Goal: Feedback & Contribution: Leave review/rating

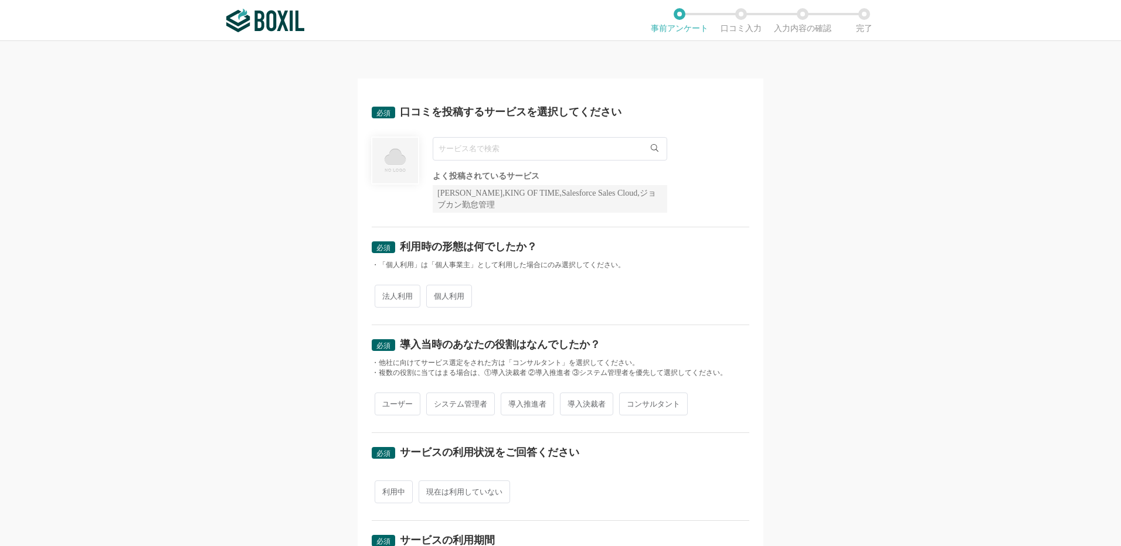
click at [513, 149] on input "text" at bounding box center [550, 148] width 234 height 23
type input "f"
type input "福"
type input "福祉事業"
click at [440, 298] on span "個人利用" at bounding box center [449, 296] width 46 height 23
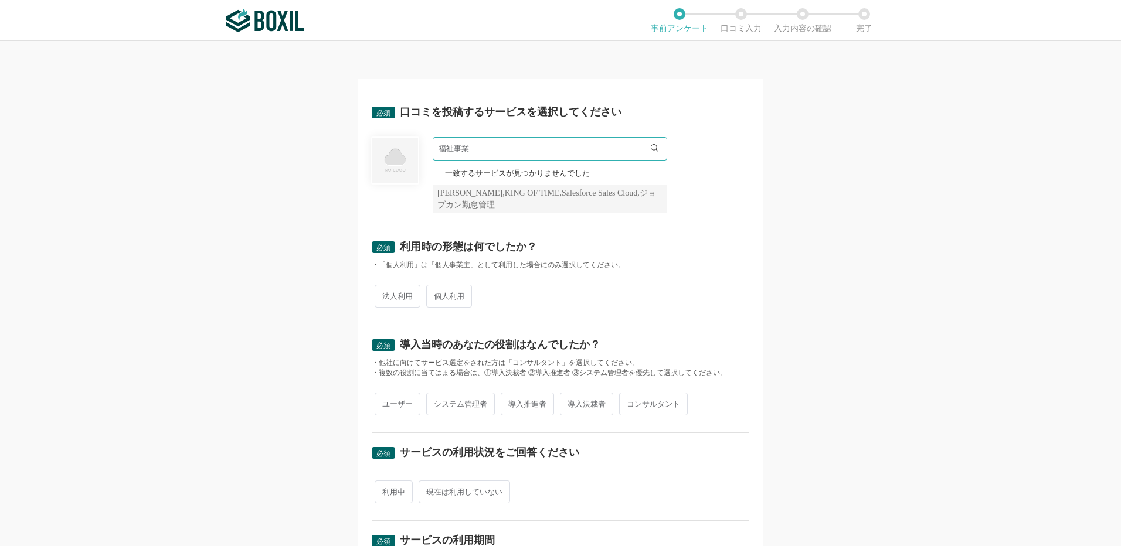
click at [437, 294] on input "個人利用" at bounding box center [433, 291] width 8 height 8
radio input "true"
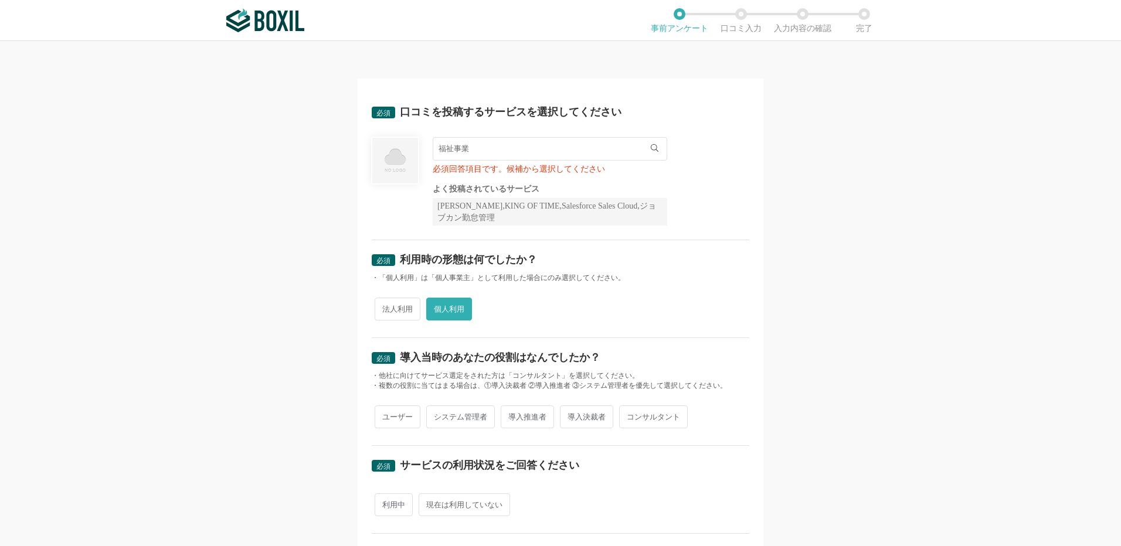
click at [532, 142] on input "福祉事業" at bounding box center [550, 148] width 234 height 23
type input "福"
click at [522, 147] on input "text" at bounding box center [550, 148] width 234 height 23
click at [496, 203] on div "[PERSON_NAME],KING OF TIME,Salesforce Sales Cloud,ジョブカン勤怠管理" at bounding box center [550, 212] width 234 height 28
click at [442, 146] on input "text" at bounding box center [550, 148] width 234 height 23
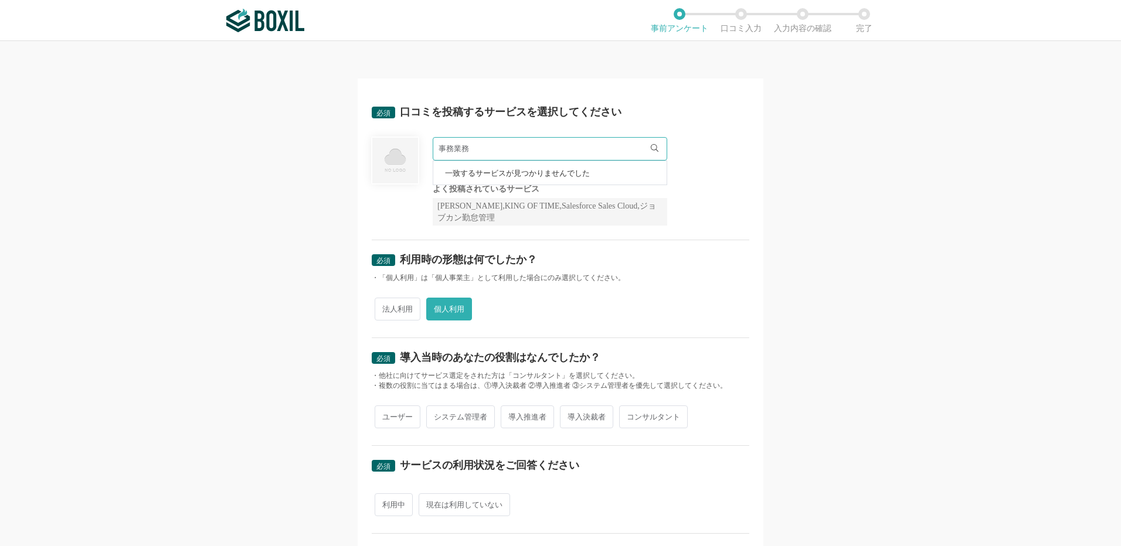
drag, startPoint x: 638, startPoint y: 281, endPoint x: 492, endPoint y: 109, distance: 225.8
click at [638, 281] on div "・「個人利用」は「個人事業主」として利用した場合にのみ選択してください。" at bounding box center [560, 278] width 377 height 10
drag, startPoint x: 476, startPoint y: 145, endPoint x: 590, endPoint y: 143, distance: 114.3
click at [476, 146] on input "事務業務" at bounding box center [550, 148] width 234 height 23
type input "事"
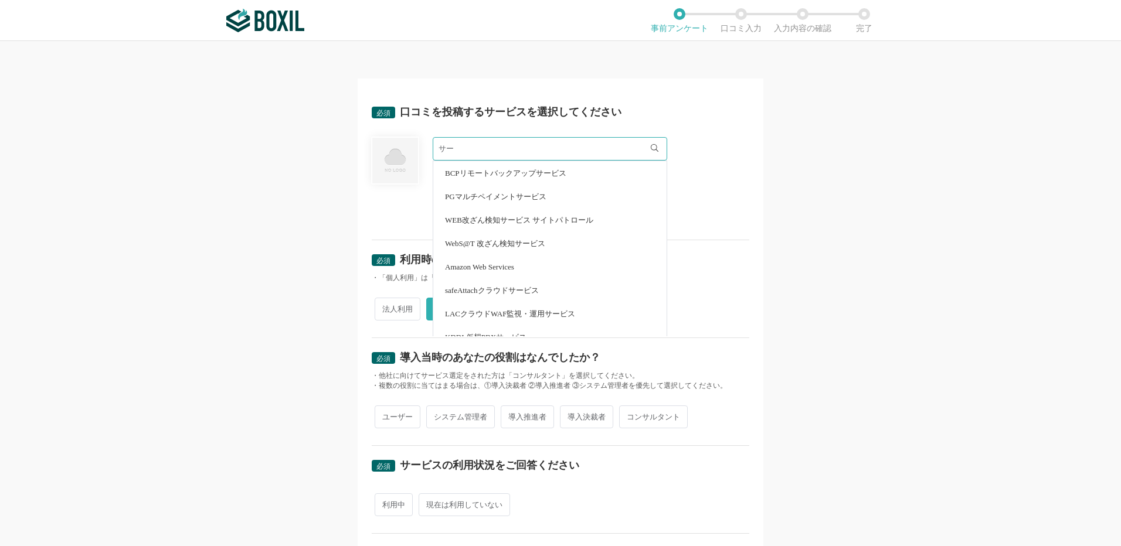
type input "サ"
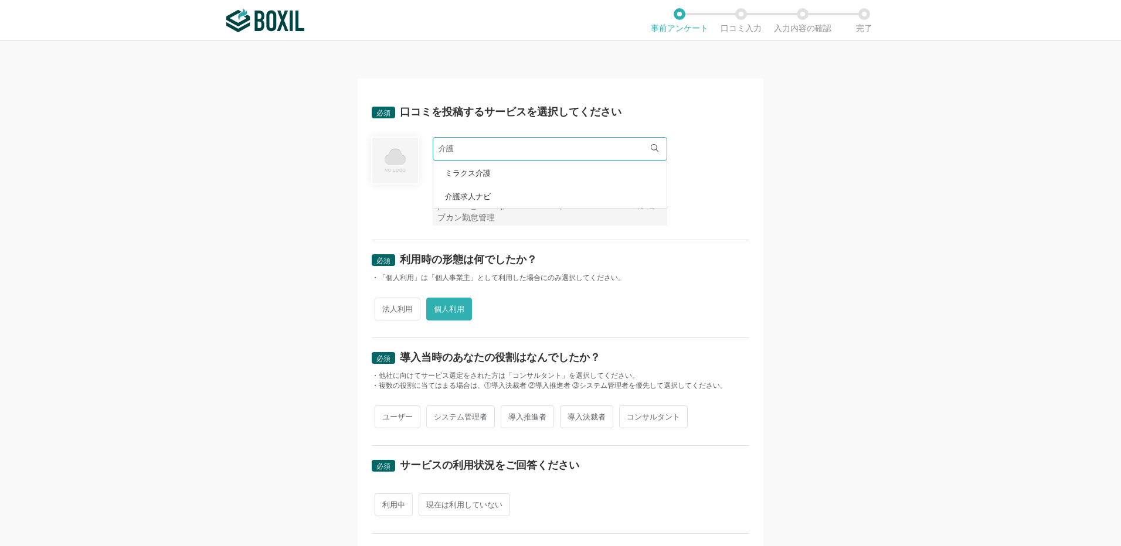
click at [712, 314] on div "法人利用 個人利用" at bounding box center [560, 309] width 377 height 29
click at [467, 149] on input "介護" at bounding box center [550, 148] width 234 height 23
click at [582, 248] on div "必須 利用時の形態は何でしたか？ ・「個人利用」は「個人事業主」として利用した場合にのみ選択してください。 法人利用 個人利用" at bounding box center [560, 289] width 377 height 98
click at [539, 145] on input "介護" at bounding box center [550, 148] width 234 height 23
drag, startPoint x: 528, startPoint y: 147, endPoint x: 780, endPoint y: 291, distance: 289.9
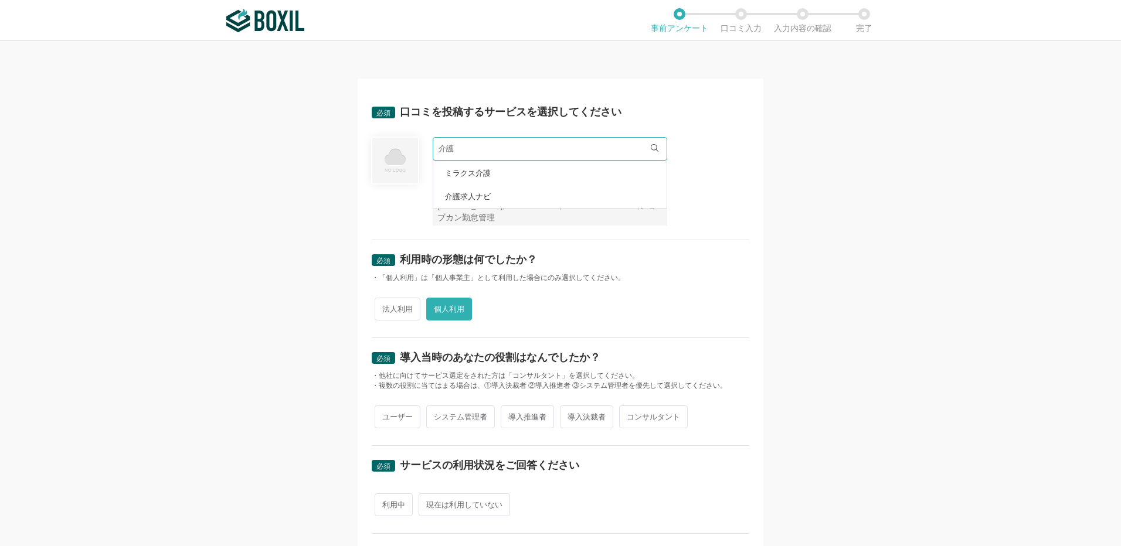
click at [530, 148] on input "介護" at bounding box center [550, 148] width 234 height 23
type input "介"
type input "福"
type input "介護"
click at [814, 361] on div "必須 口コミを投稿するサービスを選択してください 介護 ミラクス介護 介護求人ナビ 必須回答項目です。候補から選択してください よく投稿されているサービス S…" at bounding box center [560, 293] width 1121 height 505
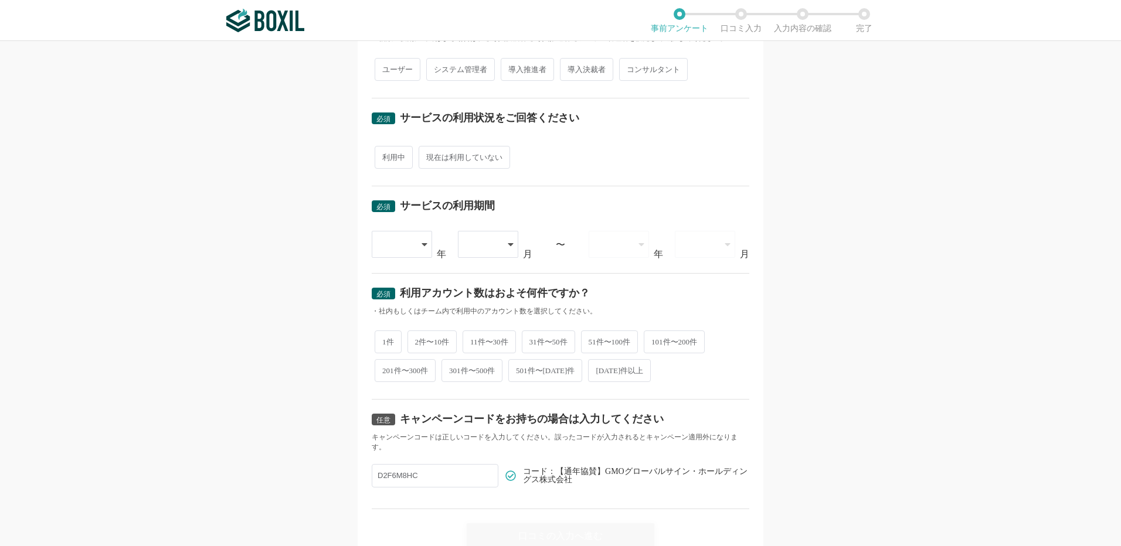
scroll to position [401, 0]
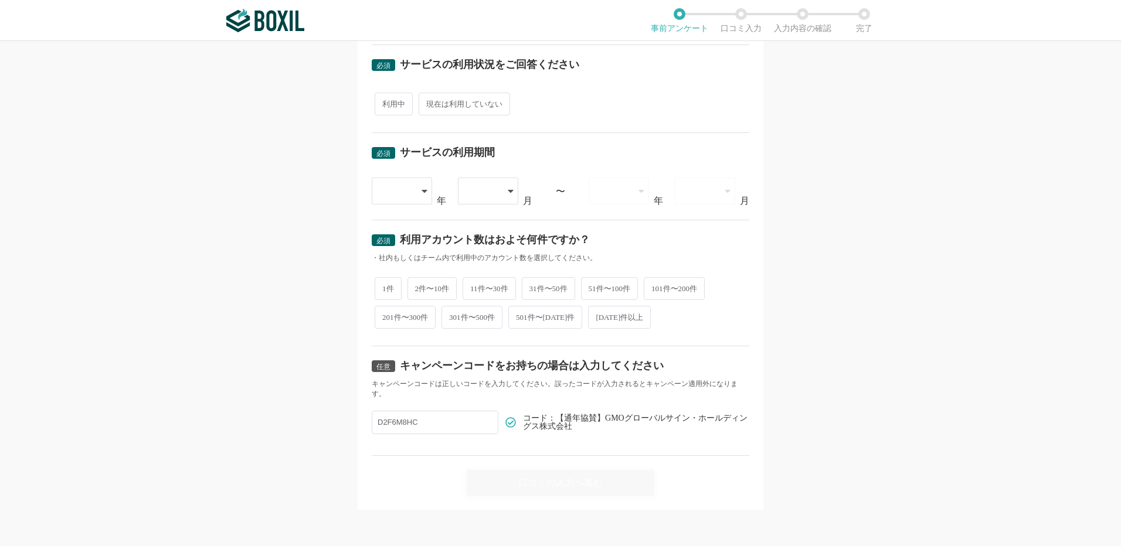
click at [387, 286] on span "1件" at bounding box center [388, 288] width 27 height 23
click at [385, 286] on input "1件" at bounding box center [381, 283] width 8 height 8
radio input "true"
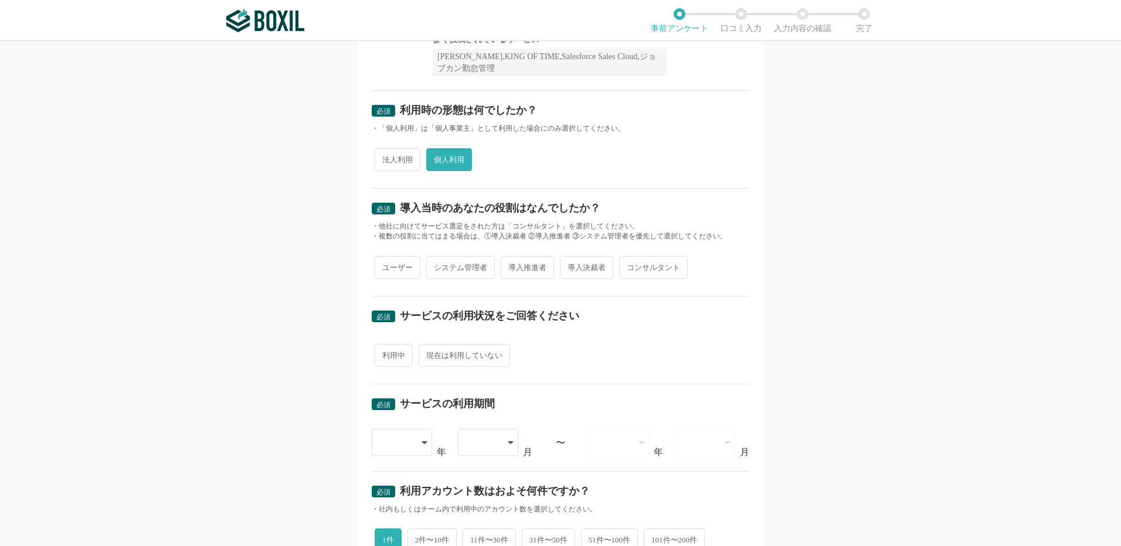
scroll to position [49, 0]
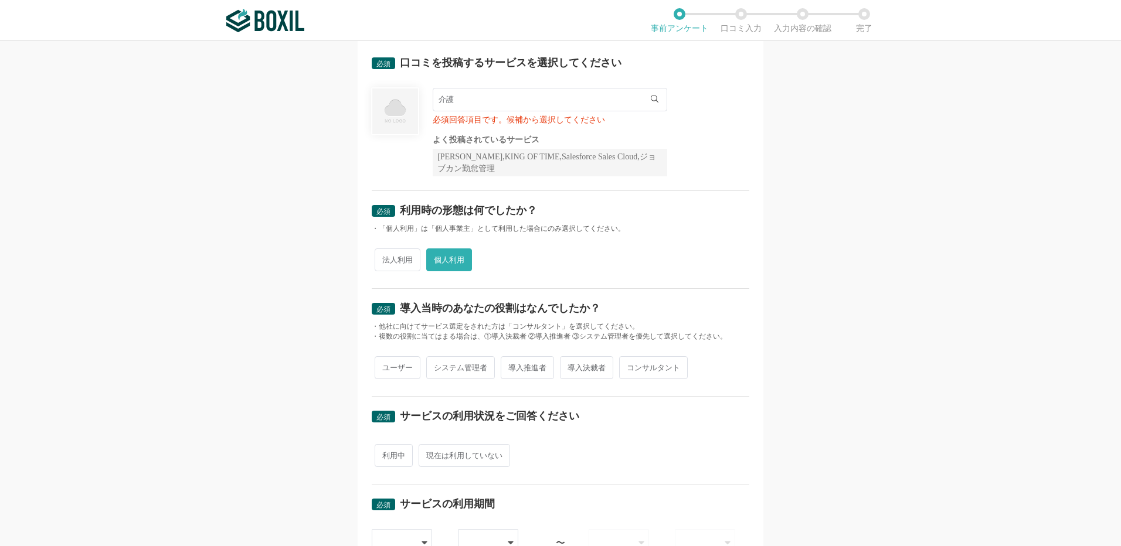
click at [482, 100] on input "介護" at bounding box center [550, 99] width 234 height 23
click at [618, 236] on div "必須 利用時の形態は何でしたか？ ・「個人利用」は「個人事業主」として利用した場合にのみ選択してください。 法人利用 個人利用" at bounding box center [560, 240] width 377 height 98
drag, startPoint x: 477, startPoint y: 101, endPoint x: 322, endPoint y: 89, distance: 155.9
click at [322, 89] on div "必須 口コミを投稿するサービスを選択してください 介護 ミラクス介護 介護求人ナビ 必須回答項目です。候補から選択してください よく投稿されているサービス S…" at bounding box center [560, 293] width 1121 height 505
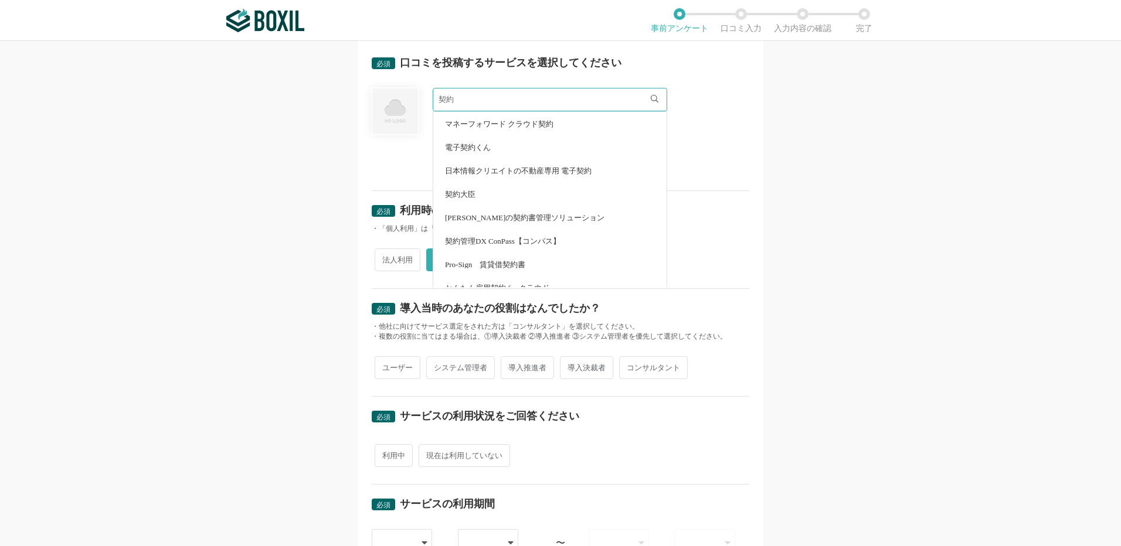
type input "[PERSON_NAME]"
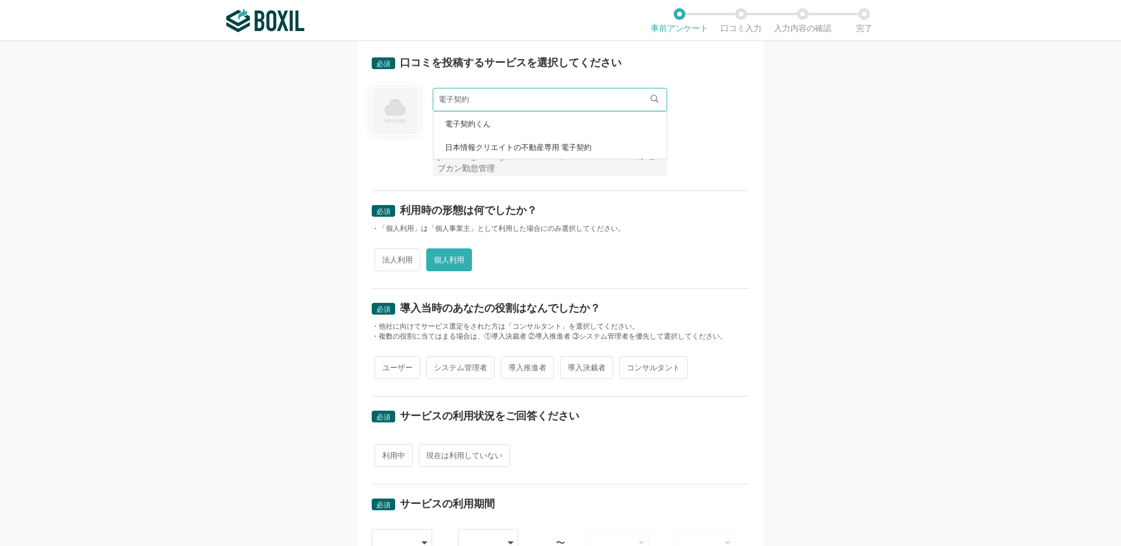
click at [472, 135] on li "電子契約くん" at bounding box center [549, 123] width 233 height 23
type input "電子契約くん"
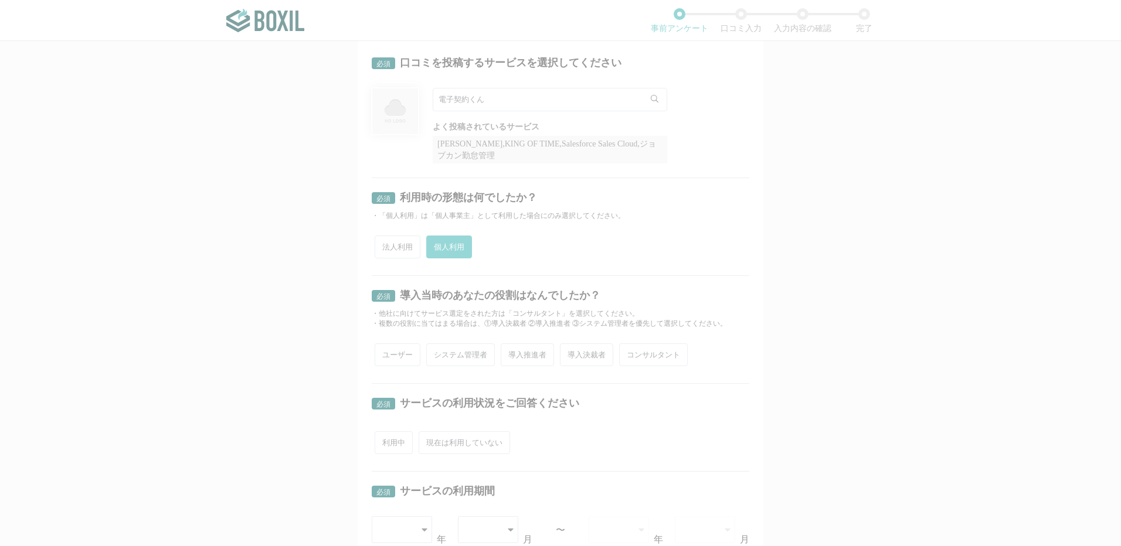
radio input "false"
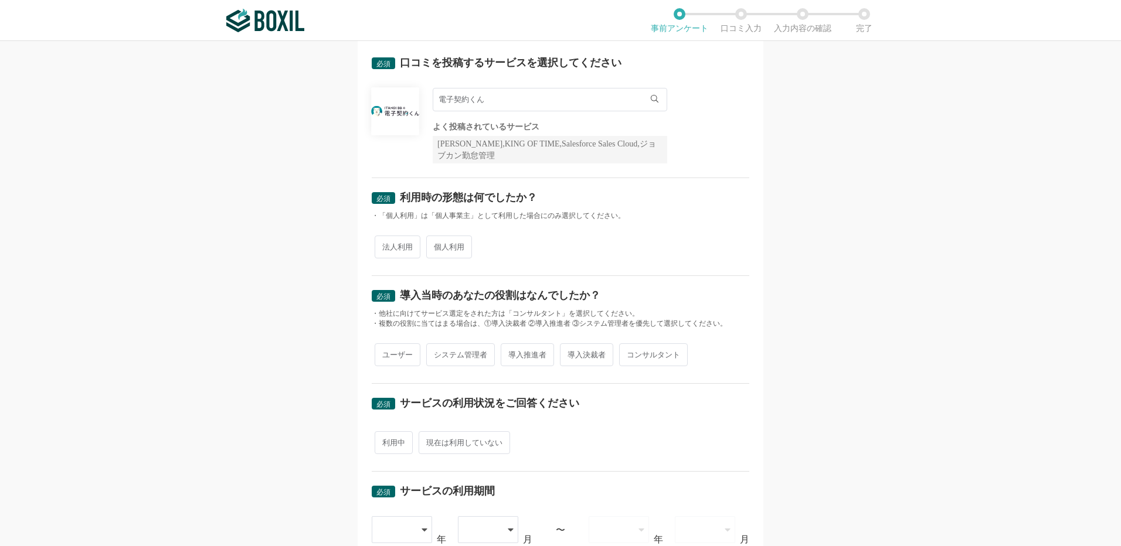
click at [396, 117] on div at bounding box center [395, 111] width 48 height 48
drag, startPoint x: 513, startPoint y: 104, endPoint x: 194, endPoint y: 105, distance: 319.5
click at [194, 106] on div "必須 口コミを投稿するサービスを選択してください 電子契約くん 電子契約くん よく投稿されているサービス Sansan,KING OF TIME,Salesf…" at bounding box center [560, 293] width 1121 height 505
click at [810, 359] on div "必須 口コミを投稿するサービスを選択してください ADI dataDiver よく投稿されているサービス Sansan,KING OF TIME,Salesf…" at bounding box center [560, 293] width 1121 height 505
drag, startPoint x: 657, startPoint y: 260, endPoint x: 647, endPoint y: 243, distance: 19.7
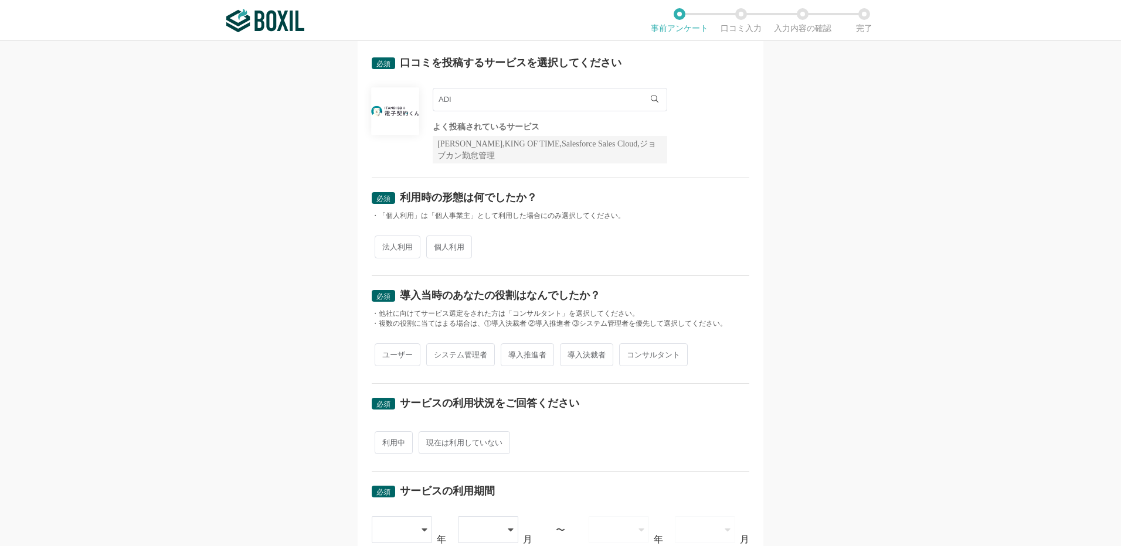
click at [657, 259] on div "法人利用 個人利用" at bounding box center [560, 247] width 377 height 29
click at [401, 107] on img at bounding box center [395, 111] width 48 height 11
drag, startPoint x: 623, startPoint y: 94, endPoint x: 670, endPoint y: 106, distance: 48.2
click at [655, 102] on input "ADI" at bounding box center [550, 99] width 234 height 23
click at [651, 96] on icon at bounding box center [655, 99] width 8 height 8
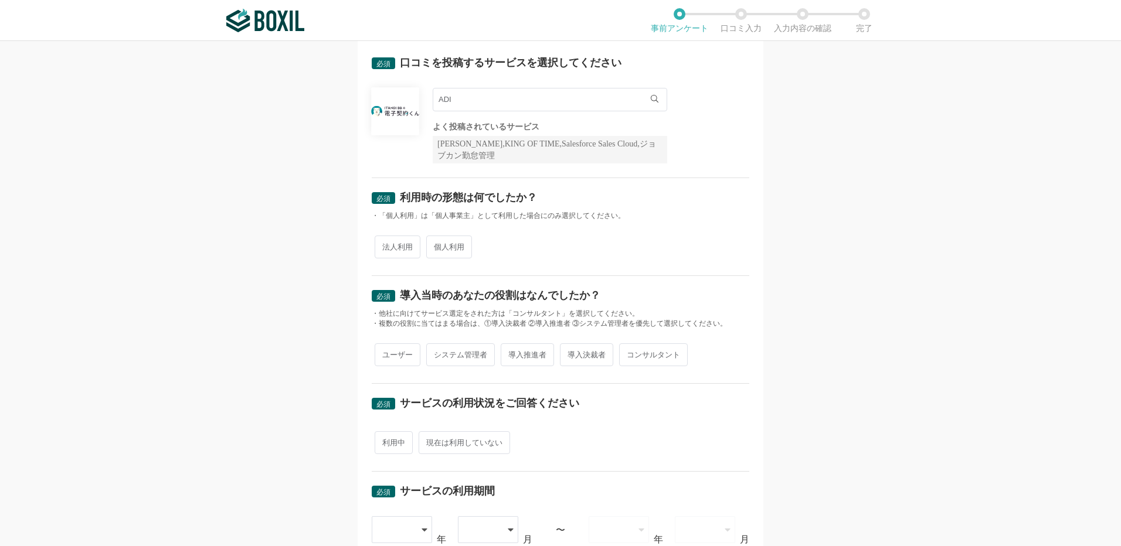
click at [651, 96] on icon at bounding box center [655, 99] width 8 height 8
click at [469, 128] on li "dataDiver" at bounding box center [549, 123] width 233 height 23
drag, startPoint x: 498, startPoint y: 103, endPoint x: 315, endPoint y: 91, distance: 183.8
click at [318, 97] on div "必須 口コミを投稿するサービスを選択してください dataDiver dataDiver よく投稿されているサービス Sansan,KING OF TIME,…" at bounding box center [560, 293] width 1121 height 505
type input "で"
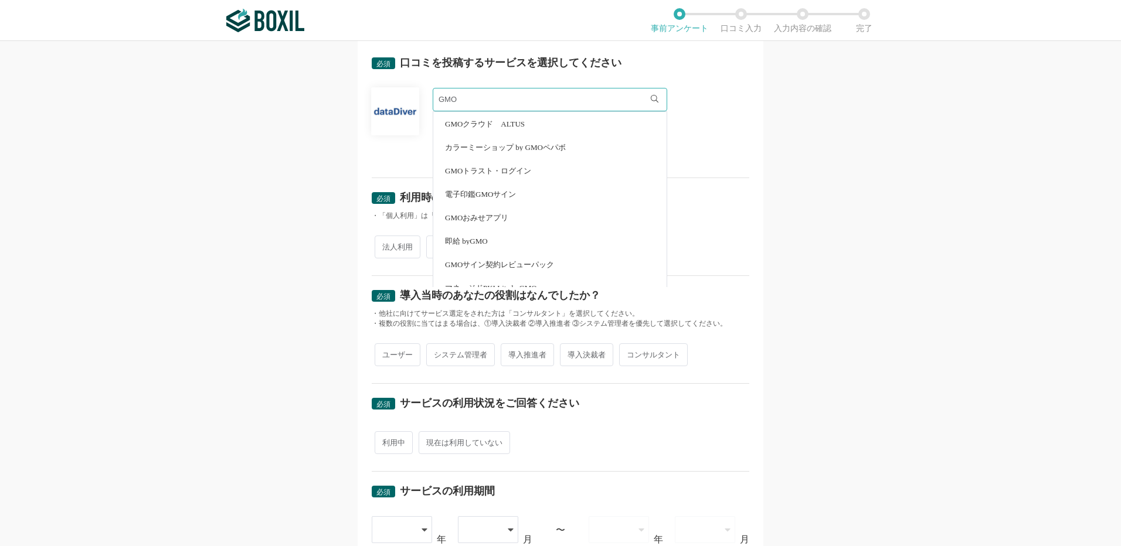
click at [494, 189] on li "電子印鑑GMOサイン" at bounding box center [549, 193] width 233 height 23
type input "電子印鑑GMOサイン"
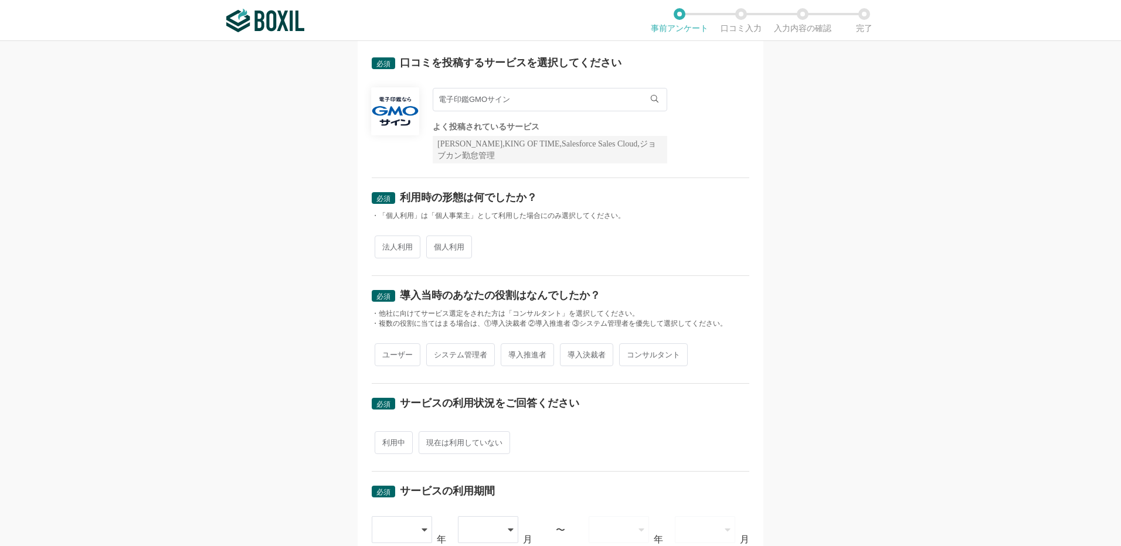
click at [697, 255] on div "法人利用 個人利用" at bounding box center [560, 247] width 377 height 29
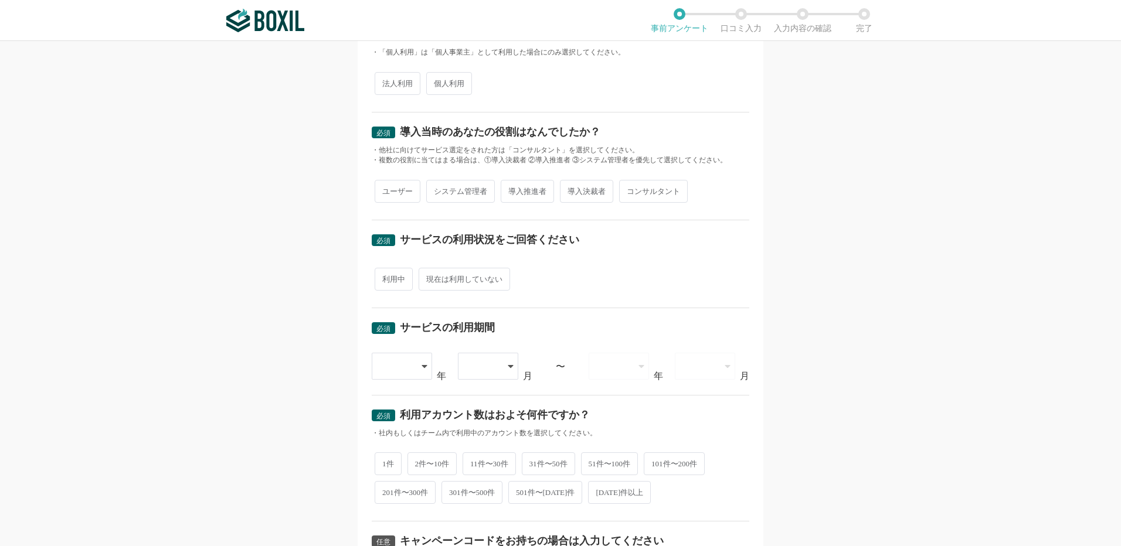
scroll to position [108, 0]
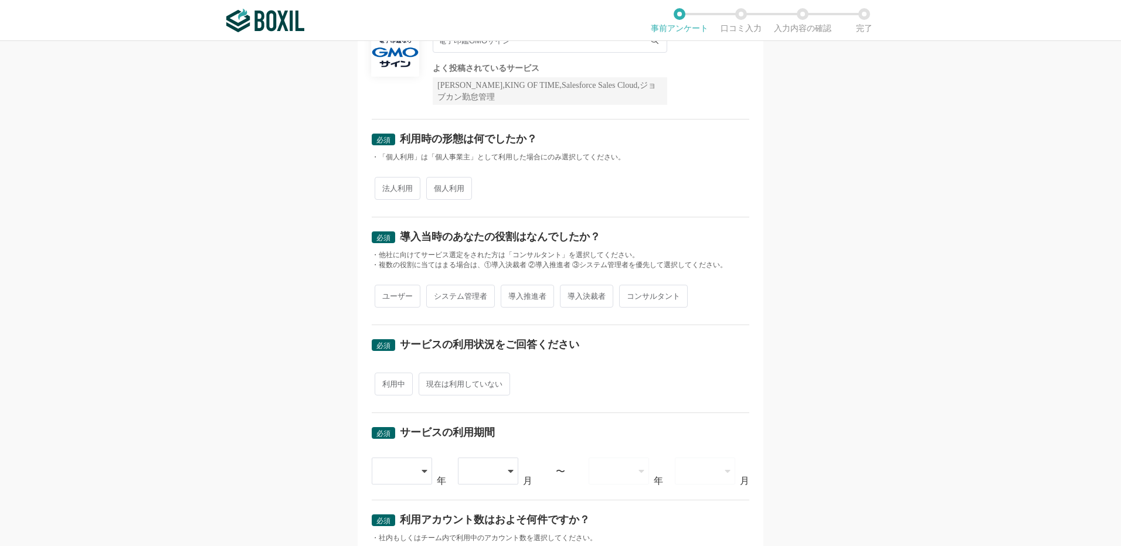
click at [455, 188] on span "個人利用" at bounding box center [449, 188] width 46 height 23
click at [437, 186] on input "個人利用" at bounding box center [433, 183] width 8 height 8
radio input "true"
click at [394, 301] on span "ユーザー" at bounding box center [398, 296] width 46 height 23
click at [385, 294] on input "ユーザー" at bounding box center [381, 291] width 8 height 8
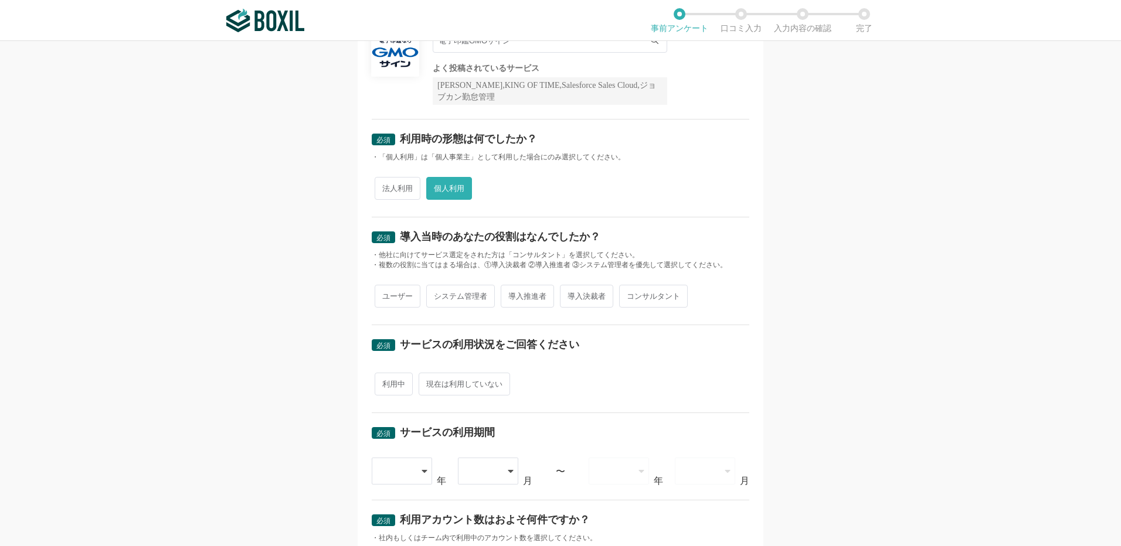
radio input "true"
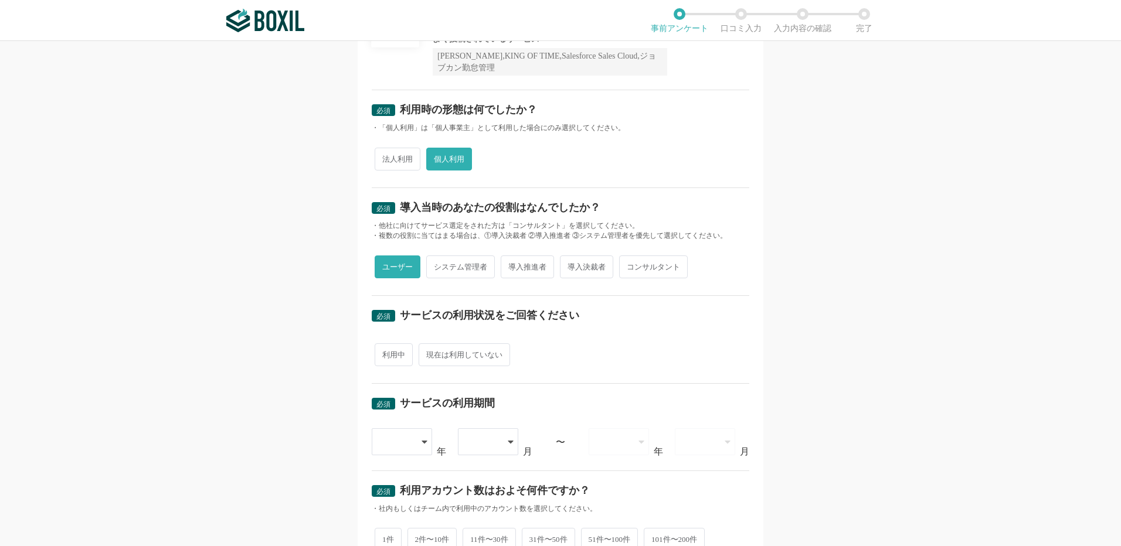
scroll to position [166, 0]
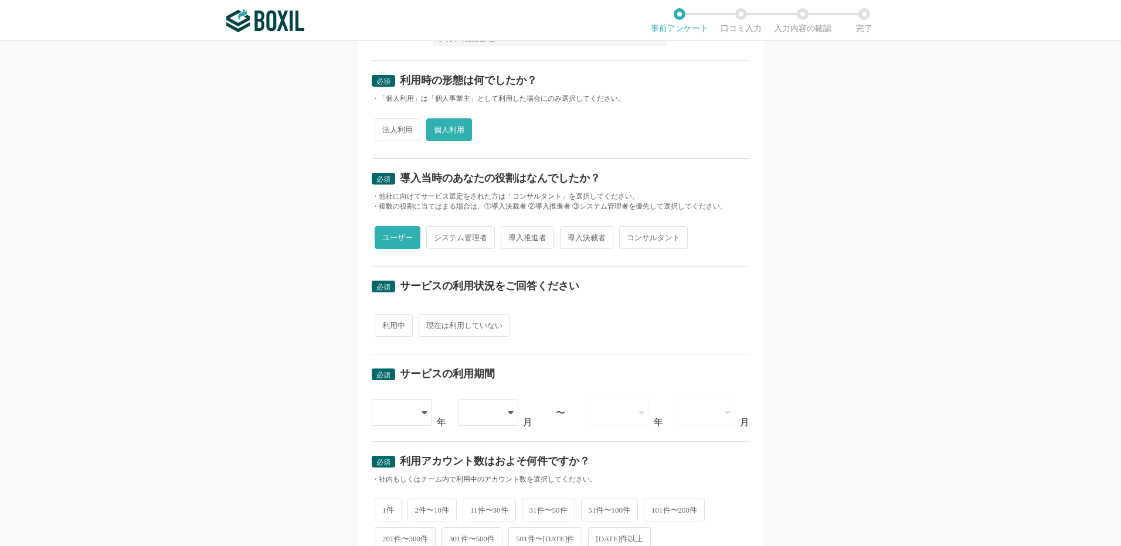
click at [389, 333] on span "利用中" at bounding box center [394, 325] width 38 height 23
click at [385, 324] on input "利用中" at bounding box center [381, 320] width 8 height 8
radio input "true"
click at [423, 409] on icon at bounding box center [426, 412] width 6 height 9
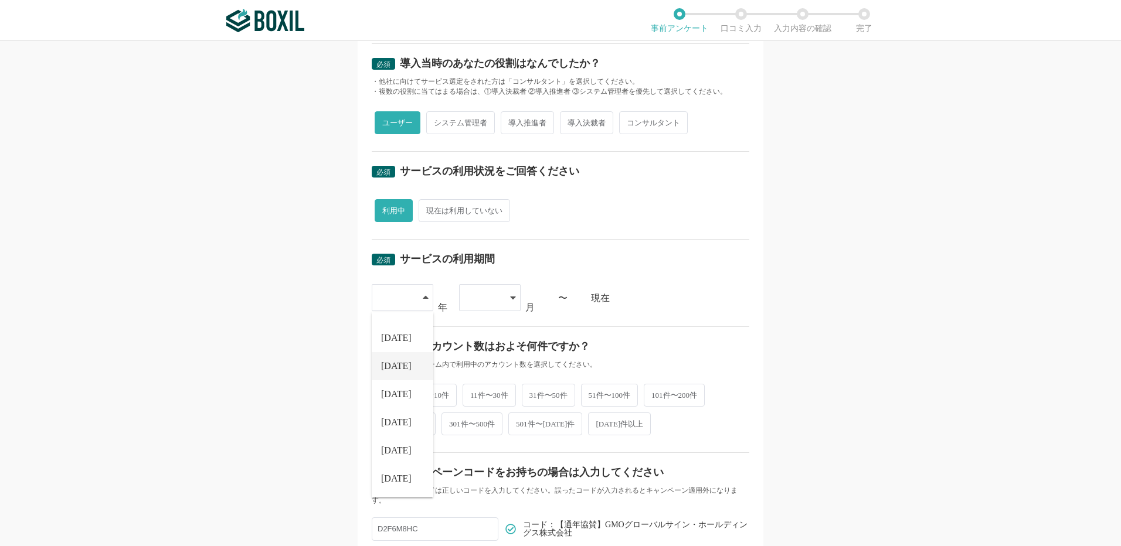
scroll to position [388, 0]
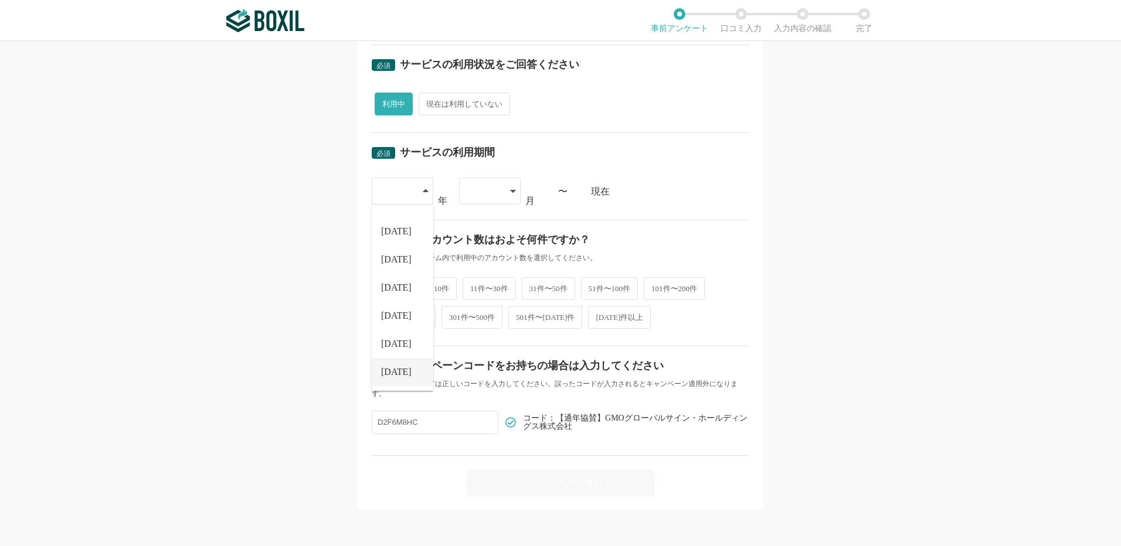
click at [391, 370] on span "[DATE]" at bounding box center [396, 372] width 30 height 9
click at [510, 193] on icon at bounding box center [513, 190] width 6 height 9
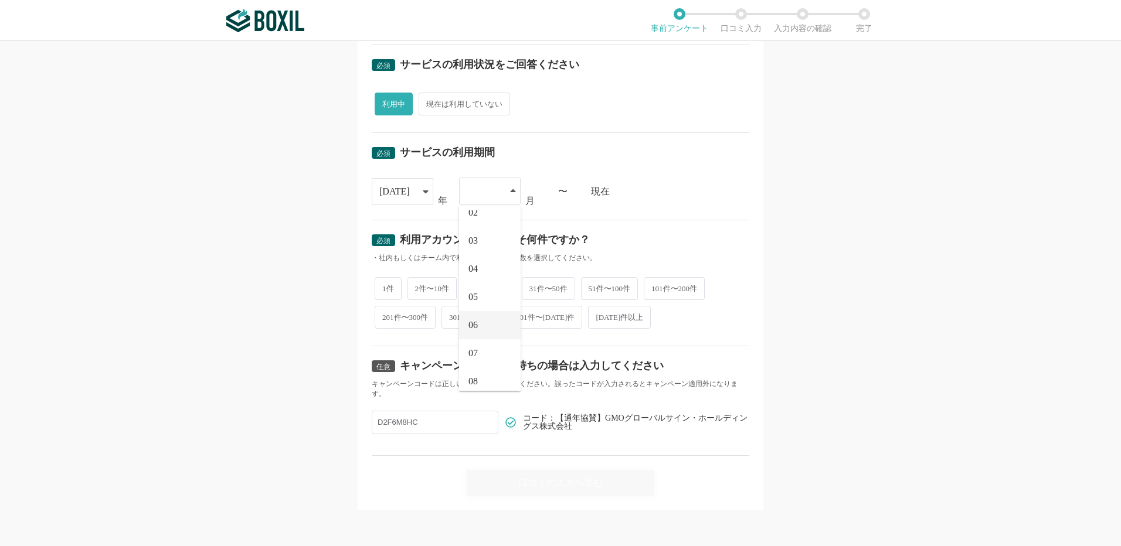
scroll to position [59, 0]
click at [472, 332] on span "07" at bounding box center [472, 334] width 9 height 9
click at [384, 287] on span "1件" at bounding box center [388, 287] width 27 height 23
click at [384, 285] on input "1件" at bounding box center [381, 282] width 8 height 8
radio input "true"
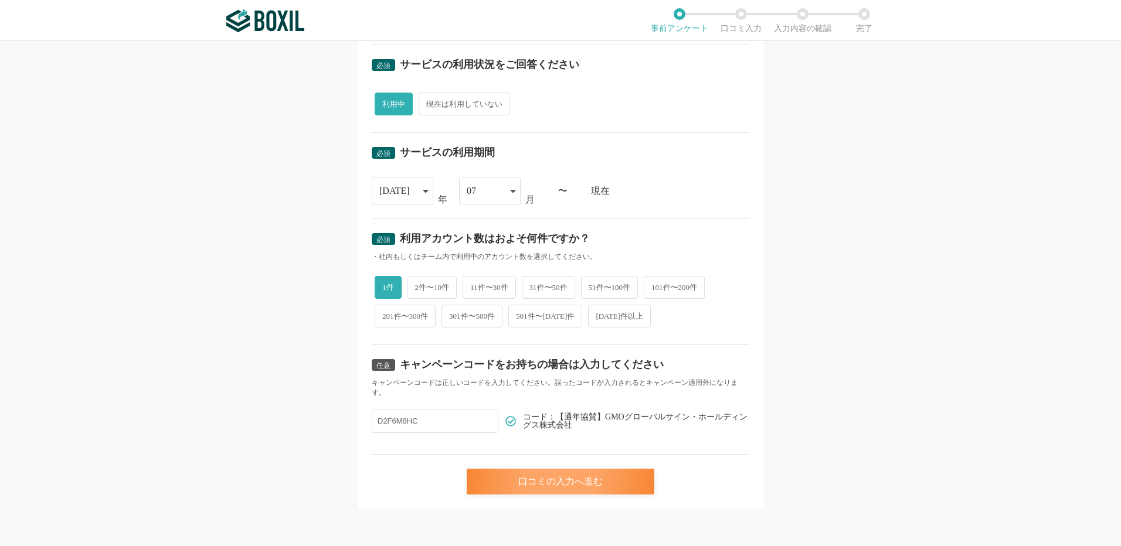
click at [597, 482] on div "口コミの入力へ進む" at bounding box center [561, 482] width 188 height 26
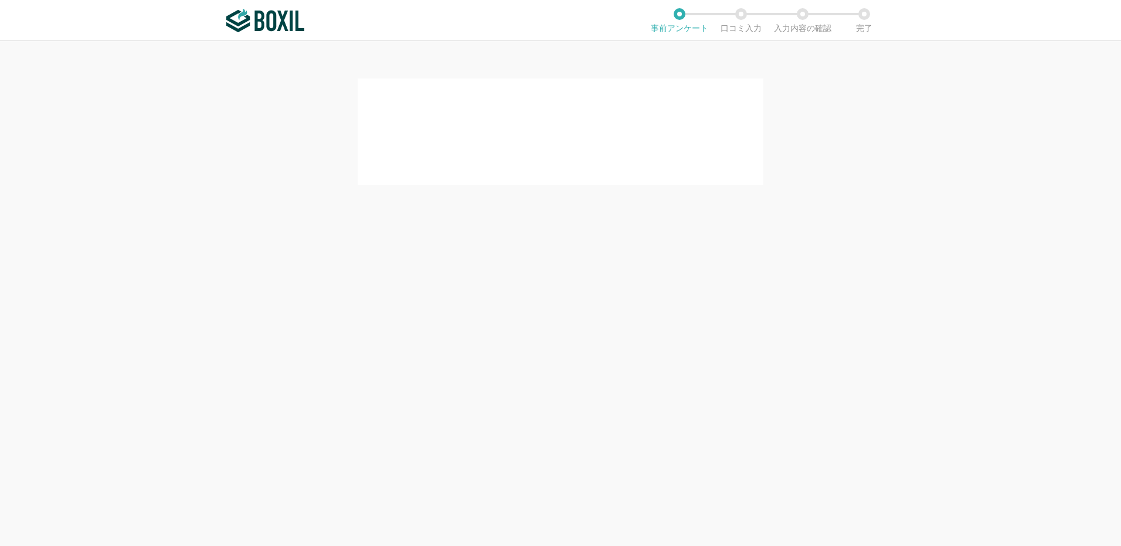
scroll to position [0, 0]
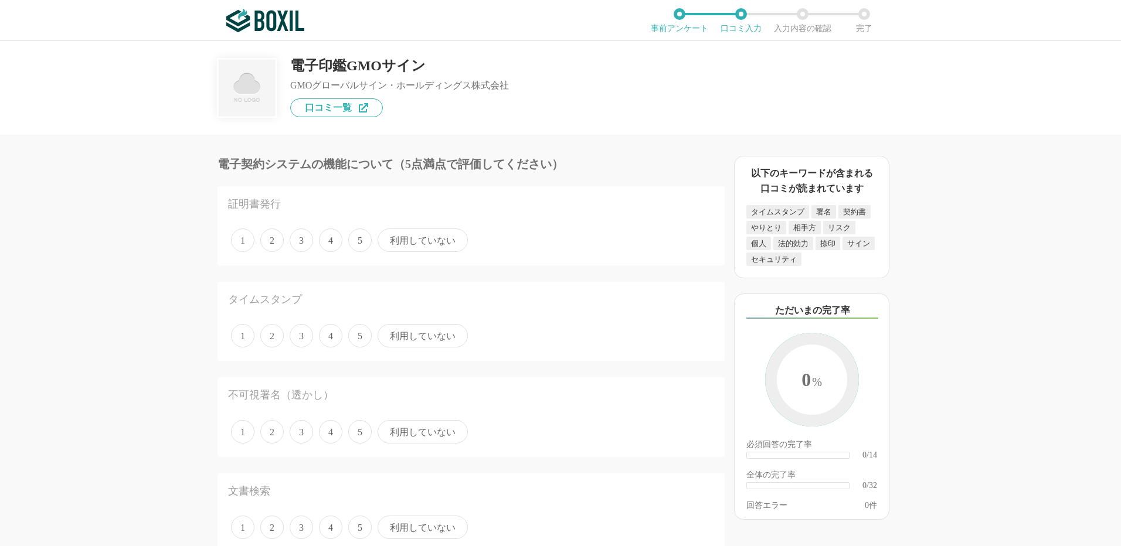
click at [360, 243] on span "5" at bounding box center [359, 240] width 23 height 23
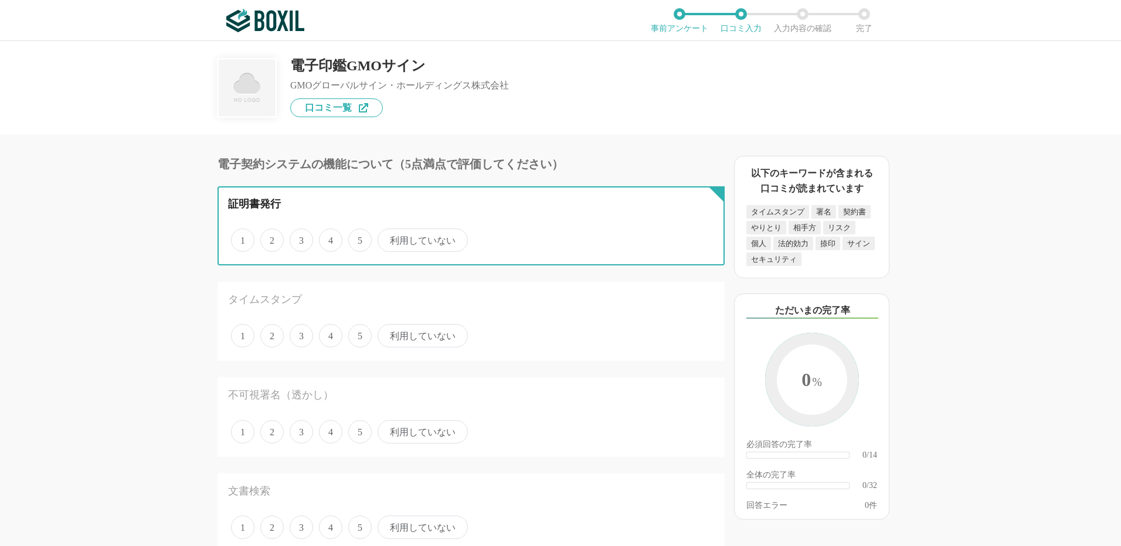
click at [359, 238] on input "5" at bounding box center [355, 234] width 8 height 8
radio input "true"
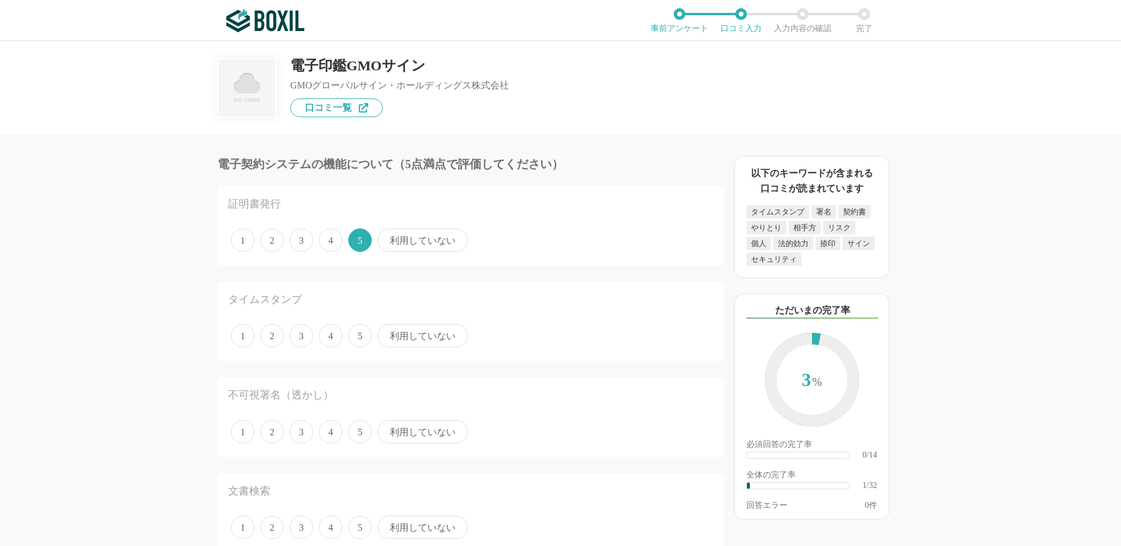
click at [414, 335] on span "利用していない" at bounding box center [422, 335] width 90 height 23
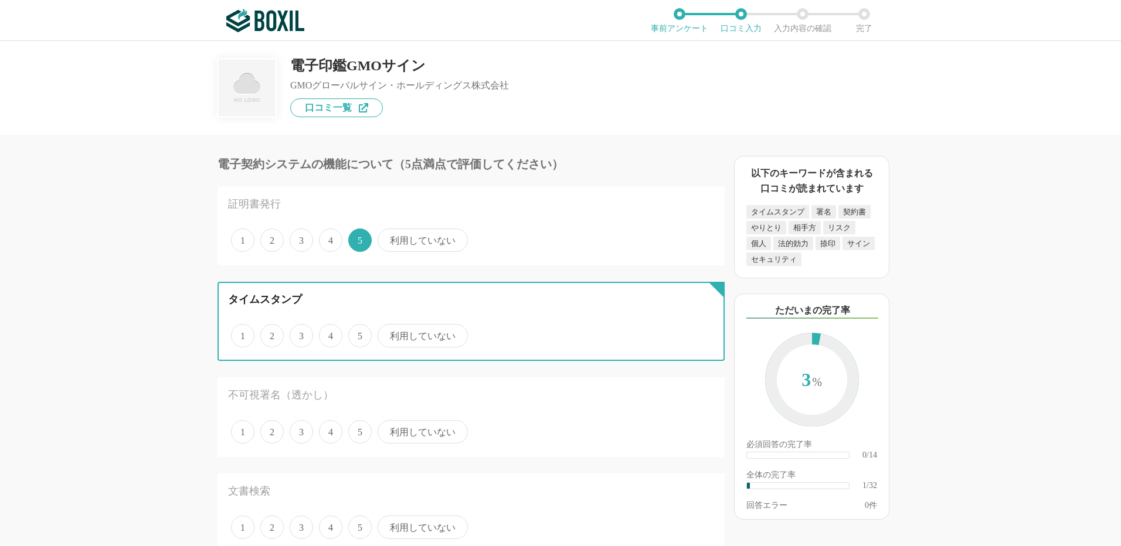
click at [388, 334] on input "利用していない" at bounding box center [384, 330] width 8 height 8
radio input "true"
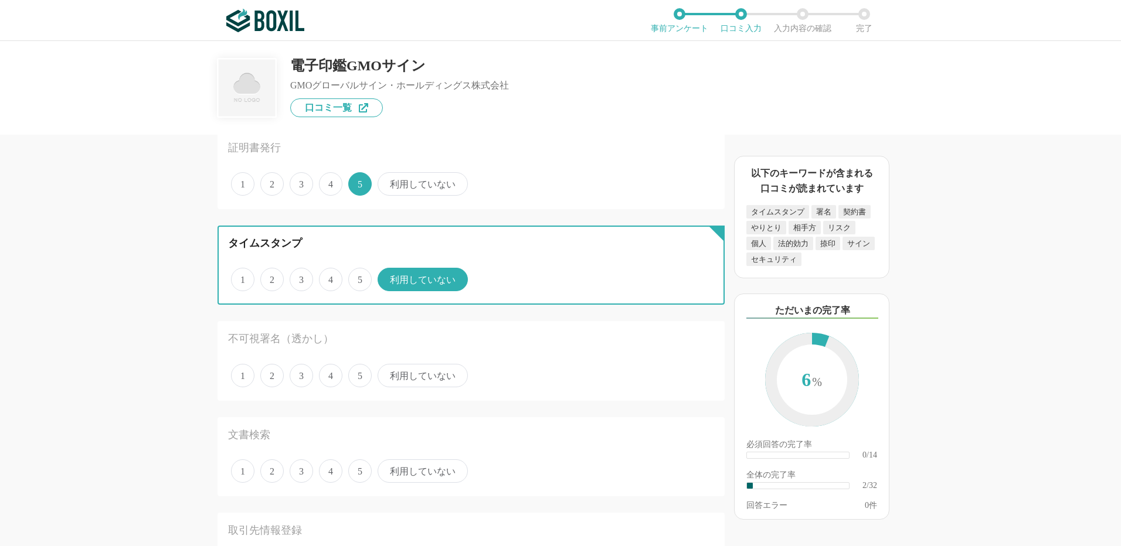
scroll to position [117, 0]
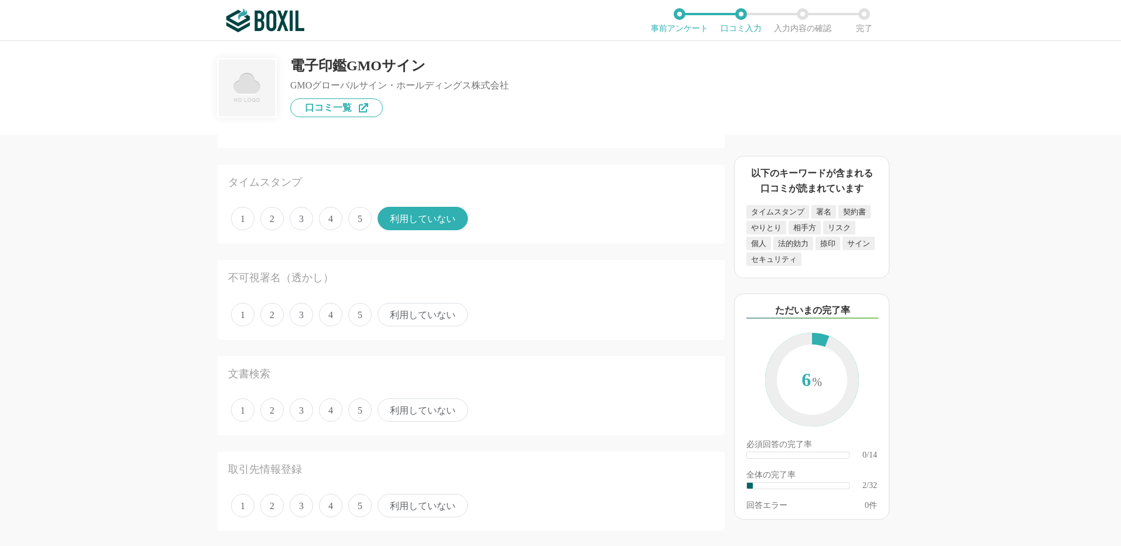
click at [402, 315] on span "利用していない" at bounding box center [422, 314] width 90 height 23
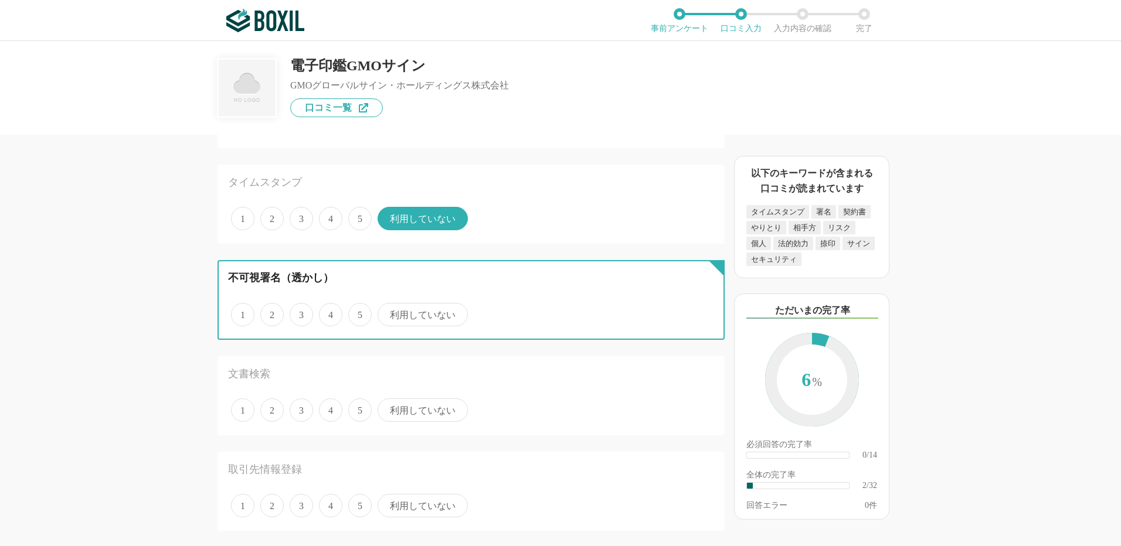
click at [388, 312] on input "利用していない" at bounding box center [384, 309] width 8 height 8
radio input "true"
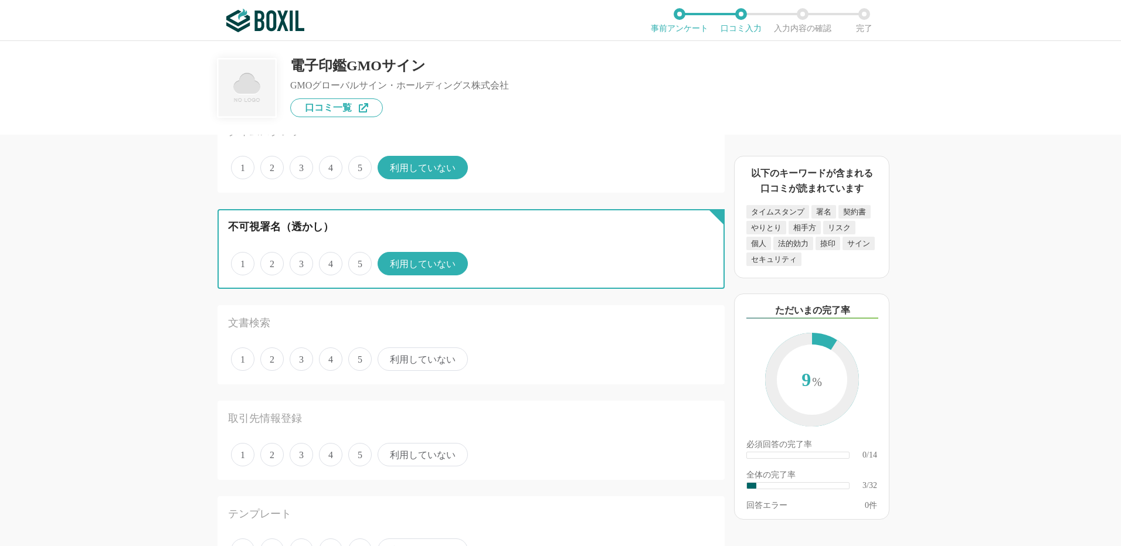
scroll to position [234, 0]
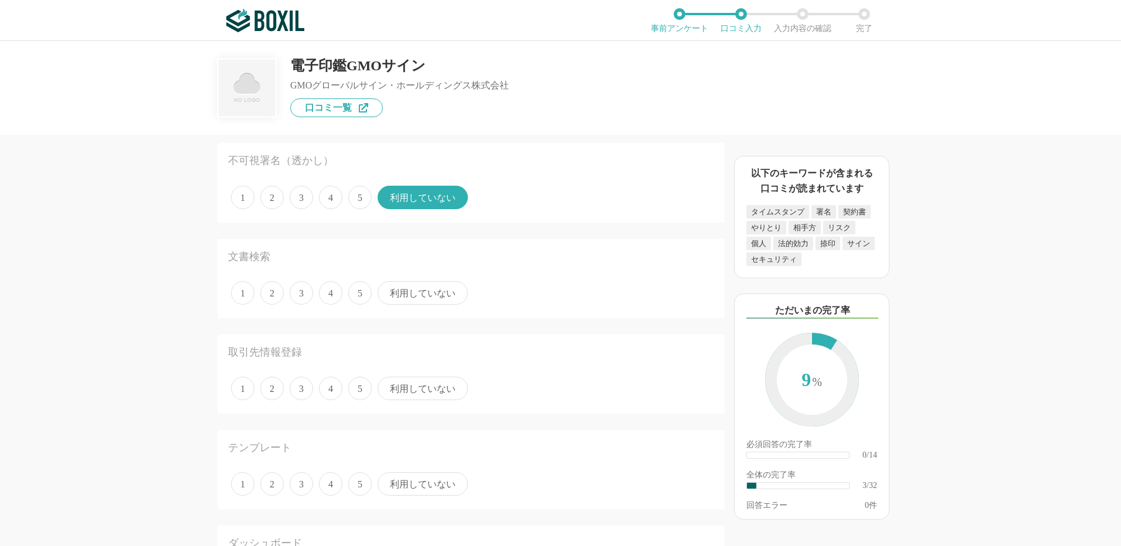
click at [363, 299] on span "5" at bounding box center [359, 292] width 23 height 23
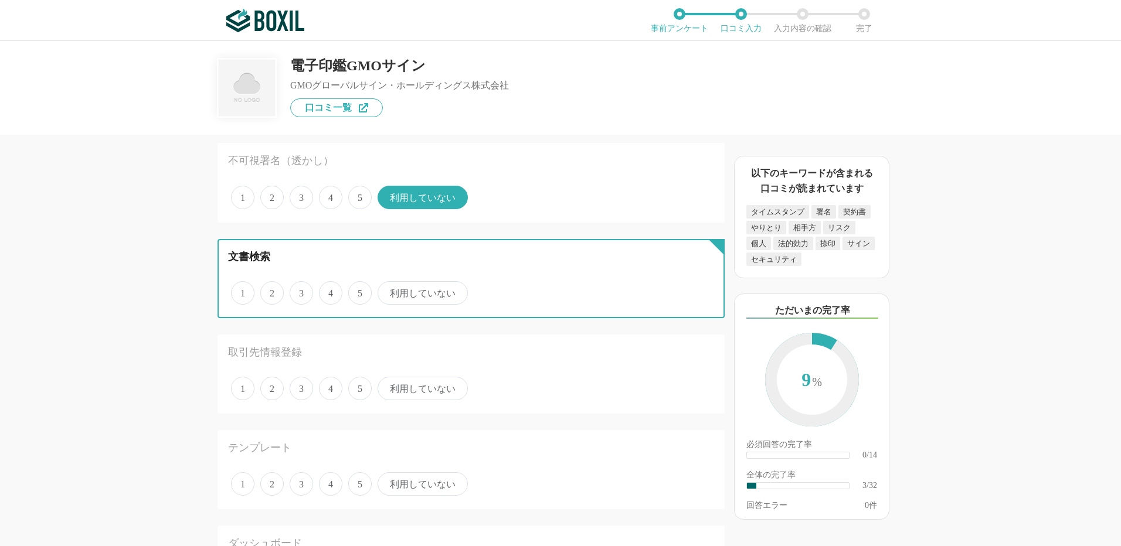
click at [359, 291] on input "5" at bounding box center [355, 287] width 8 height 8
radio input "true"
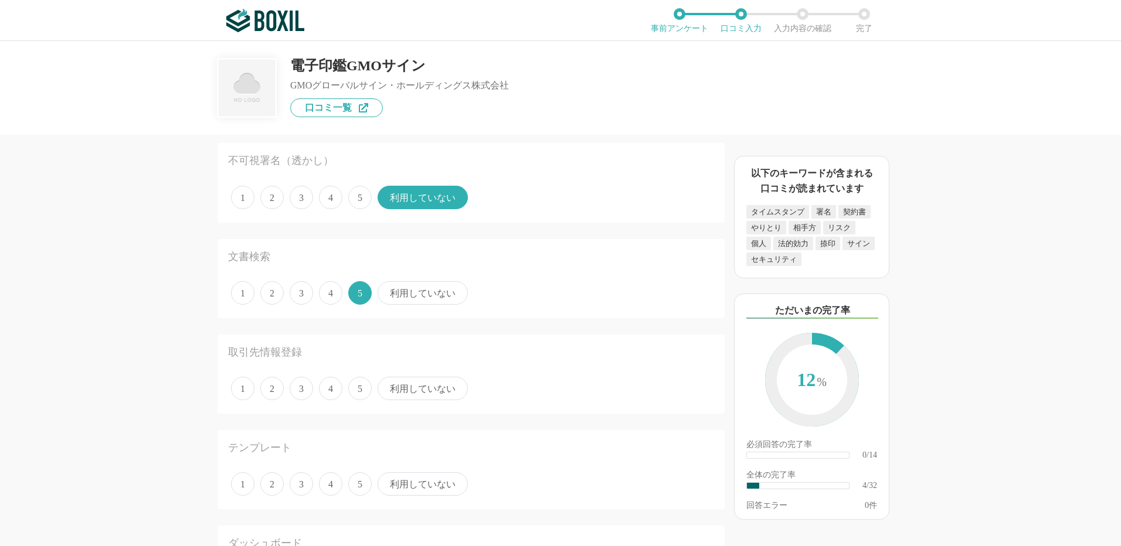
click at [358, 292] on span "5" at bounding box center [359, 292] width 23 height 23
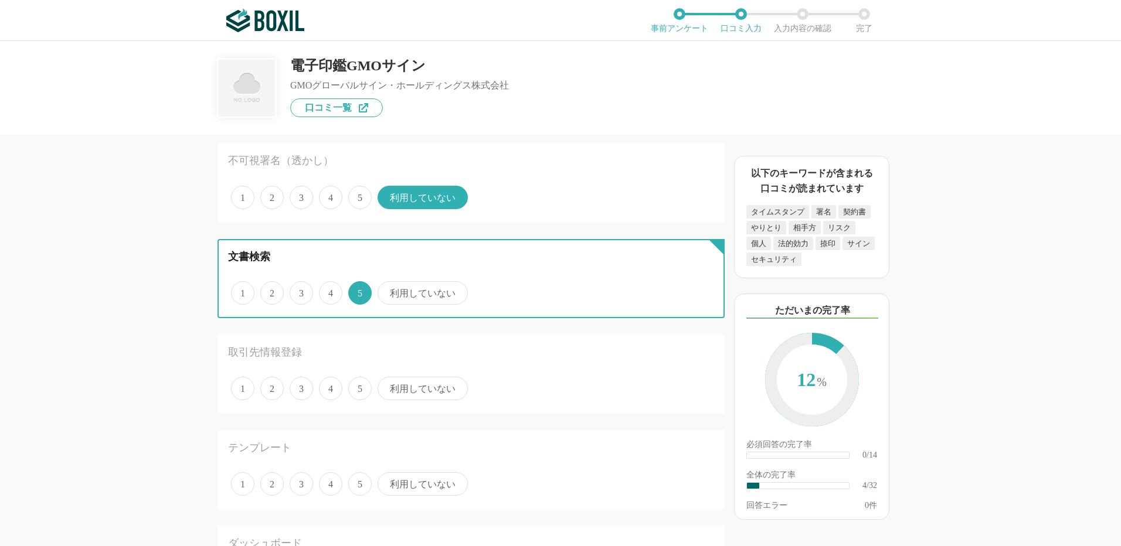
click at [358, 291] on input "5" at bounding box center [355, 287] width 8 height 8
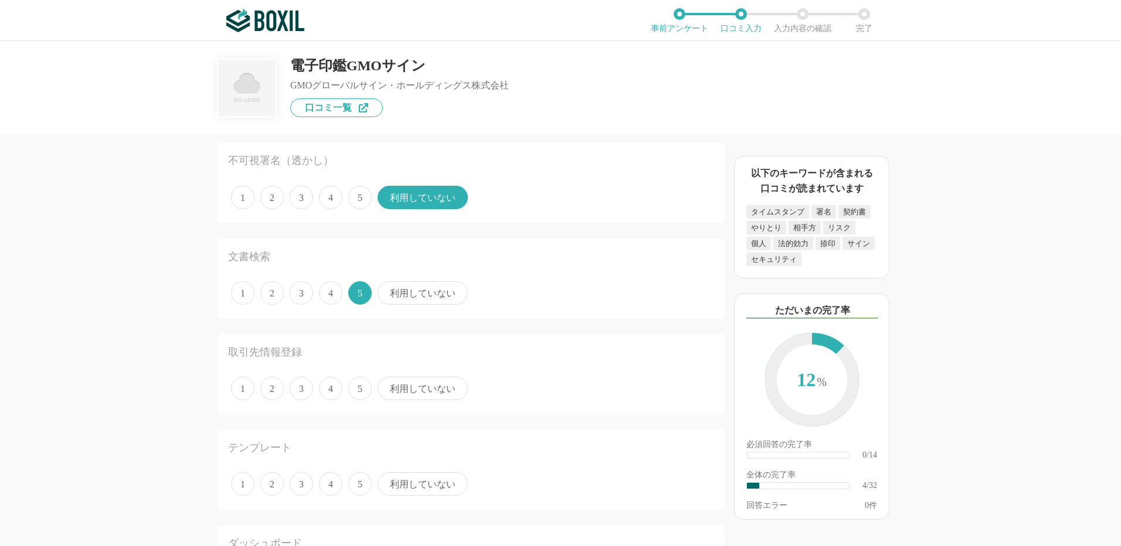
click at [329, 292] on span "4" at bounding box center [330, 292] width 23 height 23
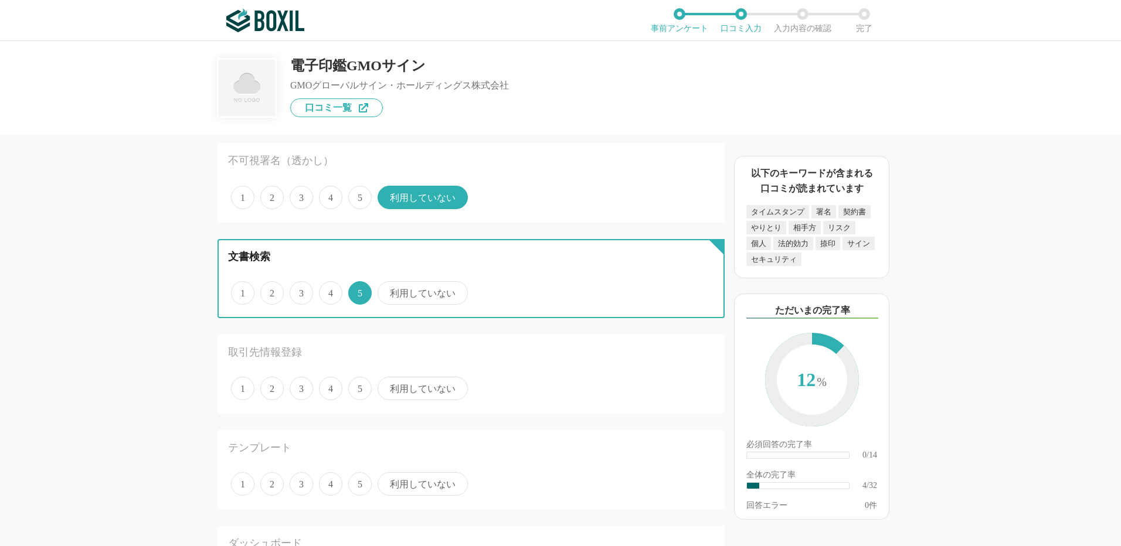
click at [329, 291] on input "4" at bounding box center [326, 287] width 8 height 8
radio input "true"
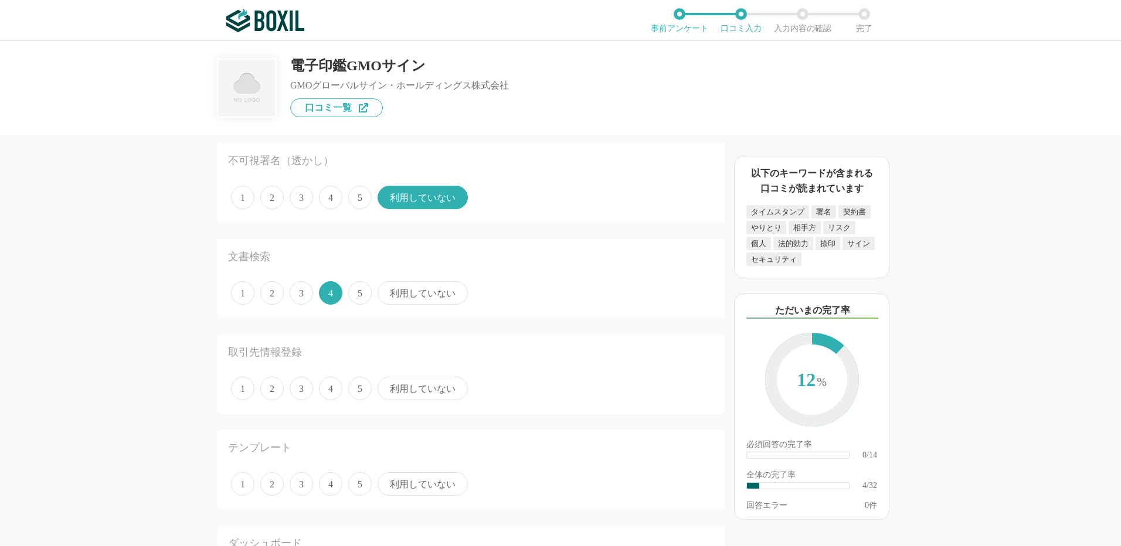
click at [298, 294] on span "3" at bounding box center [301, 292] width 23 height 23
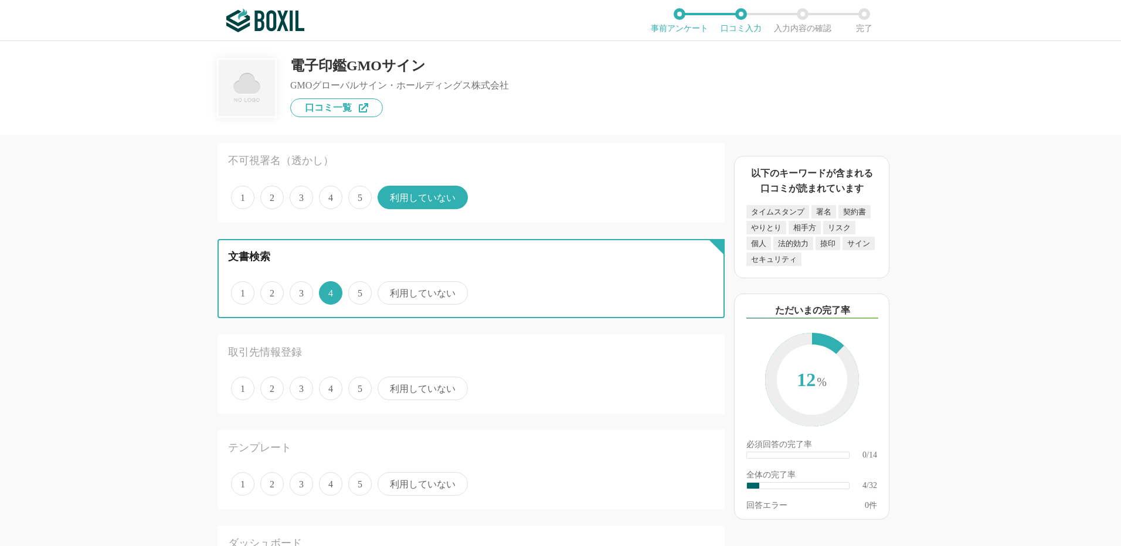
click at [298, 291] on input "3" at bounding box center [296, 287] width 8 height 8
radio input "true"
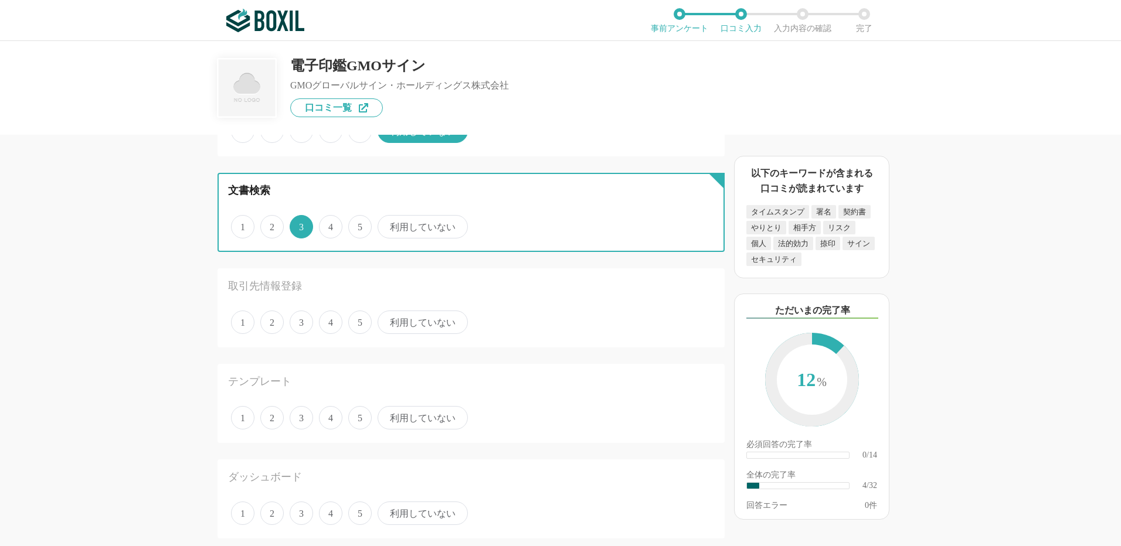
scroll to position [352, 0]
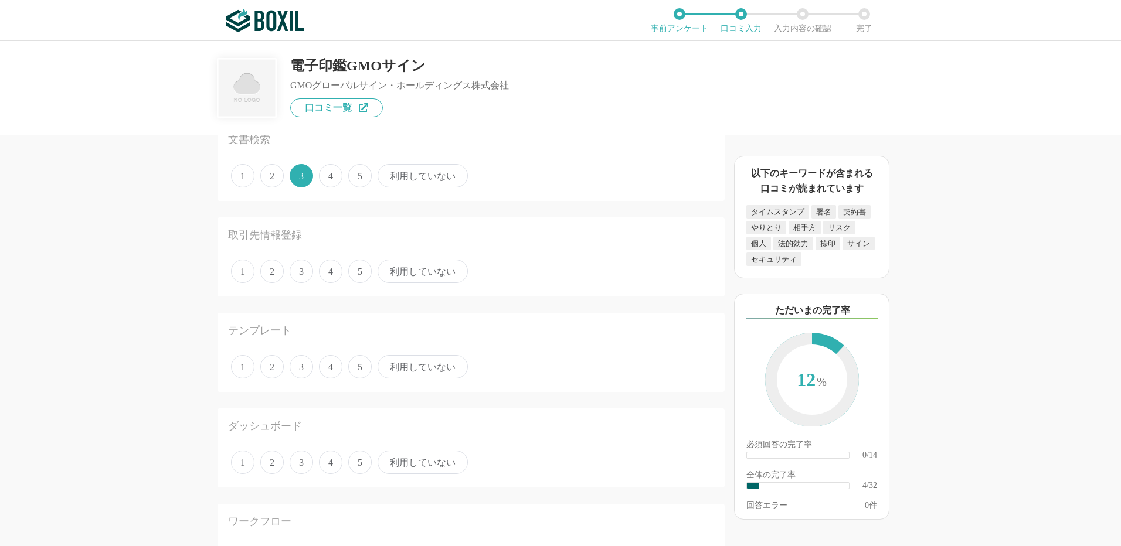
click at [302, 273] on span "3" at bounding box center [301, 271] width 23 height 23
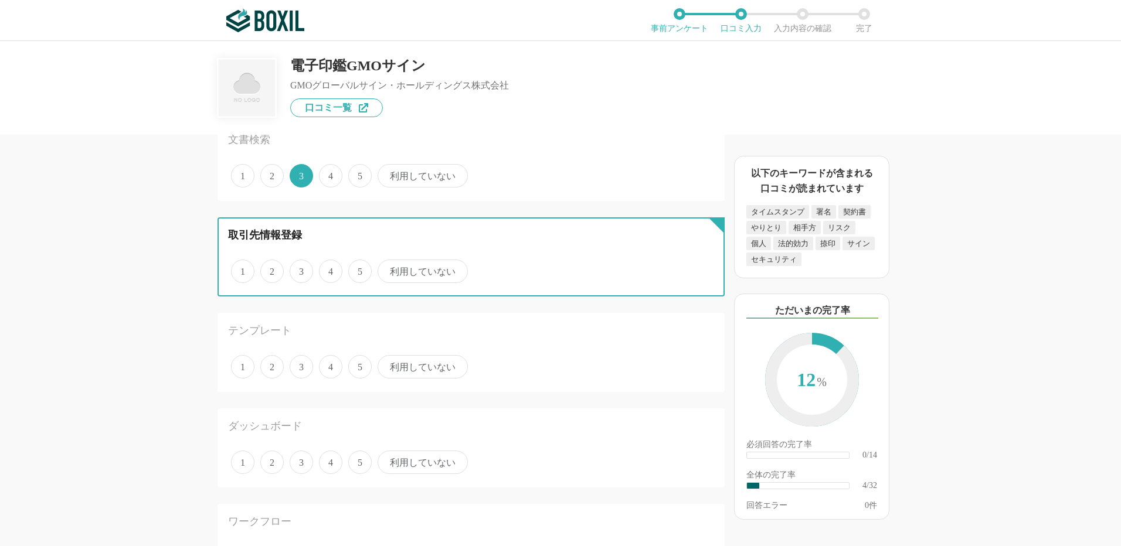
click at [300, 269] on input "3" at bounding box center [296, 265] width 8 height 8
radio input "true"
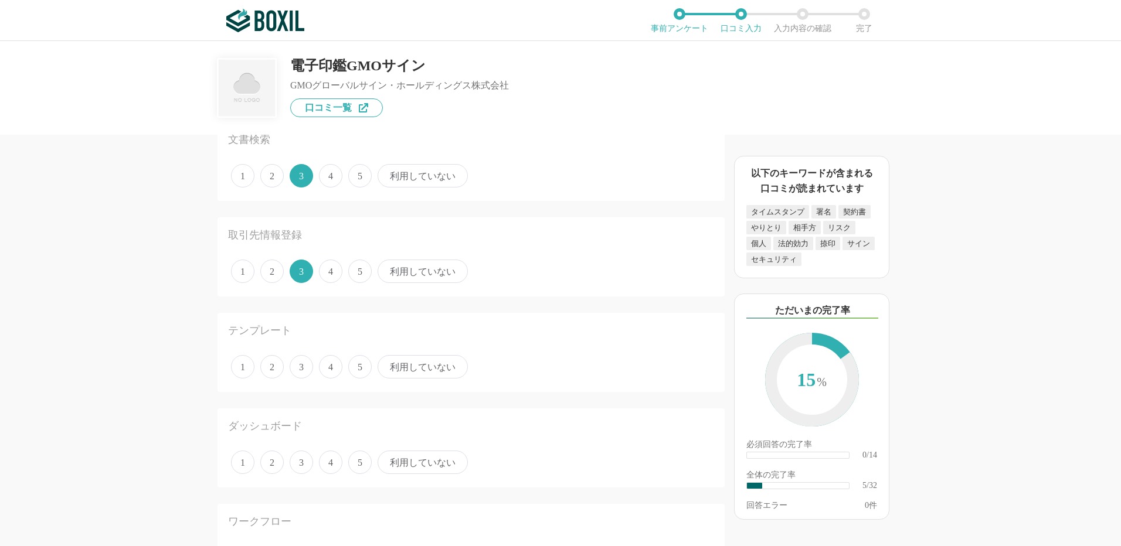
click at [304, 366] on span "3" at bounding box center [301, 366] width 23 height 23
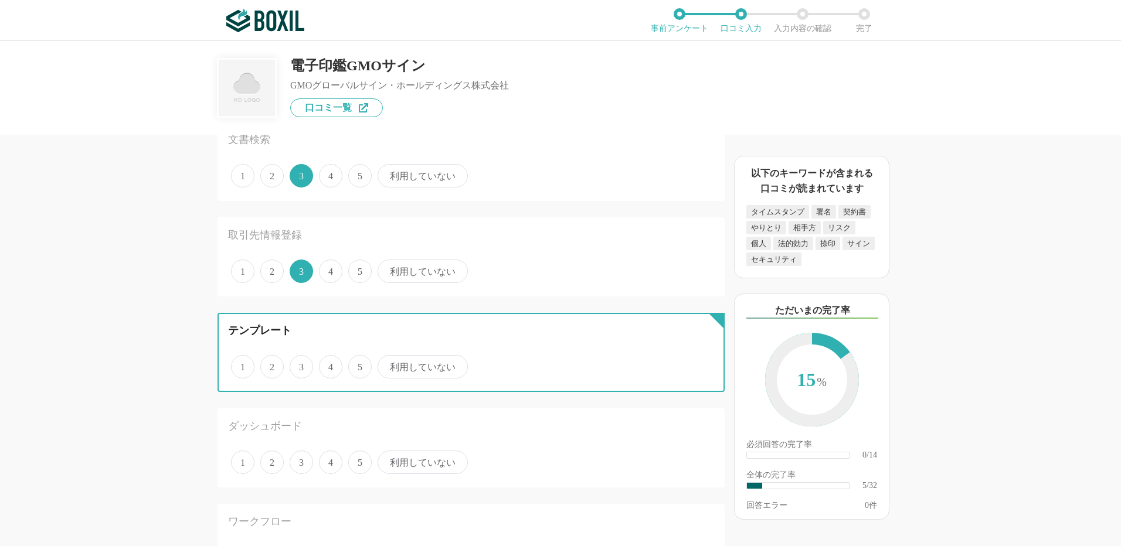
click at [300, 365] on input "3" at bounding box center [296, 361] width 8 height 8
radio input "true"
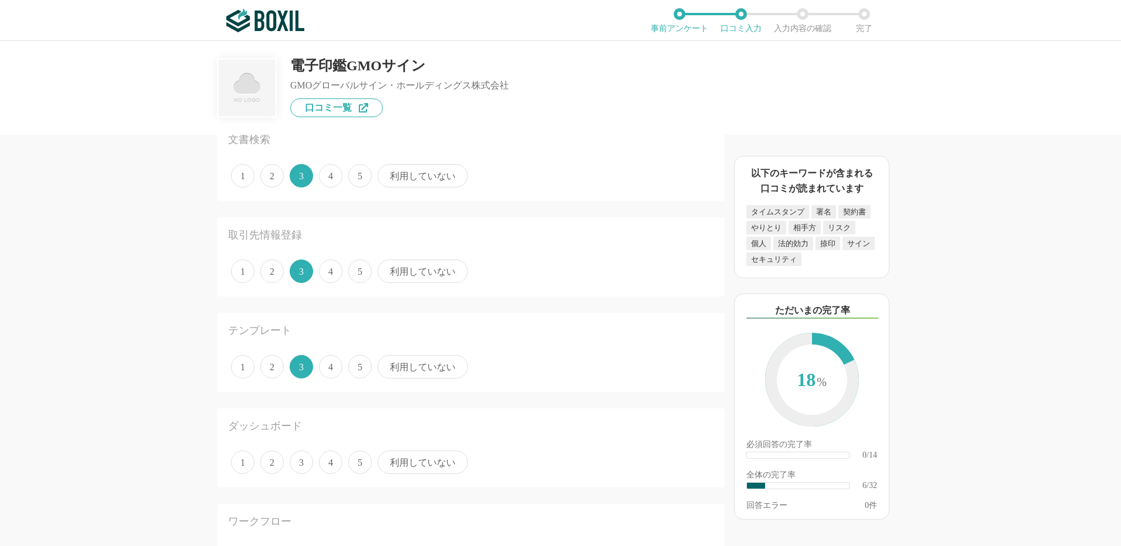
click at [328, 465] on span "4" at bounding box center [330, 462] width 23 height 23
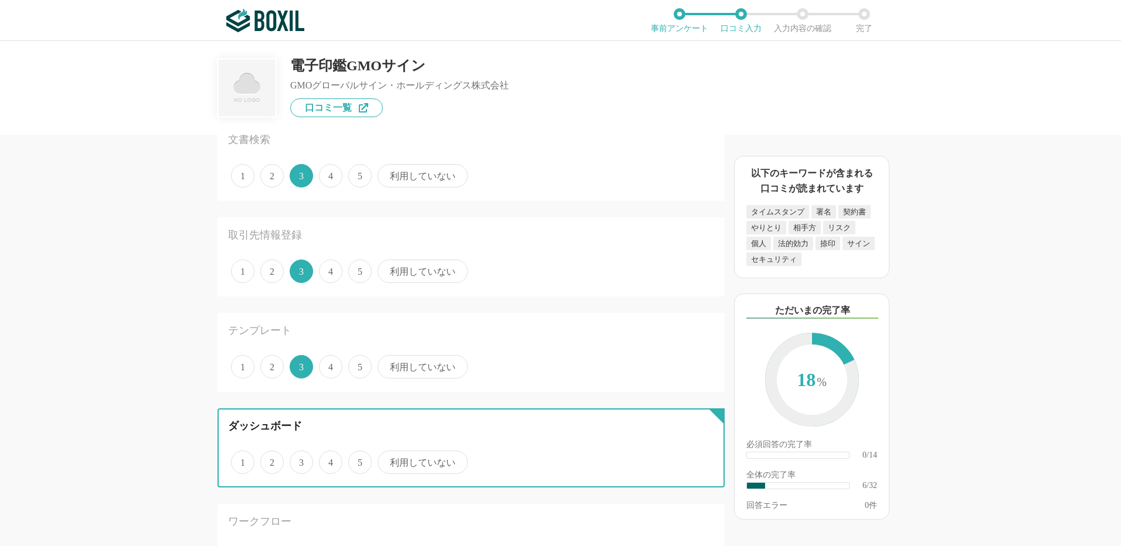
click at [328, 460] on input "4" at bounding box center [326, 457] width 8 height 8
radio input "true"
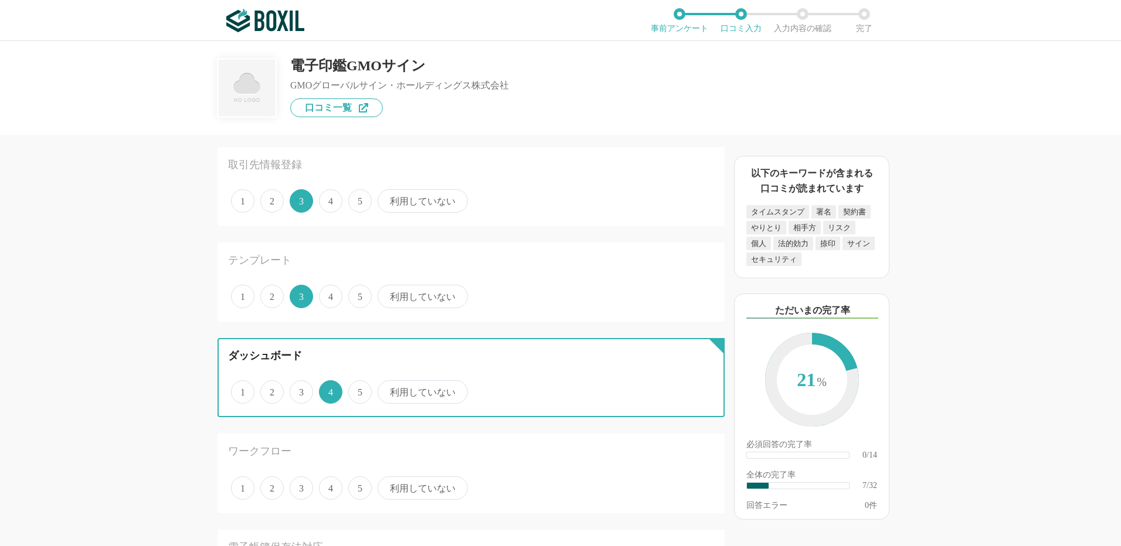
scroll to position [528, 0]
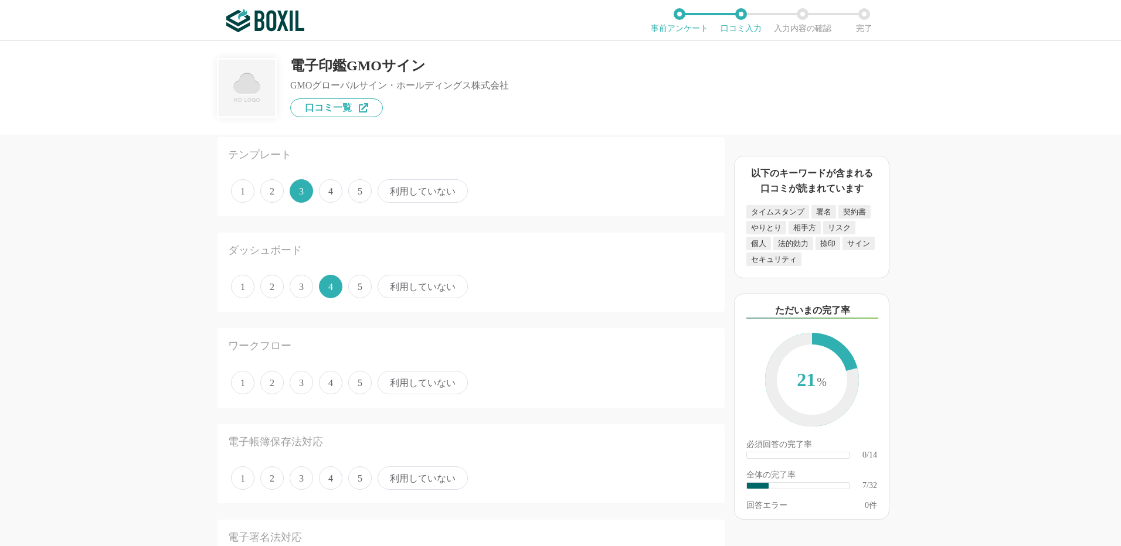
click at [401, 380] on span "利用していない" at bounding box center [422, 382] width 90 height 23
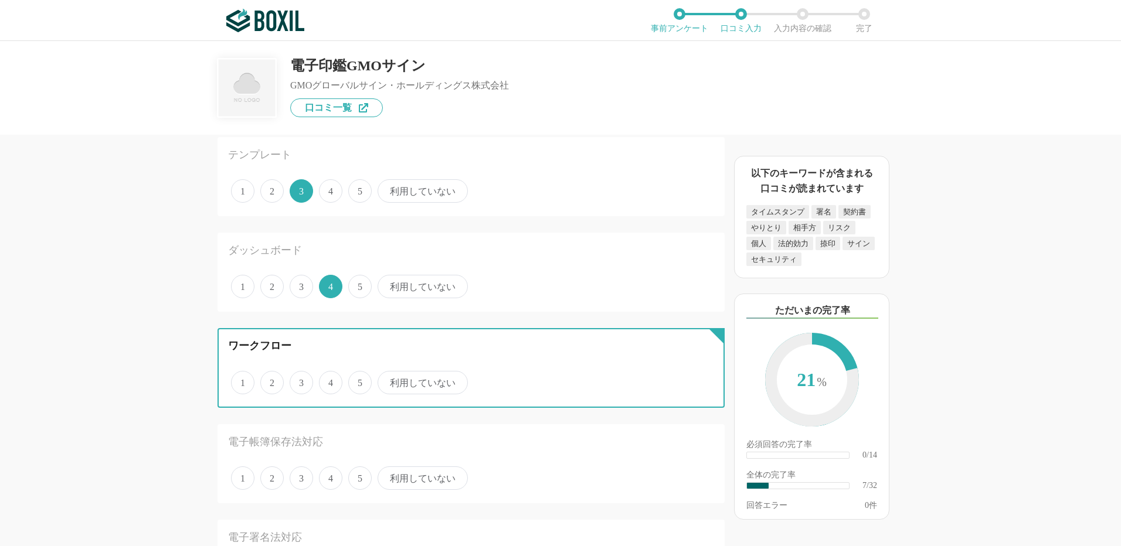
click at [388, 380] on input "利用していない" at bounding box center [384, 377] width 8 height 8
radio input "true"
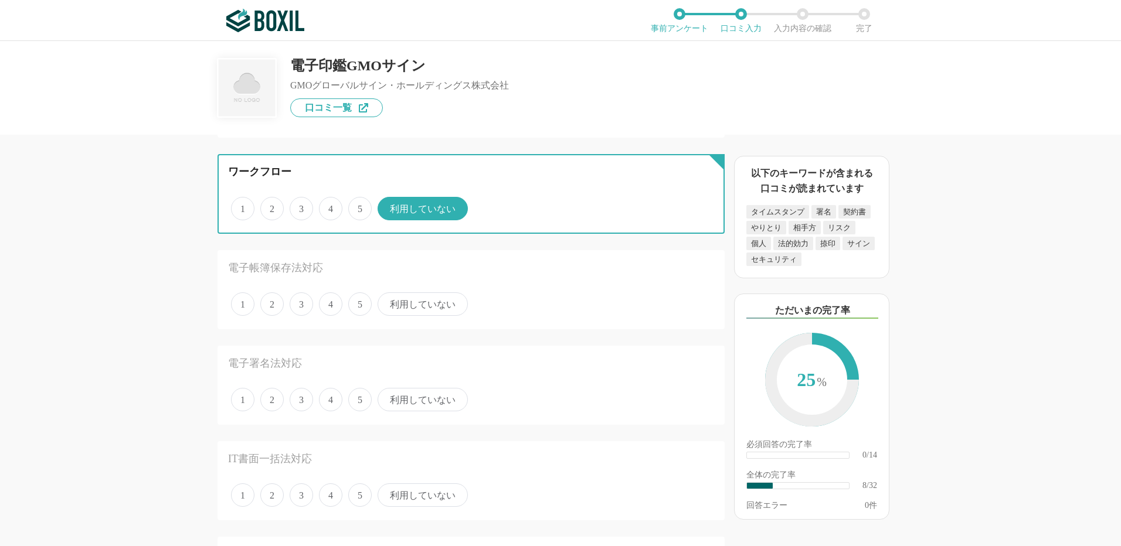
scroll to position [703, 0]
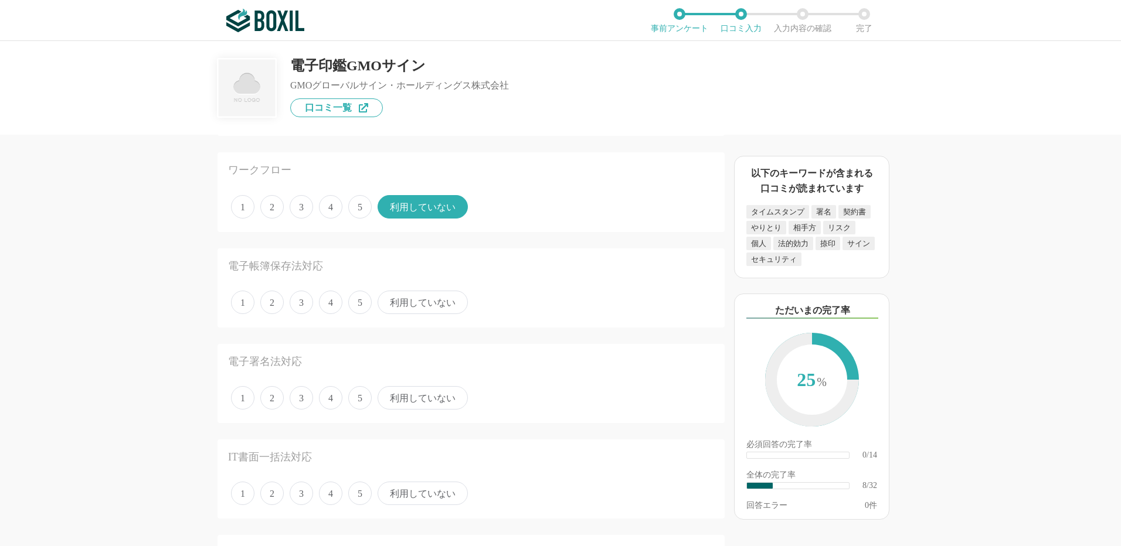
click at [421, 306] on span "利用していない" at bounding box center [422, 302] width 90 height 23
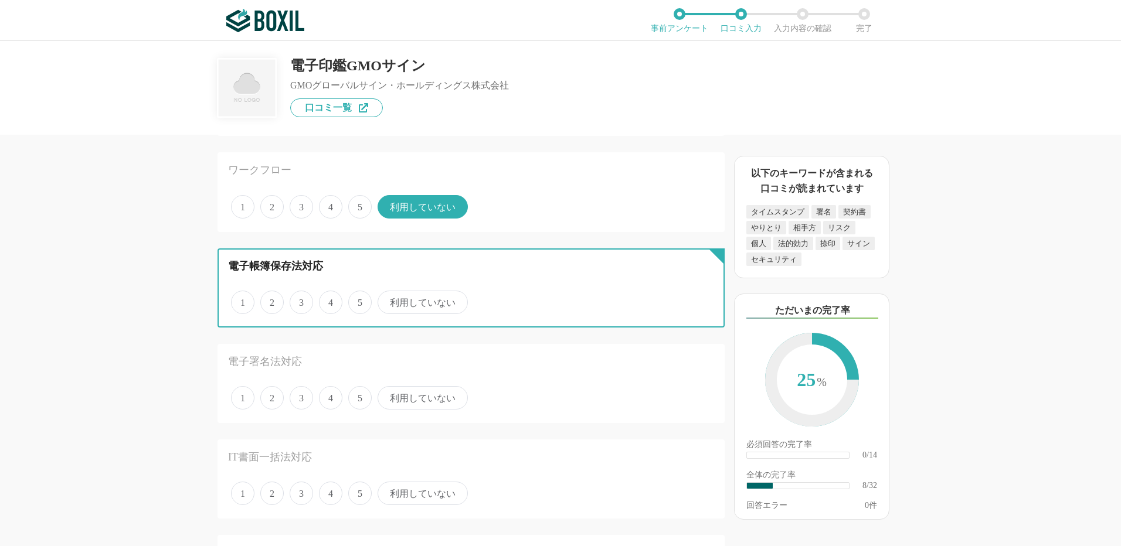
click at [388, 300] on input "利用していない" at bounding box center [384, 296] width 8 height 8
radio input "true"
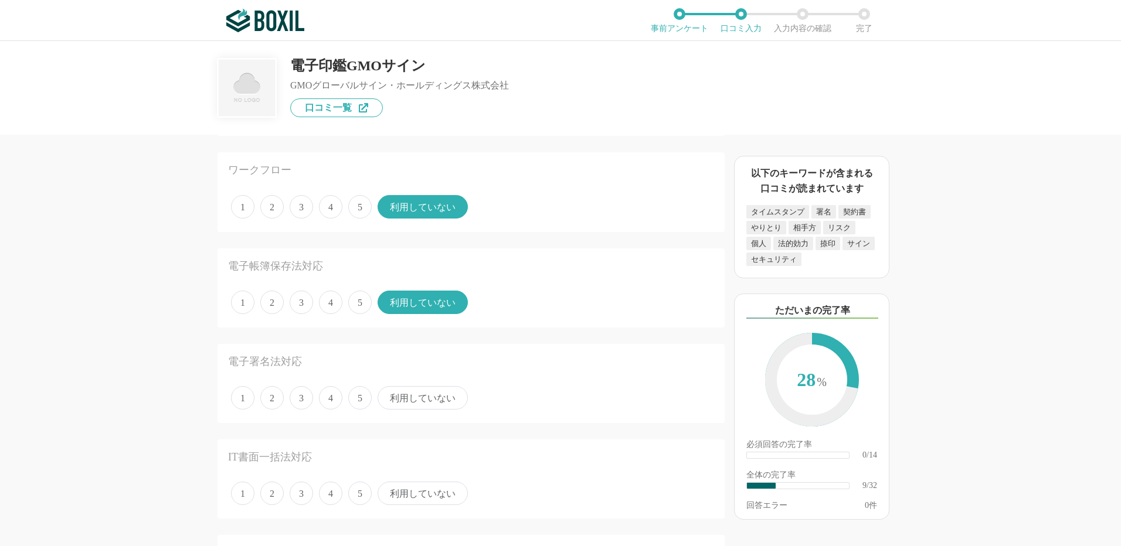
click at [331, 402] on span "4" at bounding box center [330, 397] width 23 height 23
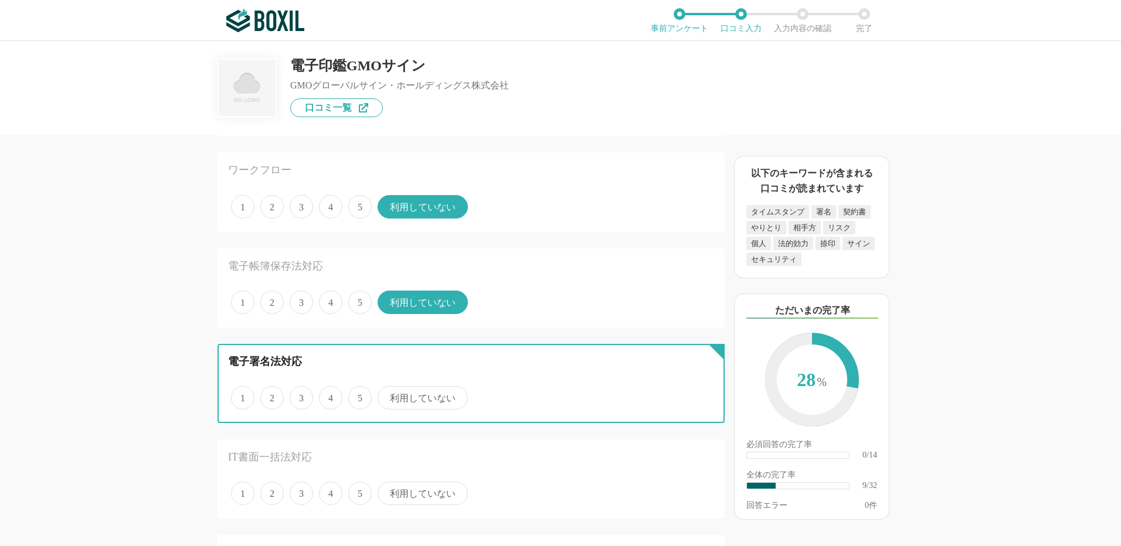
click at [329, 396] on input "4" at bounding box center [326, 392] width 8 height 8
radio input "true"
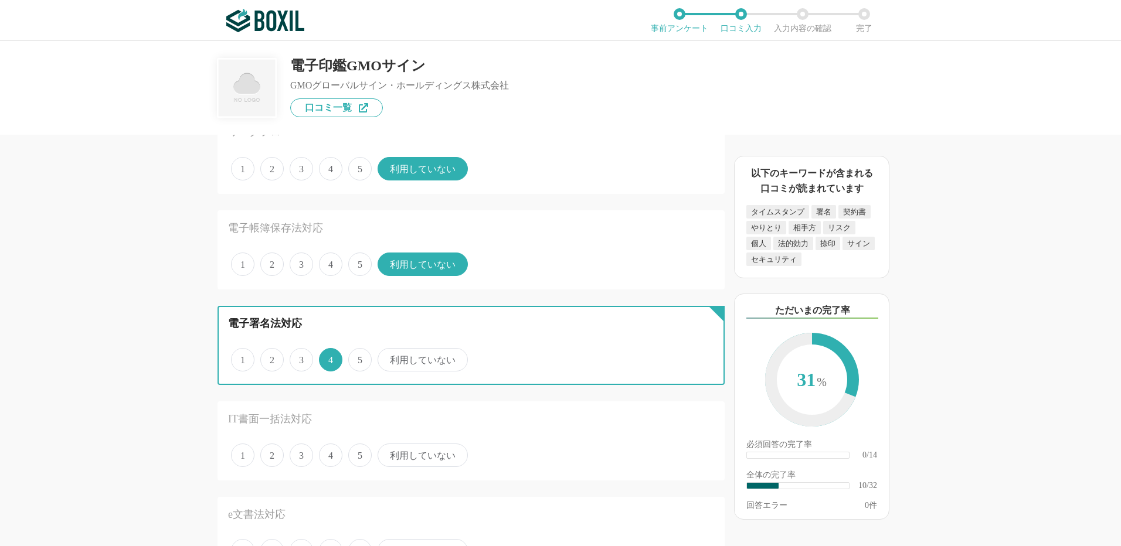
scroll to position [762, 0]
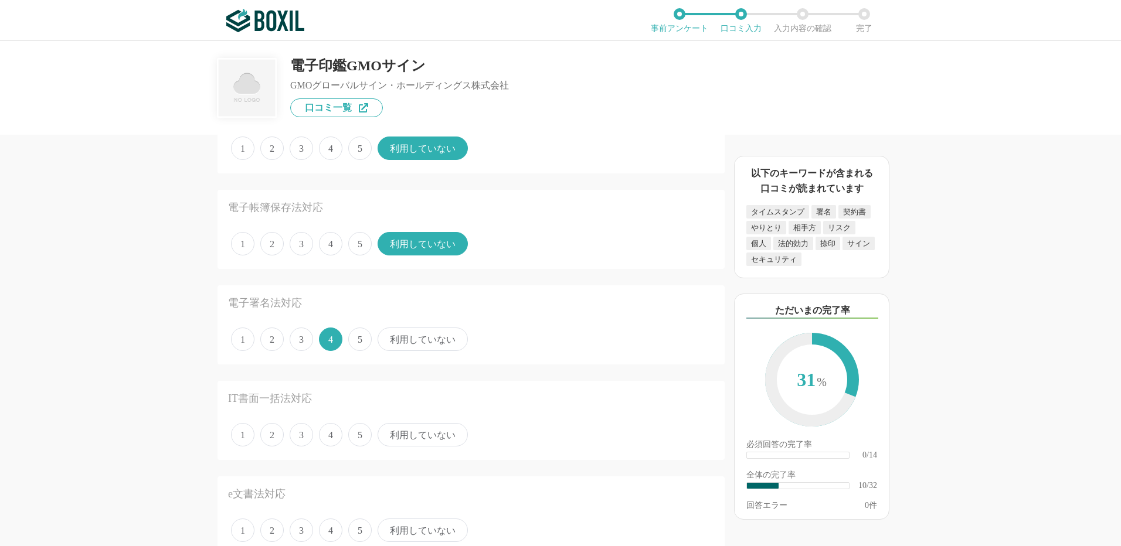
click at [416, 431] on span "利用していない" at bounding box center [422, 434] width 90 height 23
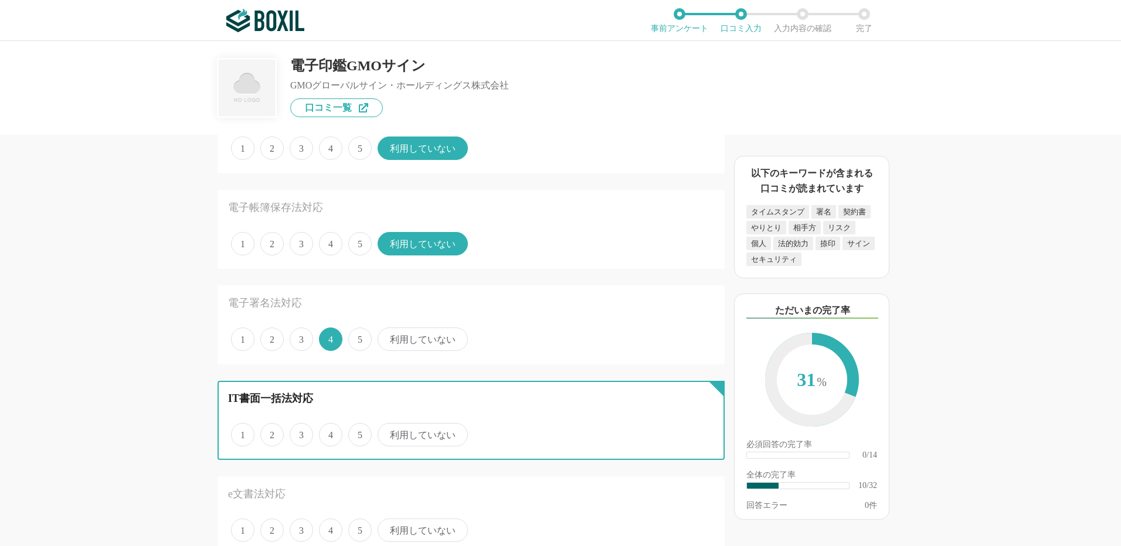
click at [388, 431] on input "利用していない" at bounding box center [384, 429] width 8 height 8
radio input "true"
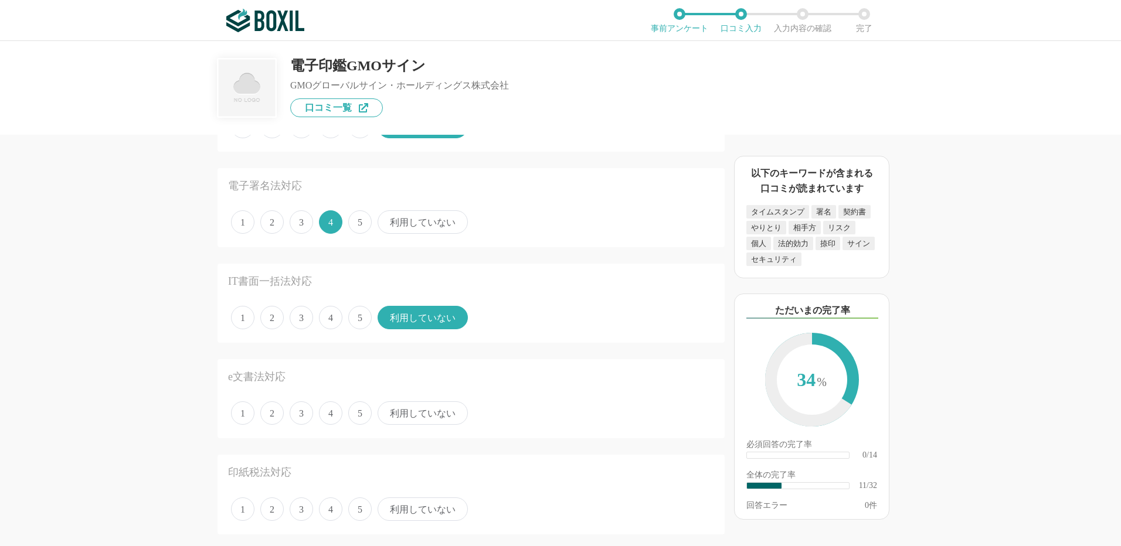
click at [424, 415] on span "利用していない" at bounding box center [422, 413] width 90 height 23
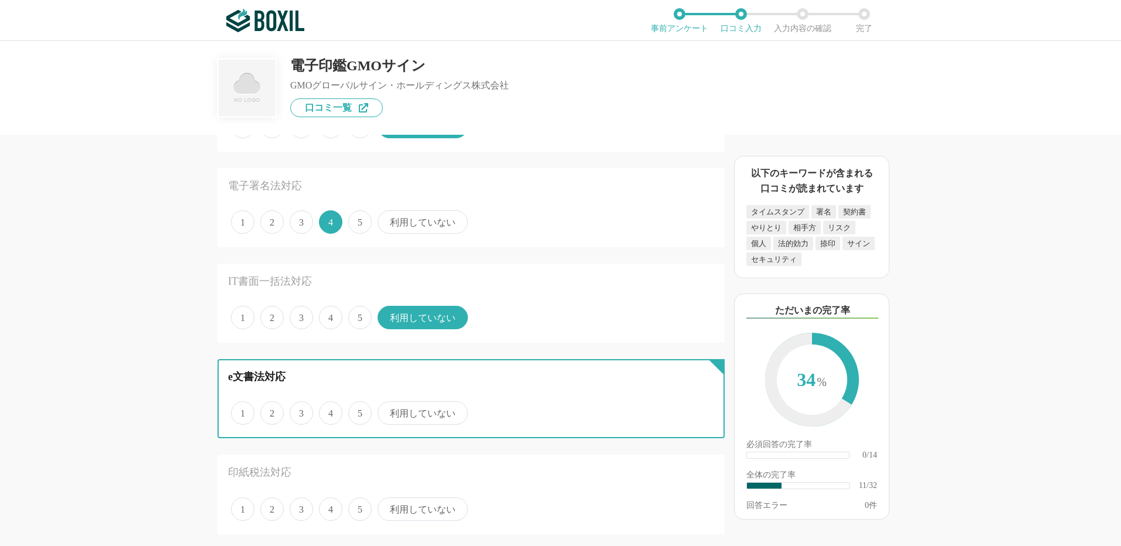
click at [388, 411] on input "利用していない" at bounding box center [384, 407] width 8 height 8
radio input "true"
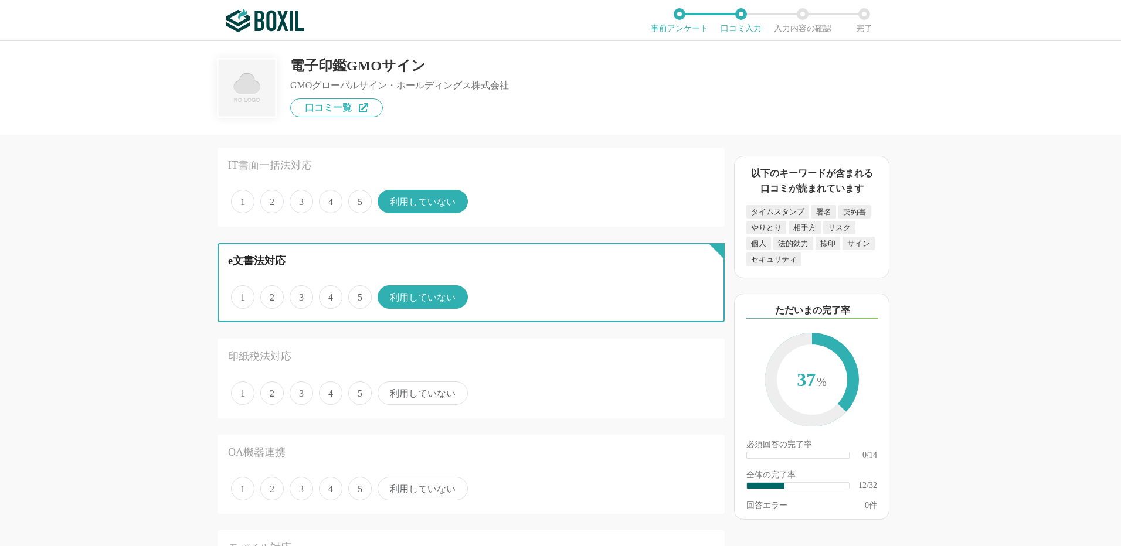
scroll to position [996, 0]
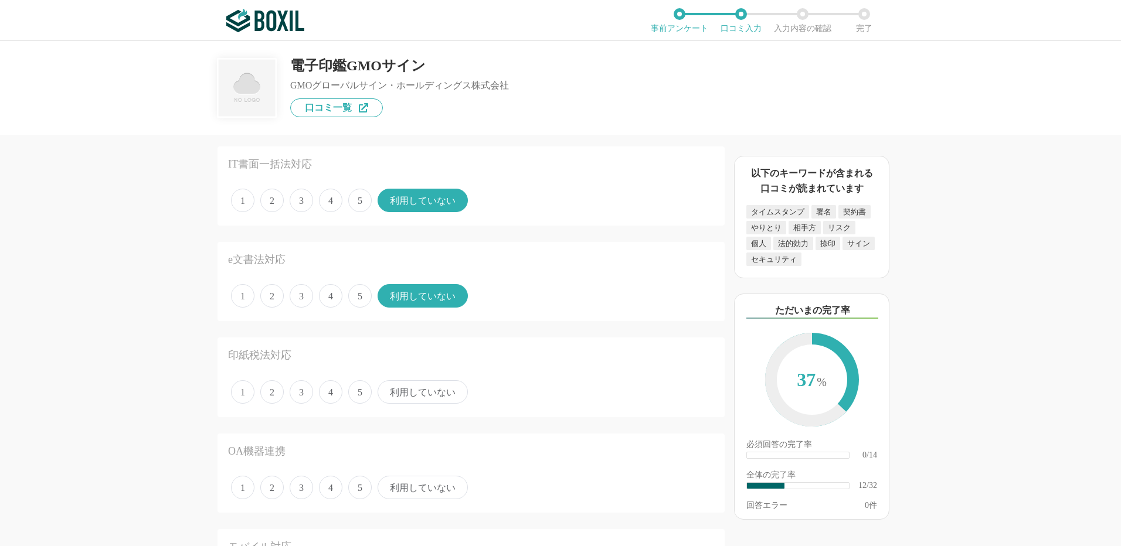
click at [327, 392] on span "4" at bounding box center [330, 391] width 23 height 23
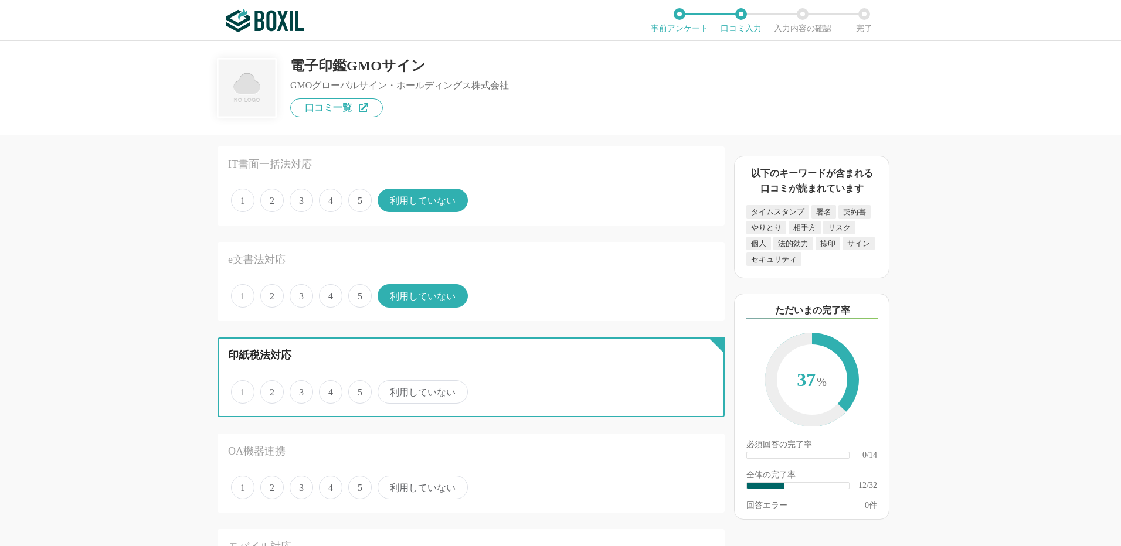
click at [327, 390] on input "4" at bounding box center [326, 386] width 8 height 8
radio input "true"
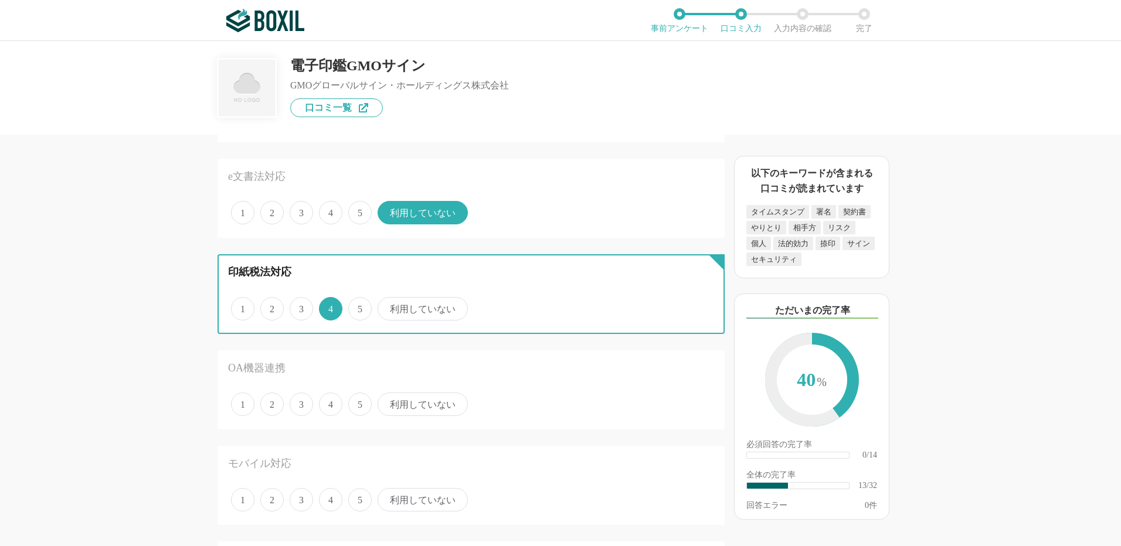
scroll to position [1114, 0]
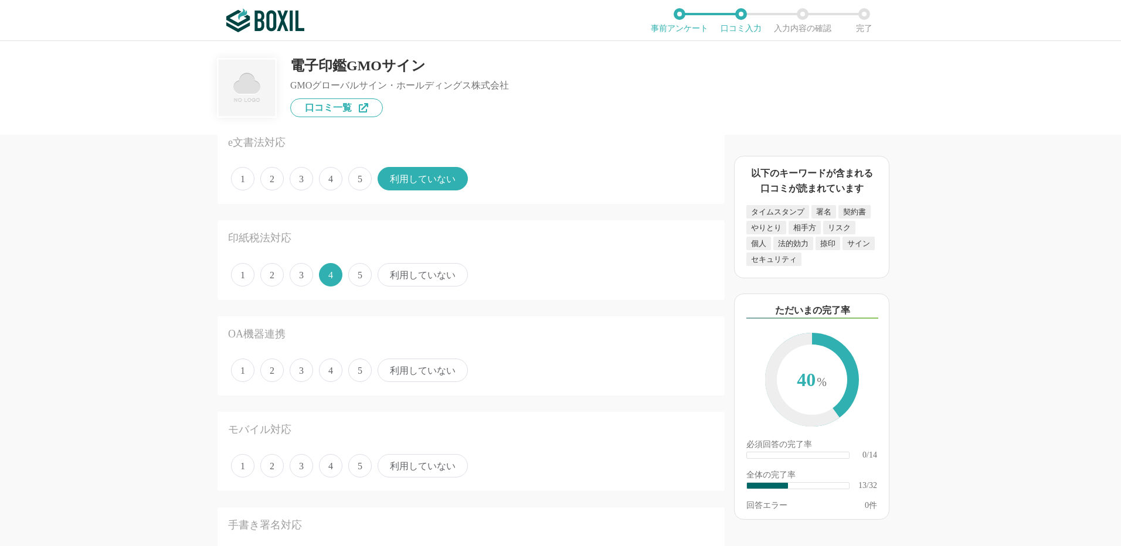
click at [334, 369] on span "4" at bounding box center [330, 370] width 23 height 23
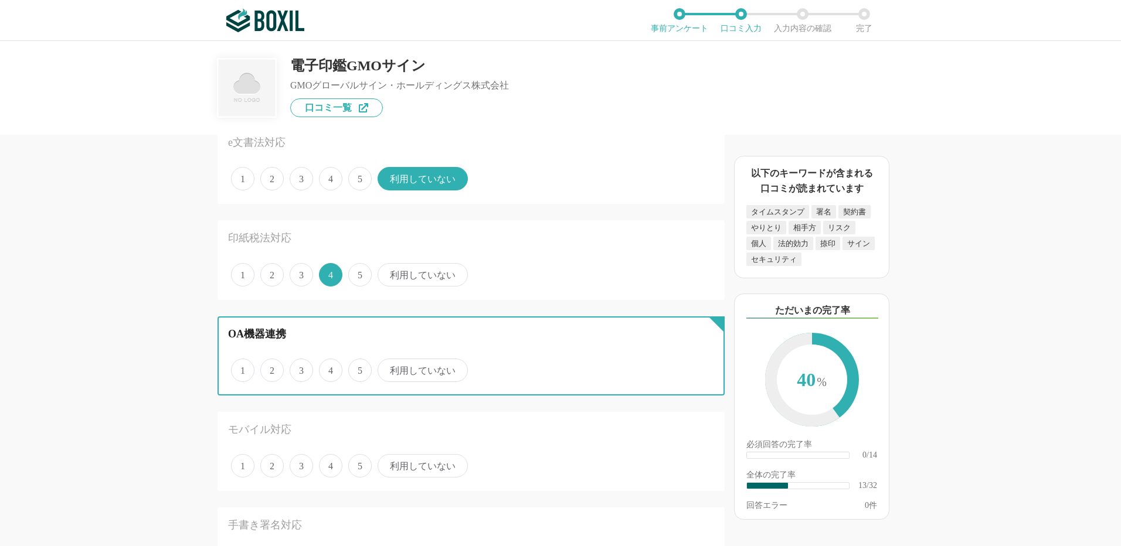
click at [329, 368] on input "4" at bounding box center [326, 364] width 8 height 8
radio input "true"
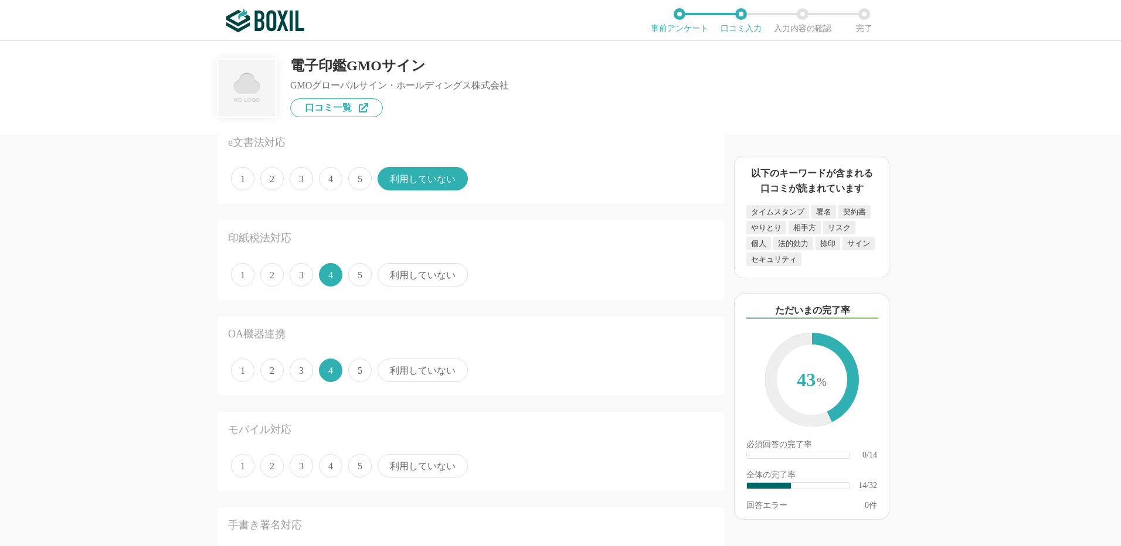
click at [329, 464] on span "4" at bounding box center [330, 465] width 23 height 23
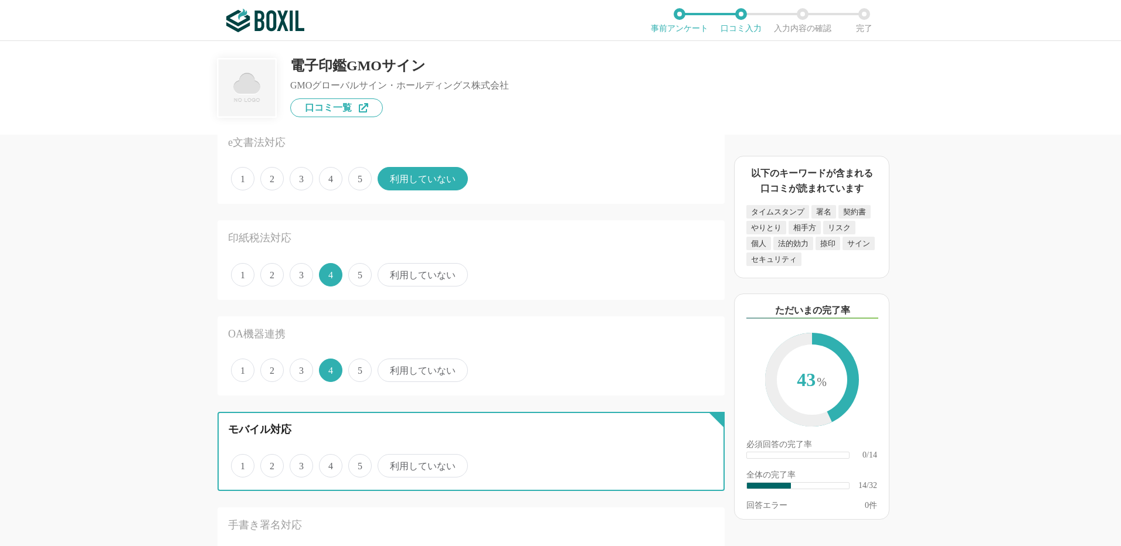
click at [329, 464] on input "4" at bounding box center [326, 460] width 8 height 8
radio input "true"
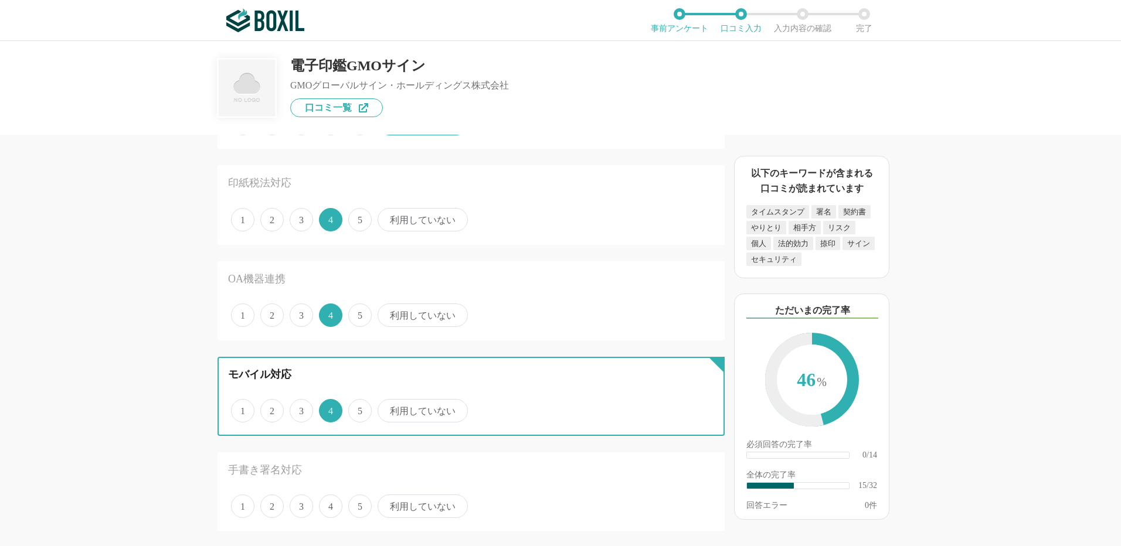
scroll to position [1290, 0]
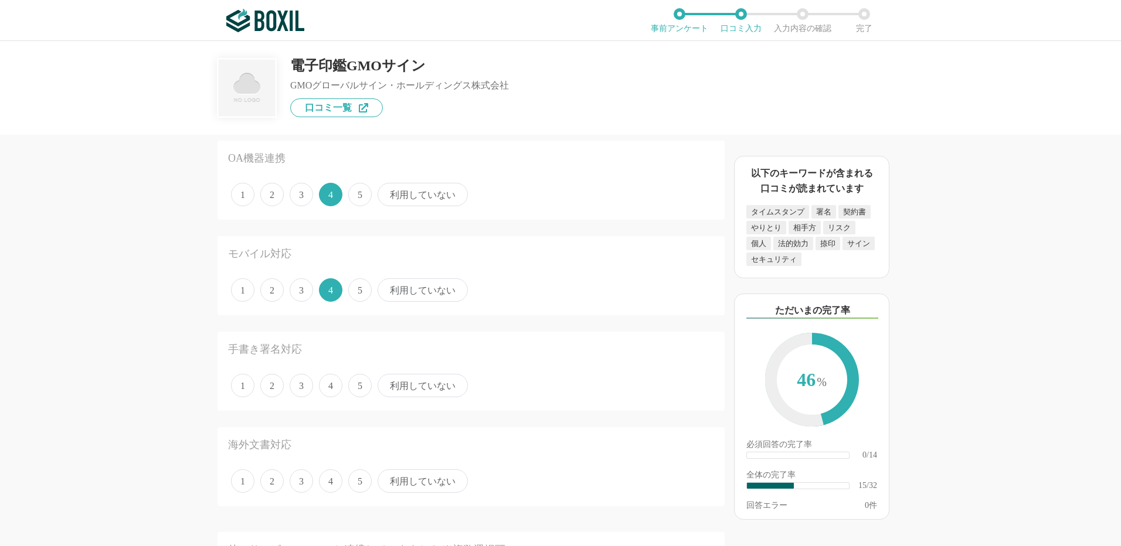
click at [407, 387] on span "利用していない" at bounding box center [422, 385] width 90 height 23
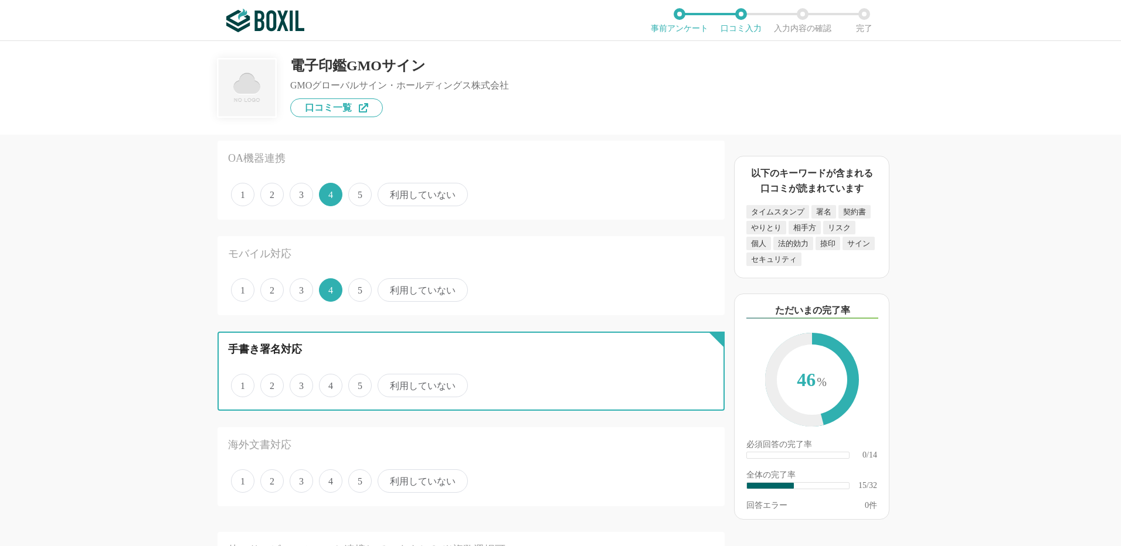
click at [388, 383] on input "利用していない" at bounding box center [384, 380] width 8 height 8
radio input "true"
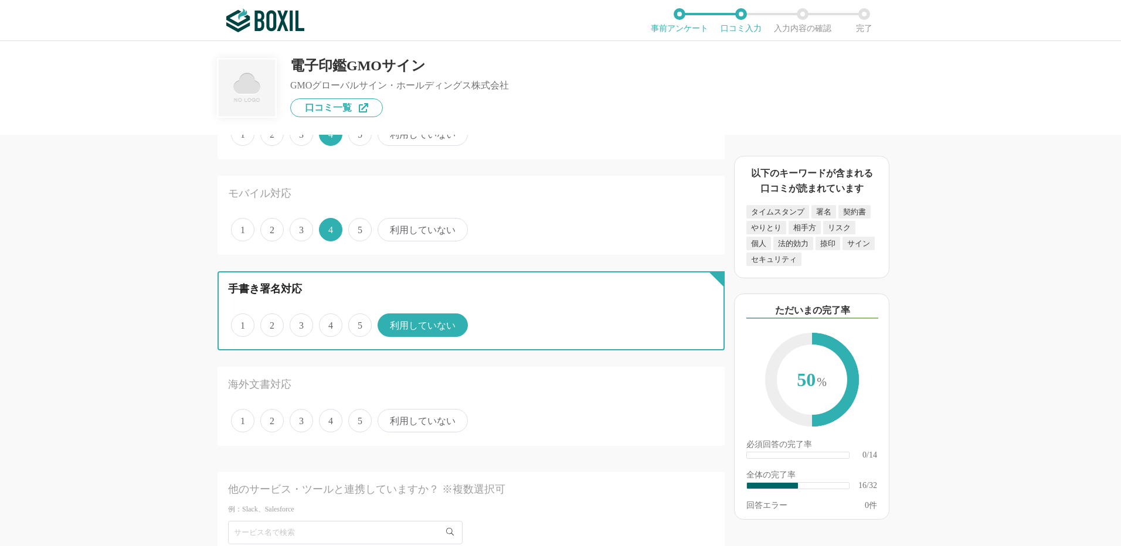
scroll to position [1465, 0]
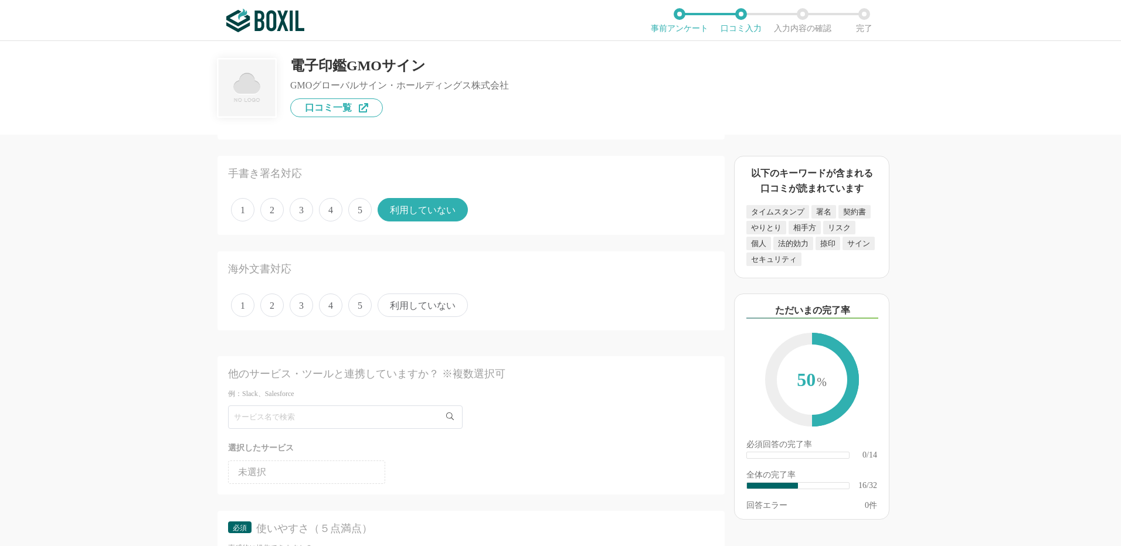
click at [437, 302] on span "利用していない" at bounding box center [422, 305] width 90 height 23
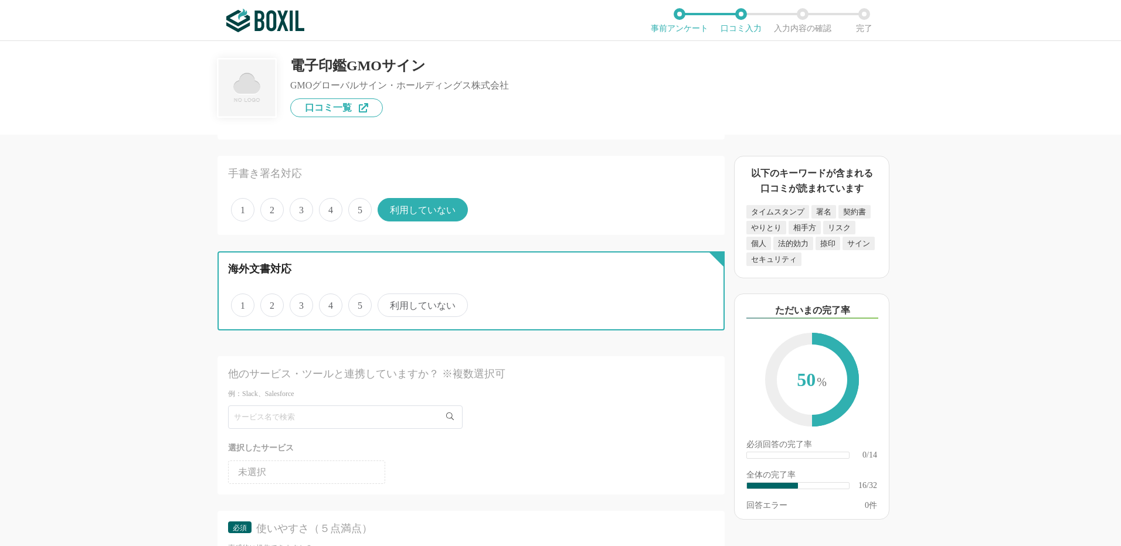
click at [388, 302] on input "利用していない" at bounding box center [384, 299] width 8 height 8
radio input "true"
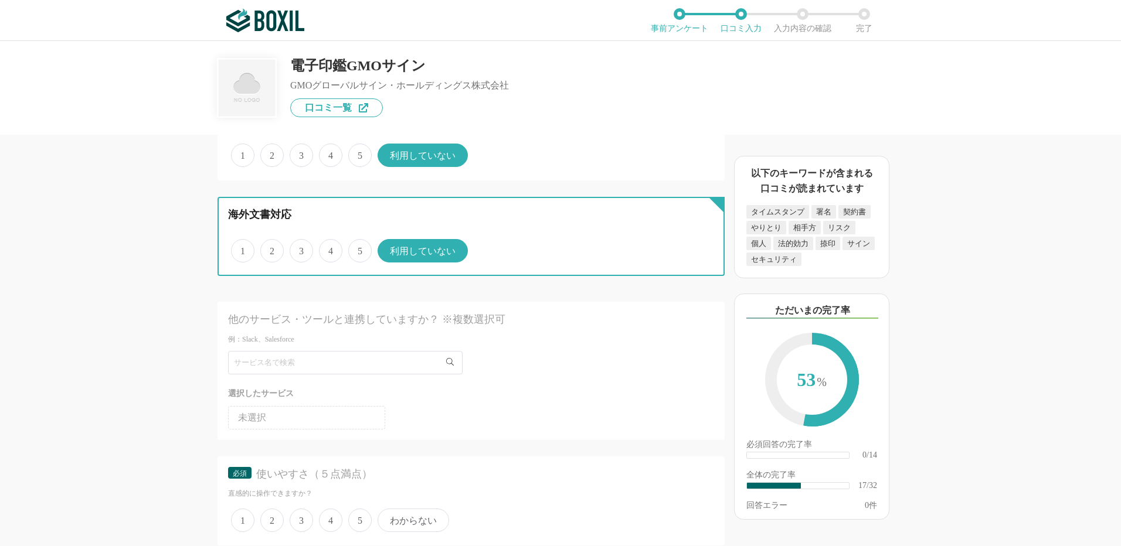
scroll to position [1583, 0]
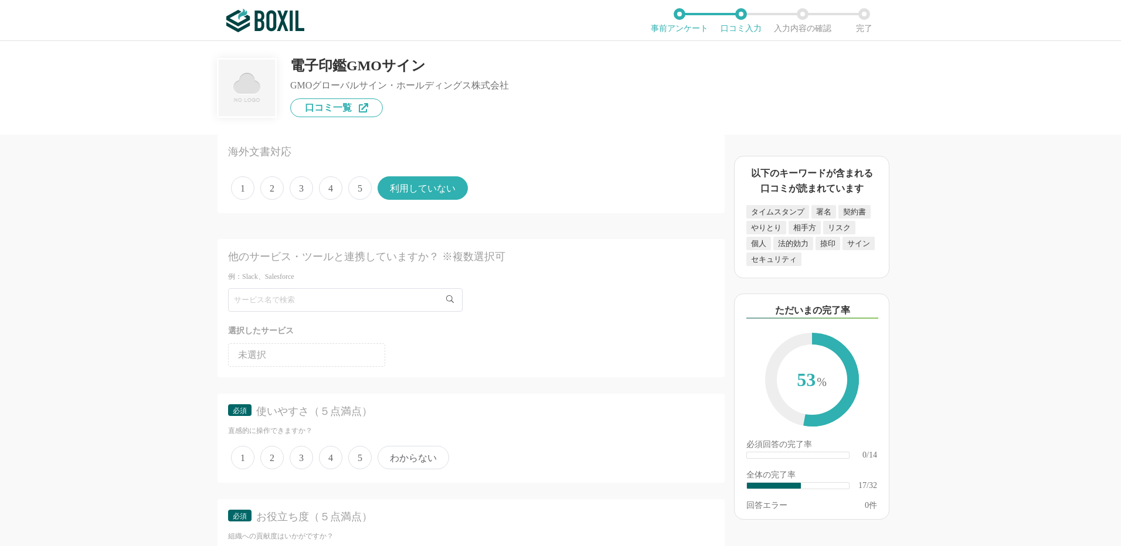
click at [367, 454] on span "5" at bounding box center [359, 457] width 23 height 23
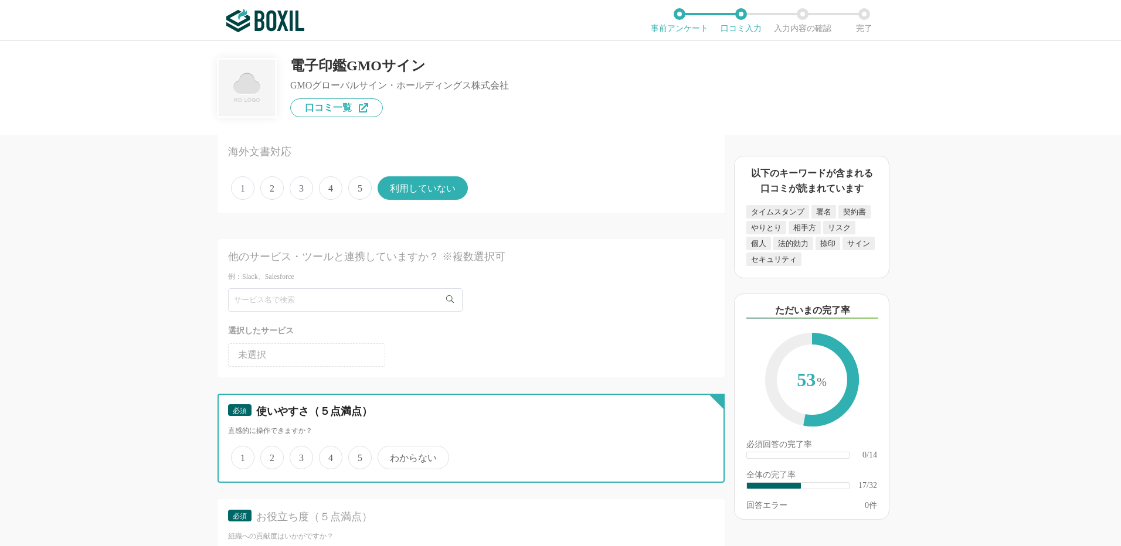
click at [359, 454] on input "5" at bounding box center [355, 452] width 8 height 8
radio input "true"
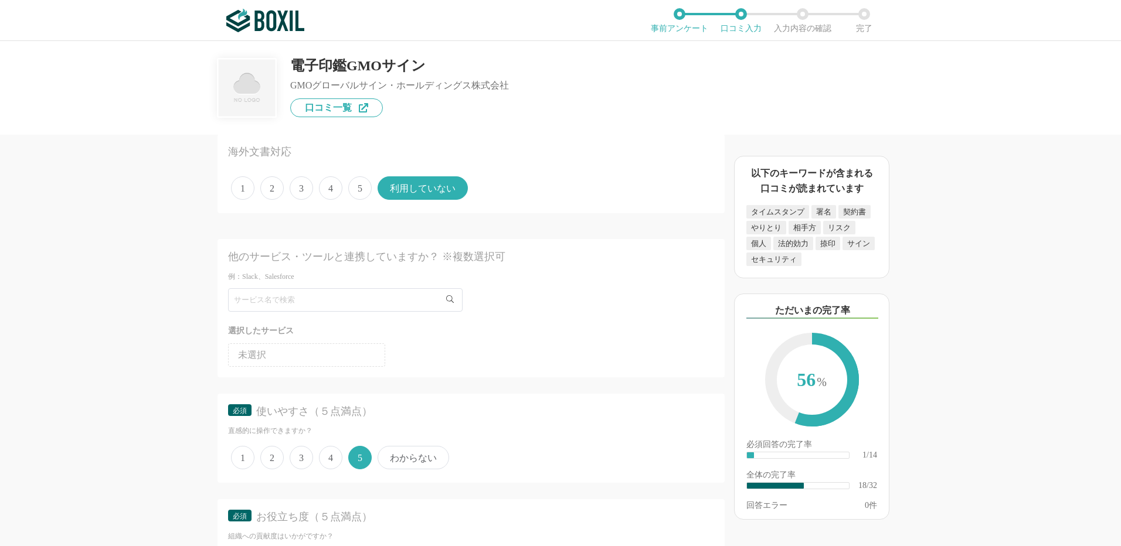
click at [356, 460] on span "5" at bounding box center [359, 457] width 23 height 23
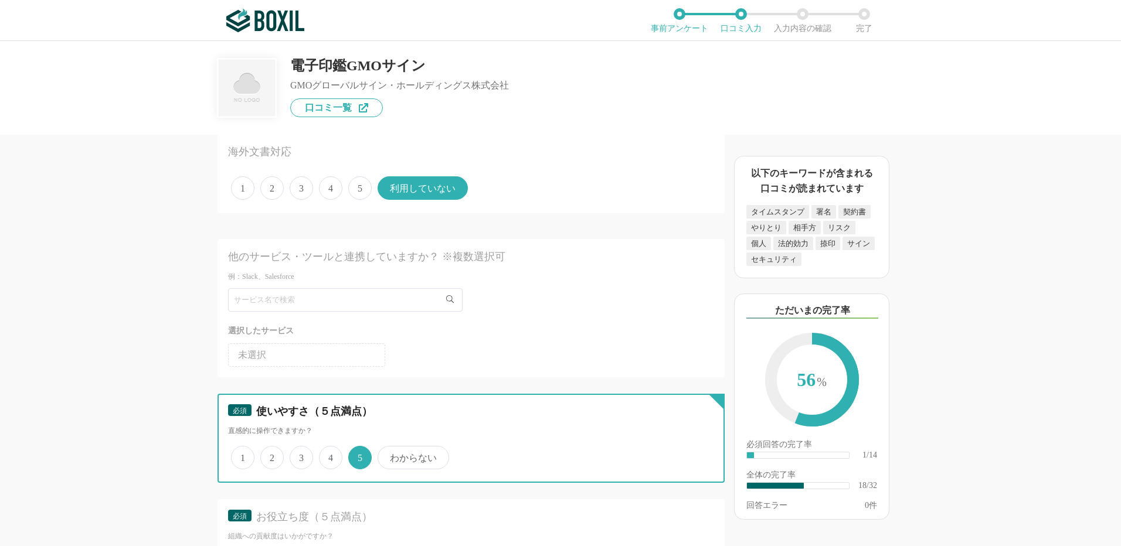
click at [356, 455] on input "5" at bounding box center [355, 452] width 8 height 8
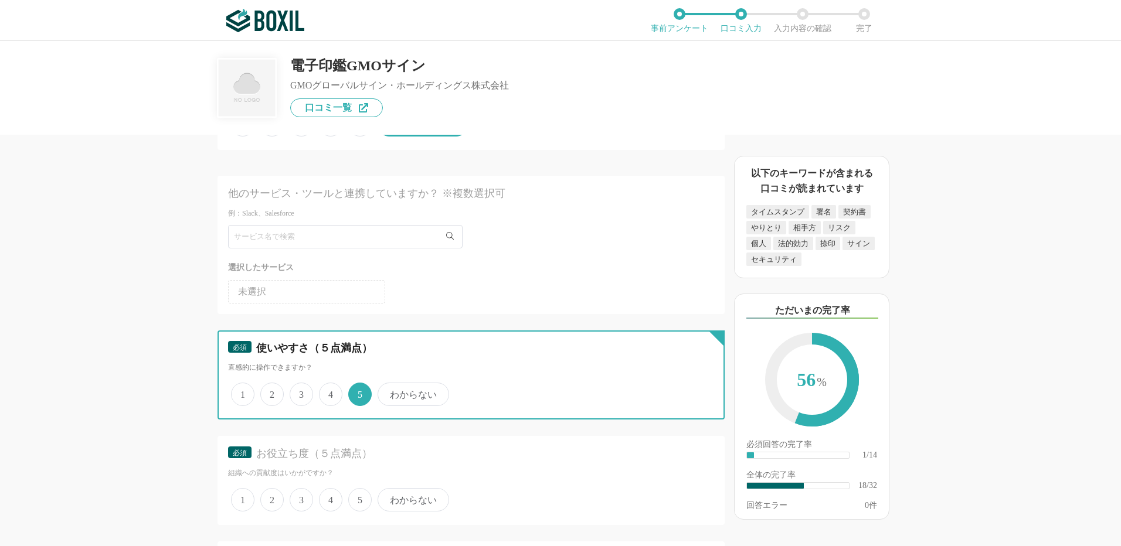
scroll to position [1759, 0]
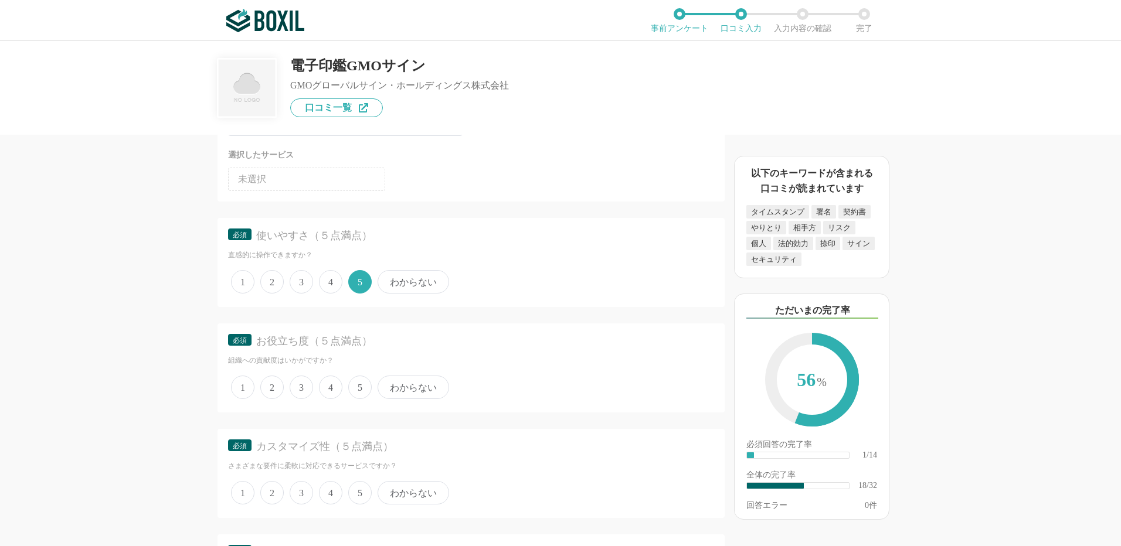
click at [364, 389] on span "5" at bounding box center [359, 387] width 23 height 23
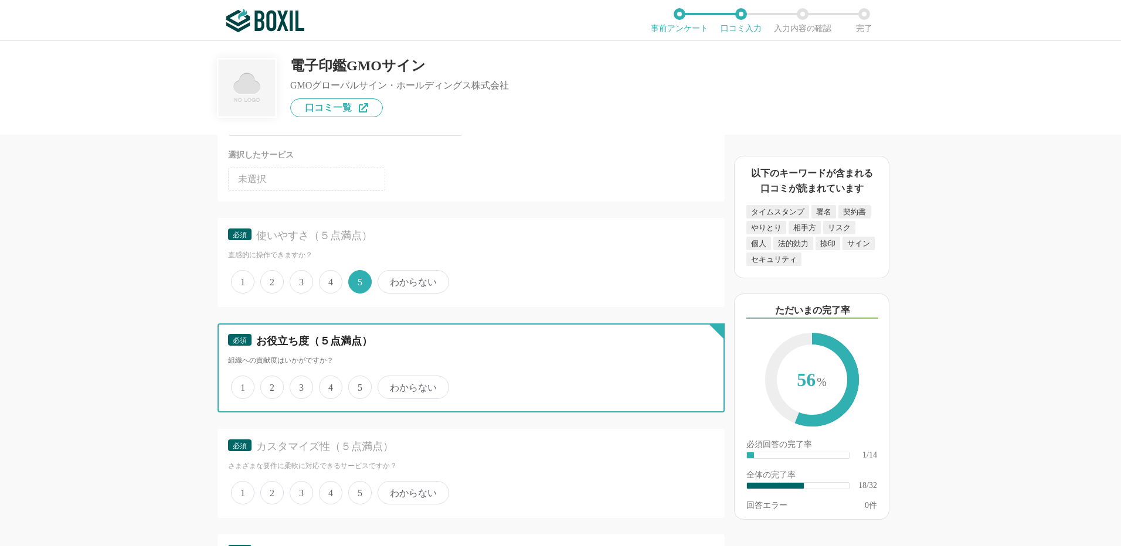
click at [359, 385] on input "5" at bounding box center [355, 381] width 8 height 8
radio input "true"
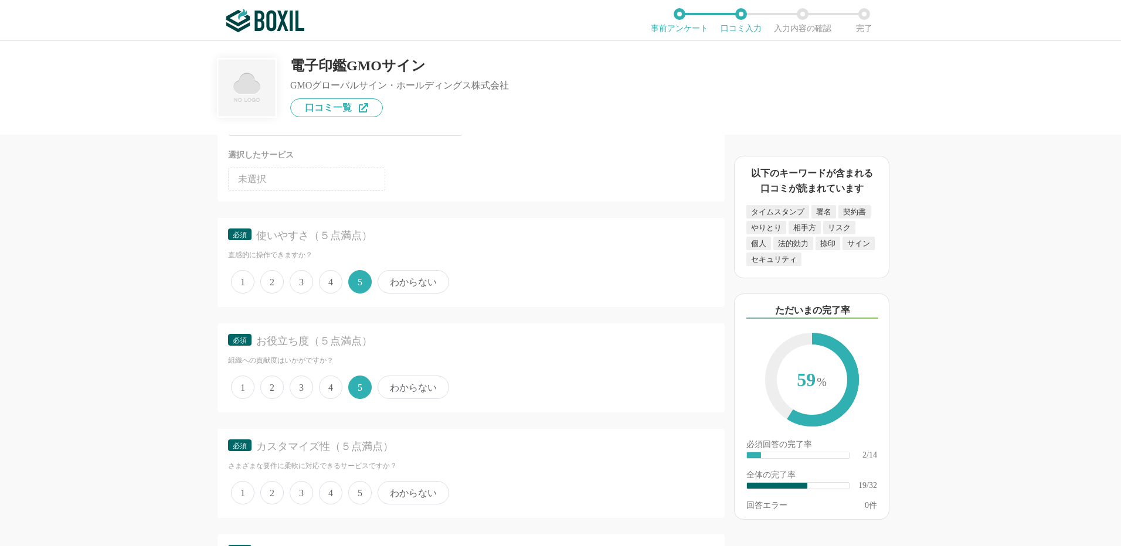
click at [300, 494] on span "3" at bounding box center [301, 492] width 23 height 23
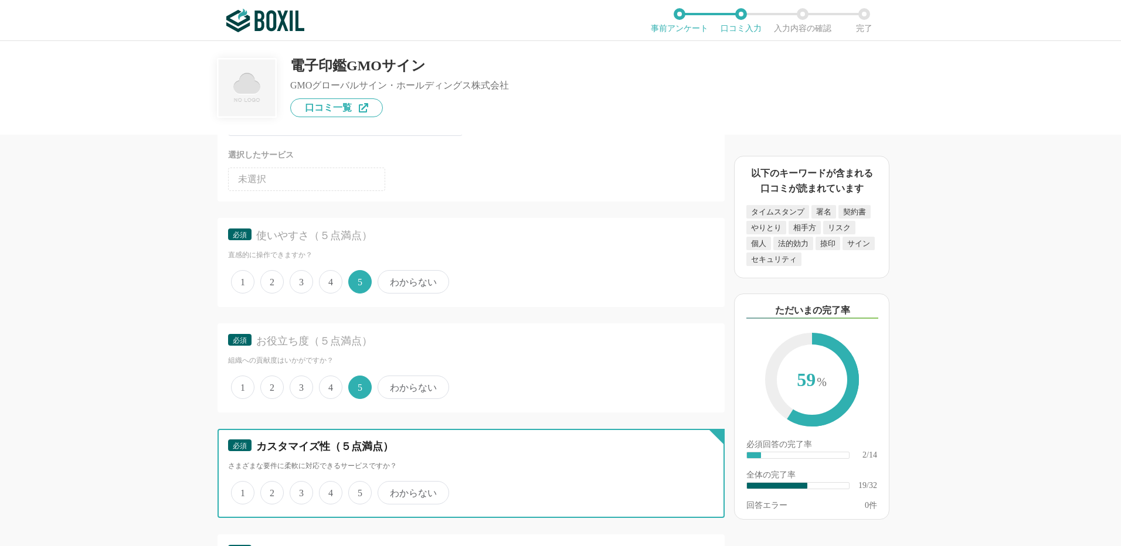
click at [300, 491] on input "3" at bounding box center [296, 487] width 8 height 8
radio input "true"
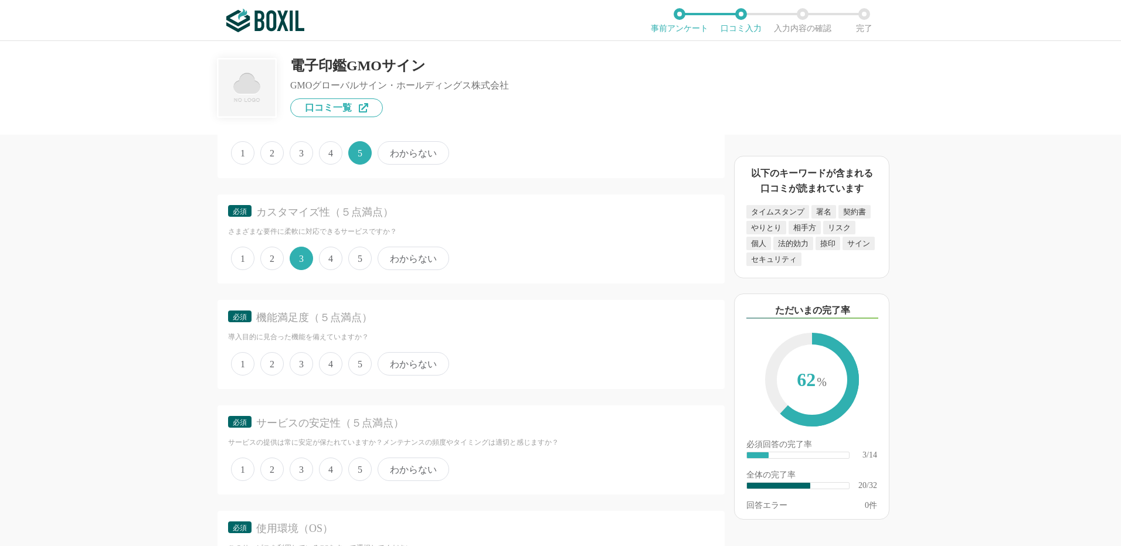
click at [299, 361] on span "3" at bounding box center [301, 363] width 23 height 23
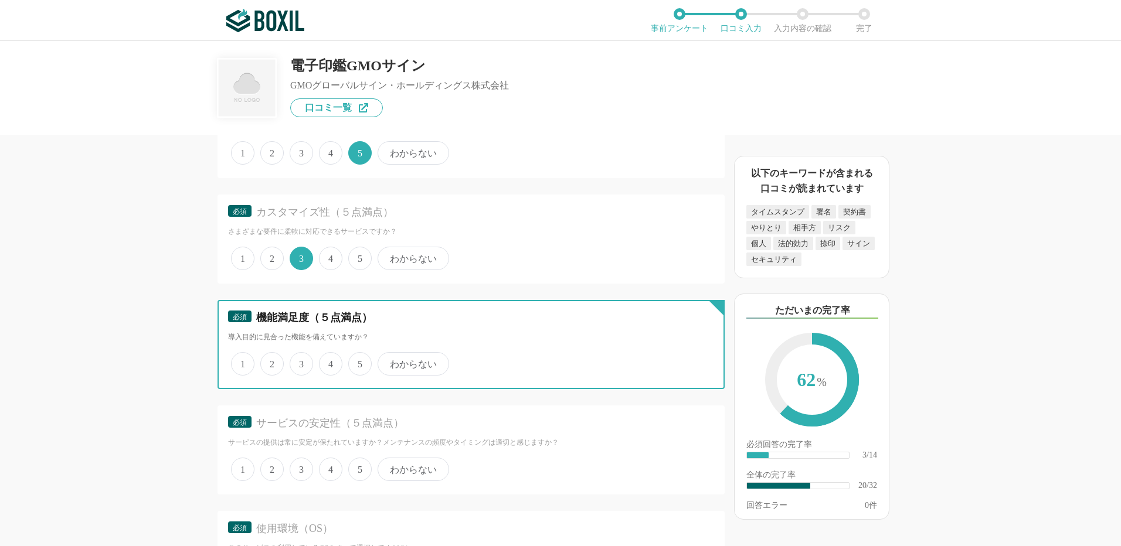
click at [299, 361] on input "3" at bounding box center [296, 358] width 8 height 8
radio input "true"
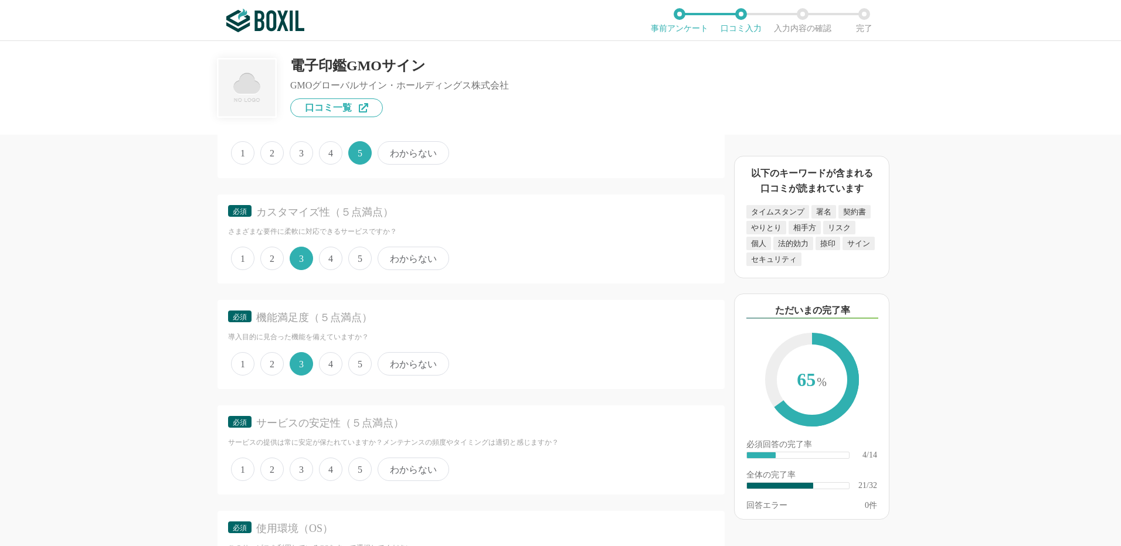
click at [332, 471] on span "4" at bounding box center [330, 469] width 23 height 23
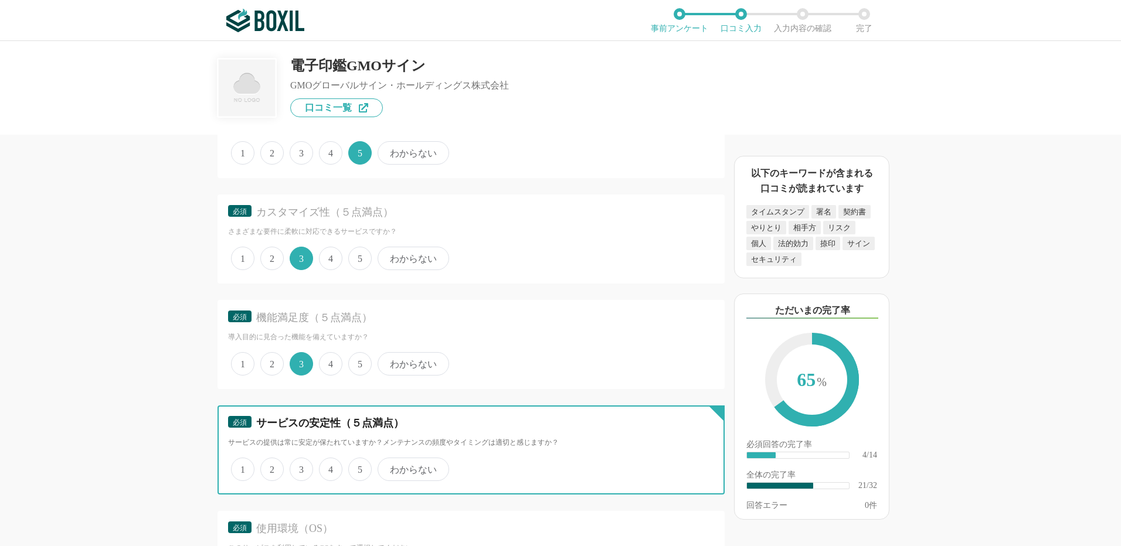
click at [329, 467] on input "4" at bounding box center [326, 464] width 8 height 8
radio input "true"
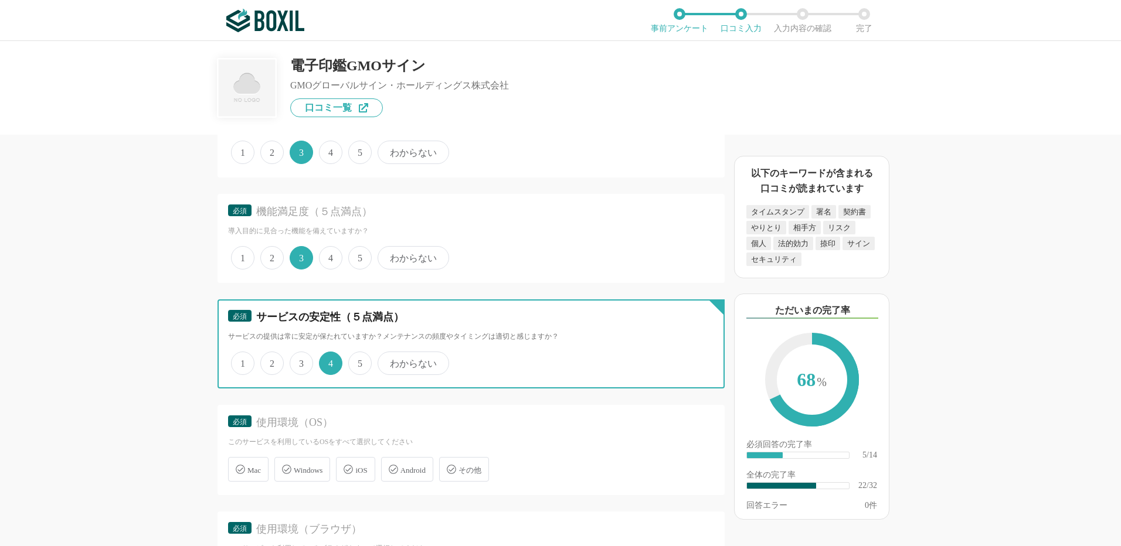
scroll to position [2227, 0]
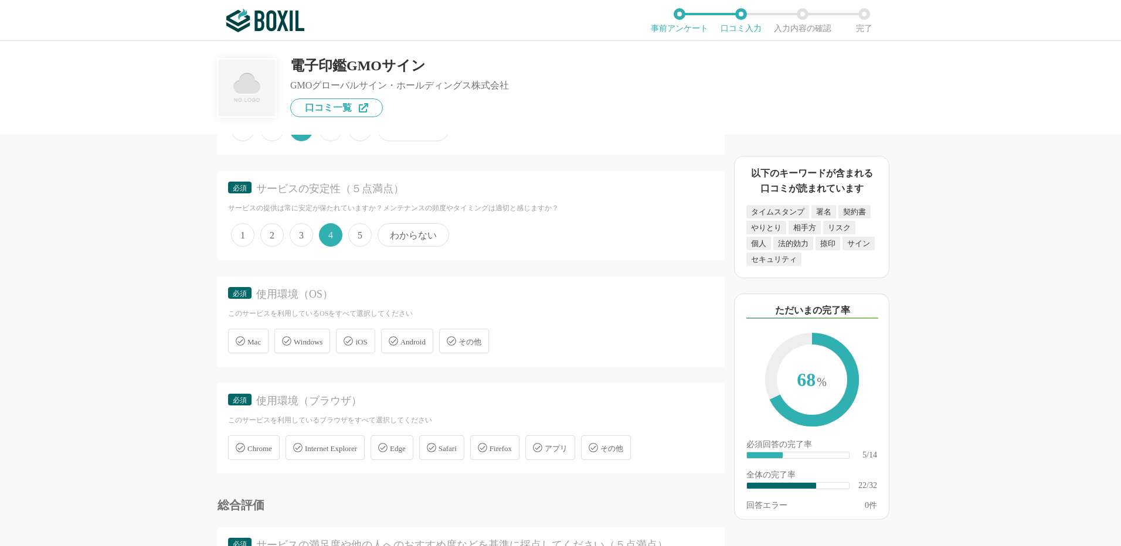
click at [316, 342] on span "Windows" at bounding box center [308, 342] width 29 height 9
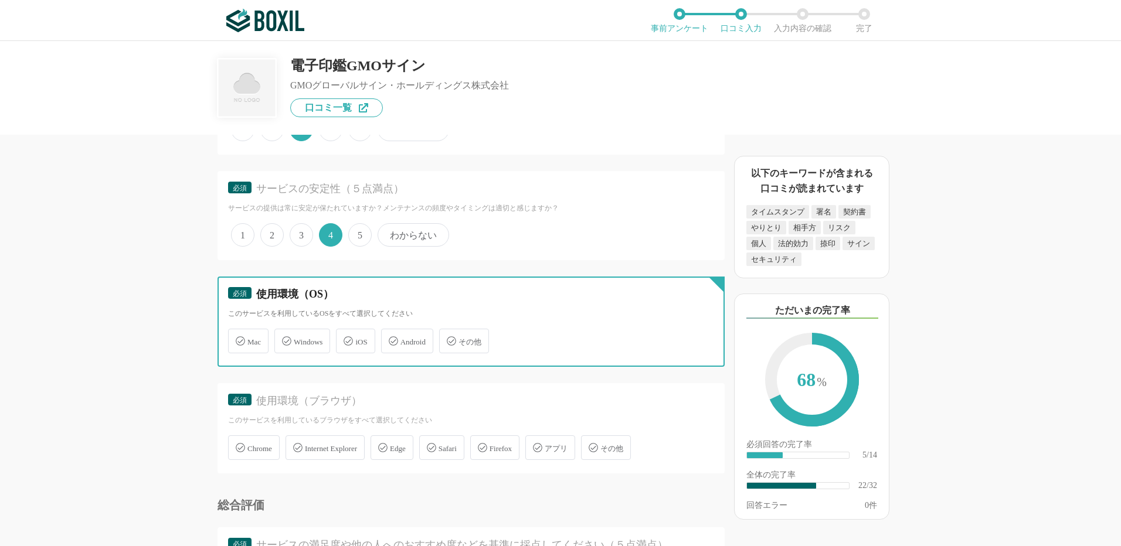
click at [284, 338] on input "Windows" at bounding box center [281, 335] width 8 height 8
checkbox input "true"
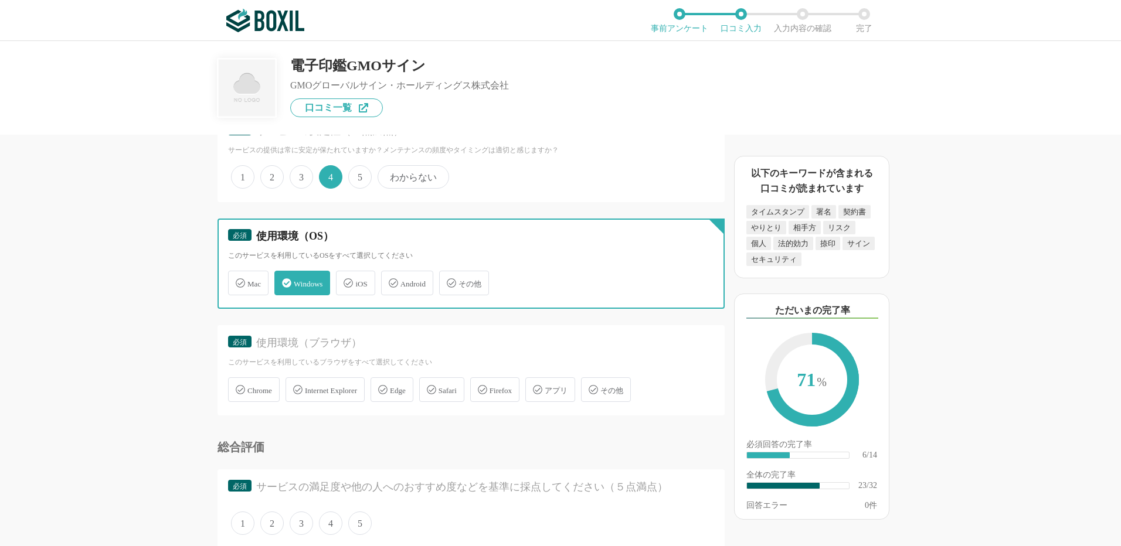
scroll to position [2286, 0]
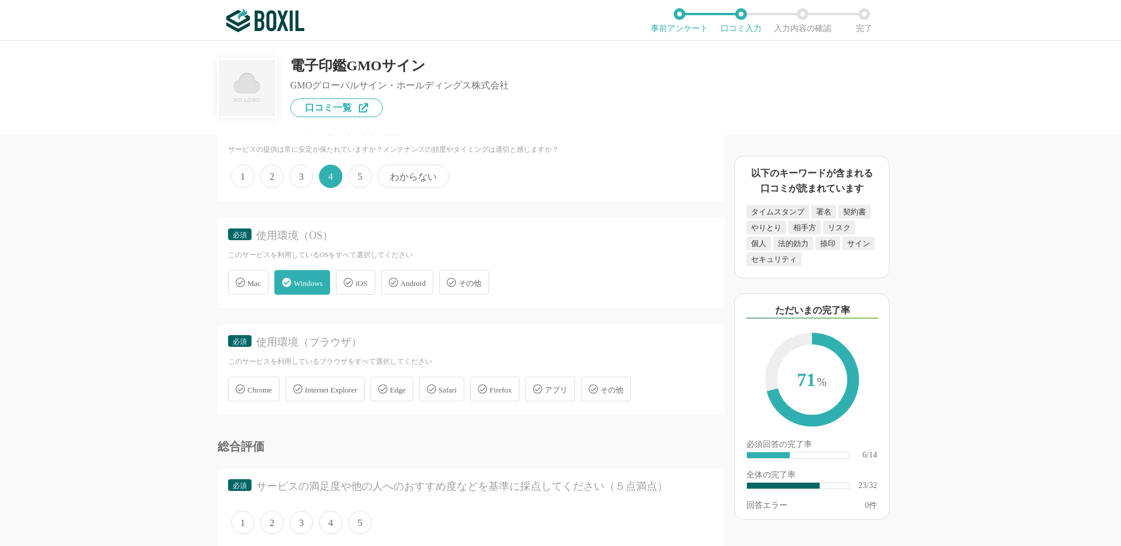
click at [341, 390] on span "Internet Explorer" at bounding box center [331, 390] width 52 height 9
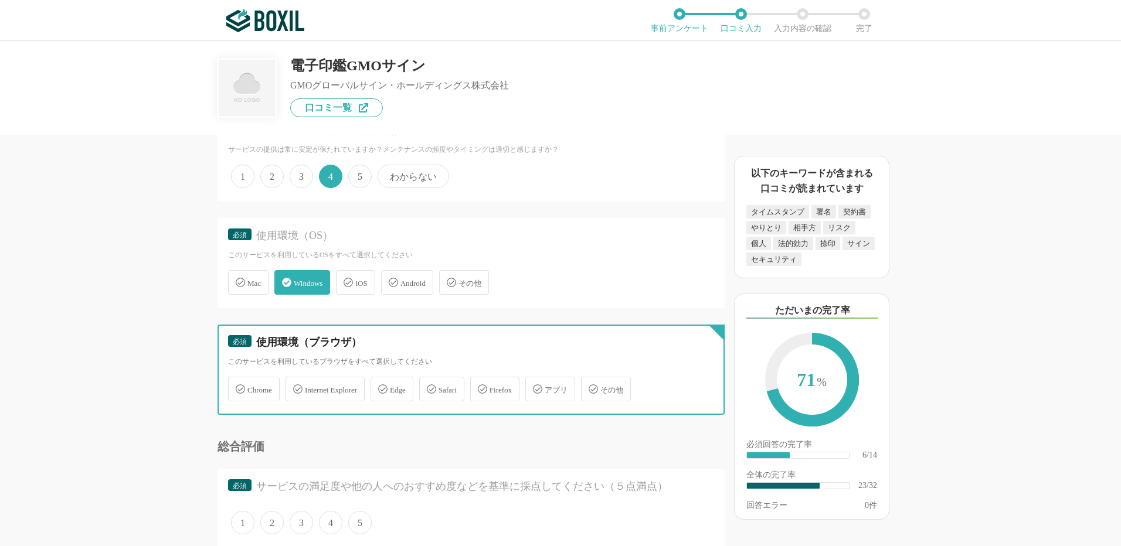
click at [295, 386] on input "Internet Explorer" at bounding box center [292, 383] width 8 height 8
checkbox input "true"
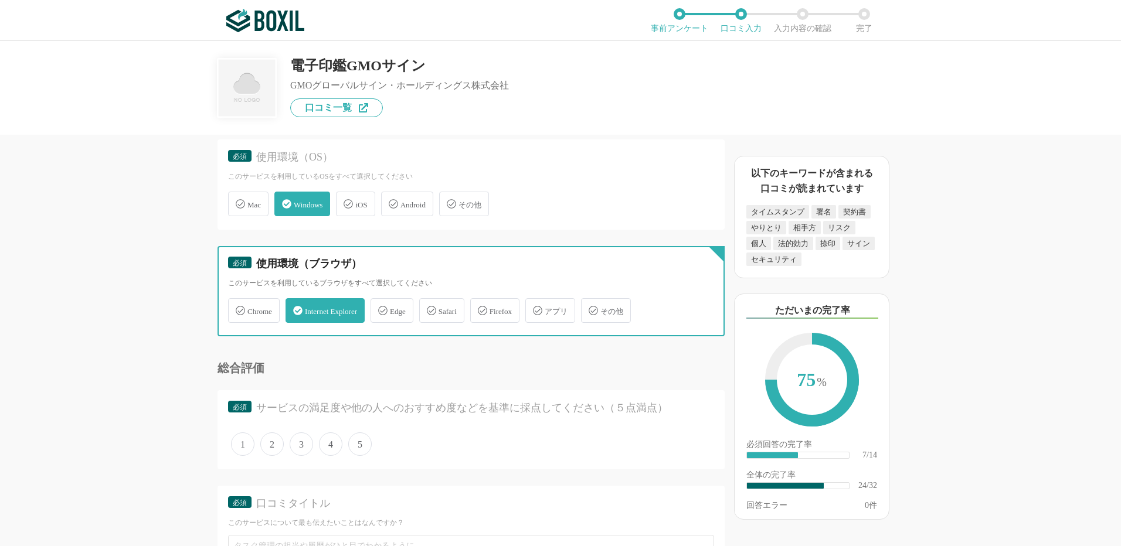
scroll to position [2462, 0]
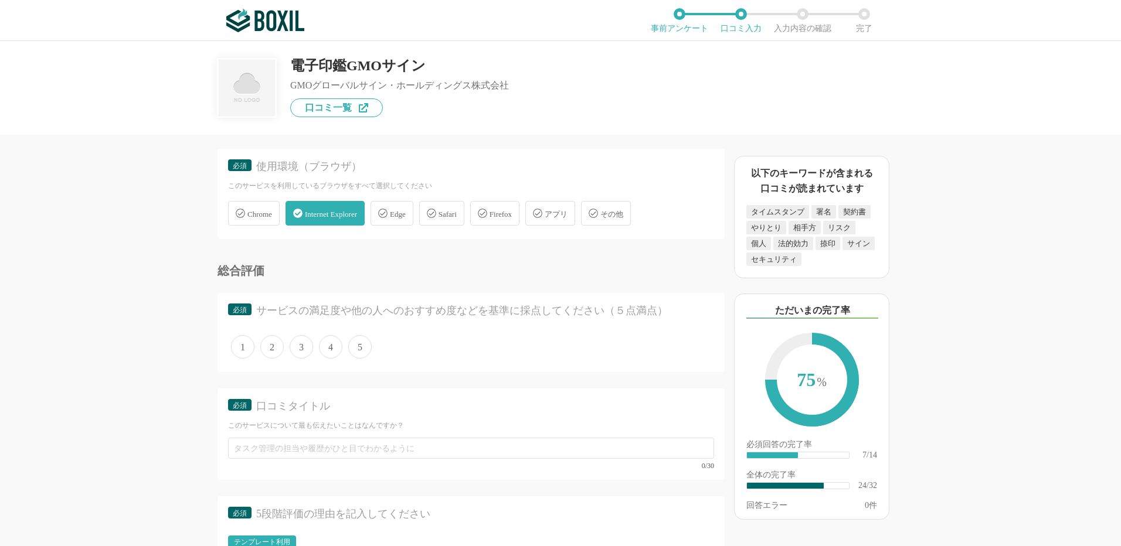
click at [329, 345] on span "4" at bounding box center [330, 346] width 23 height 23
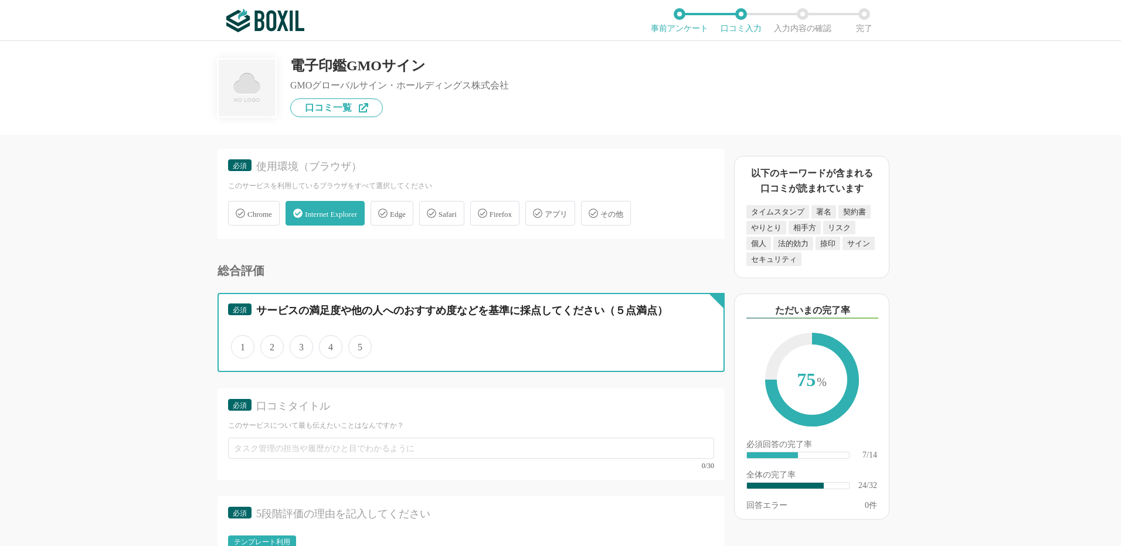
click at [329, 345] on input "4" at bounding box center [326, 341] width 8 height 8
radio input "true"
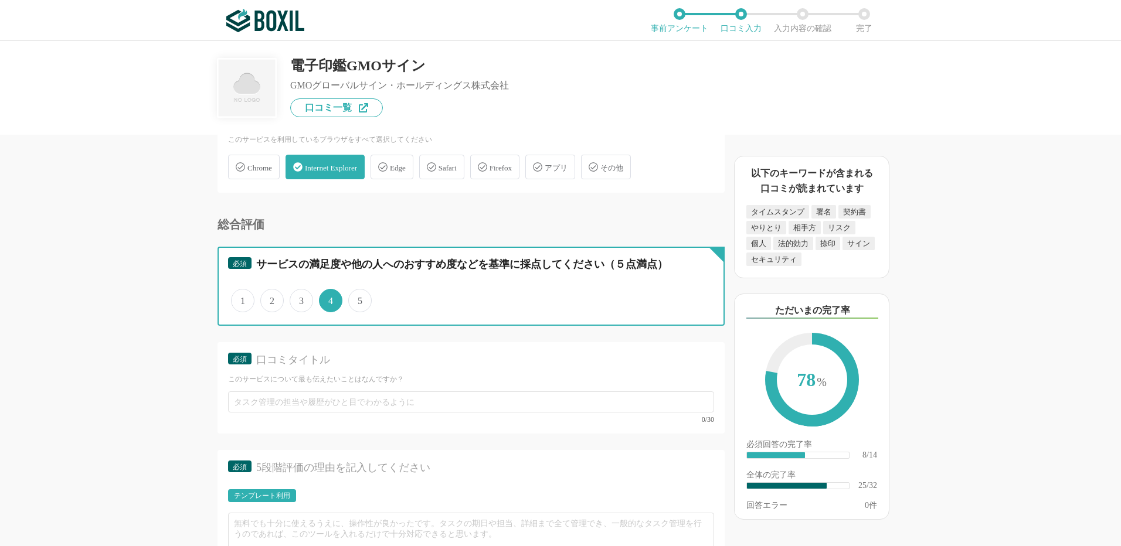
scroll to position [2579, 0]
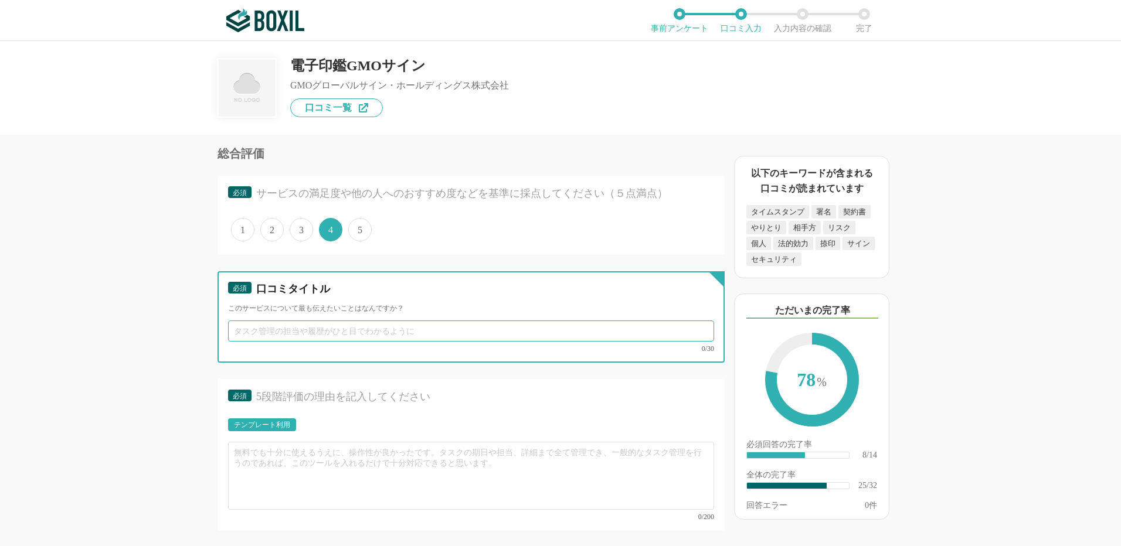
click at [394, 336] on input "text" at bounding box center [471, 331] width 486 height 21
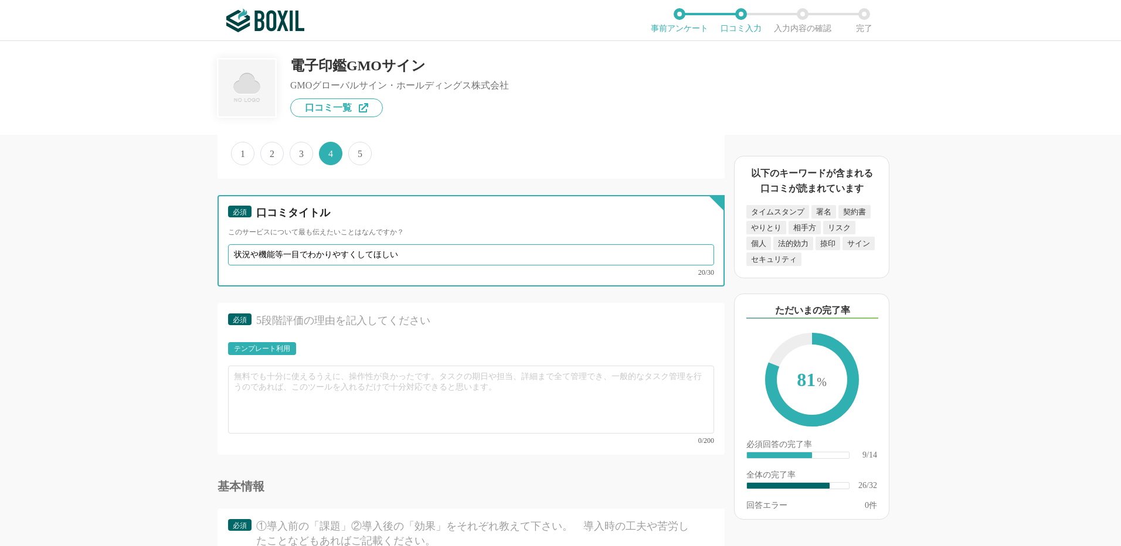
scroll to position [2755, 0]
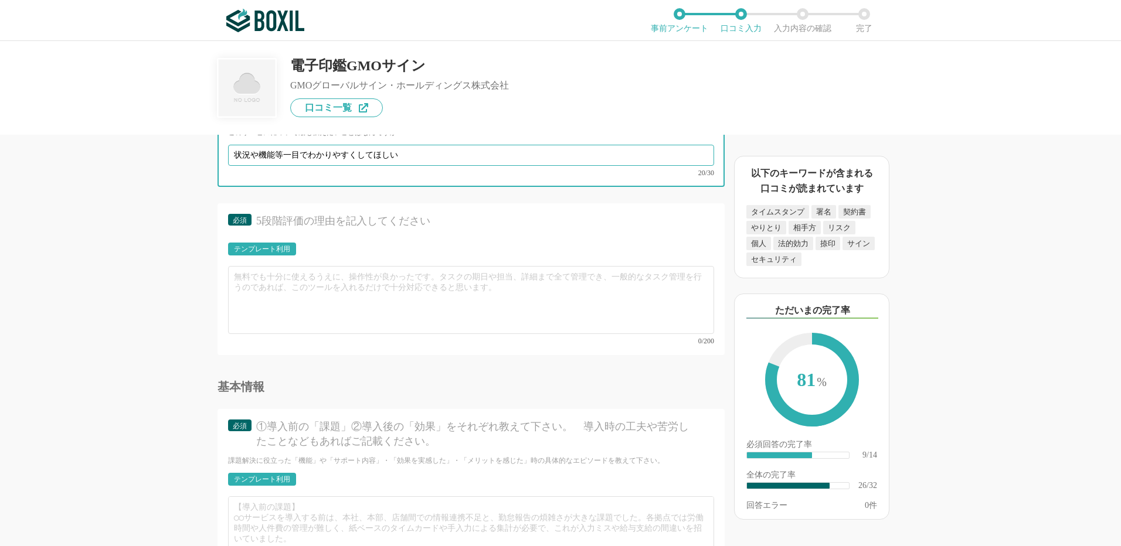
type input "状況や機能等一目でわかりやすくしてほしい"
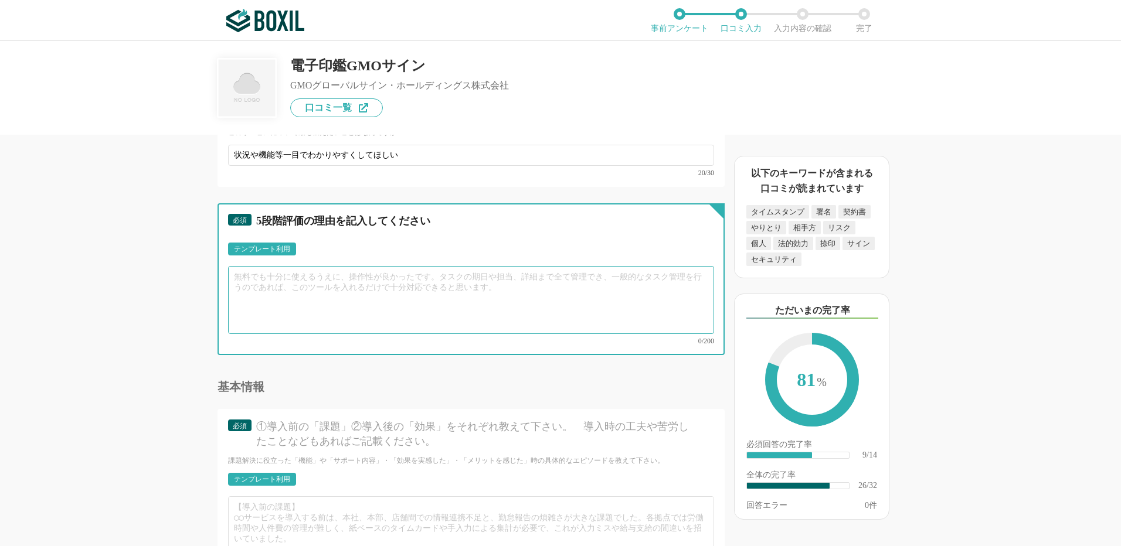
click at [276, 290] on textarea at bounding box center [471, 300] width 486 height 68
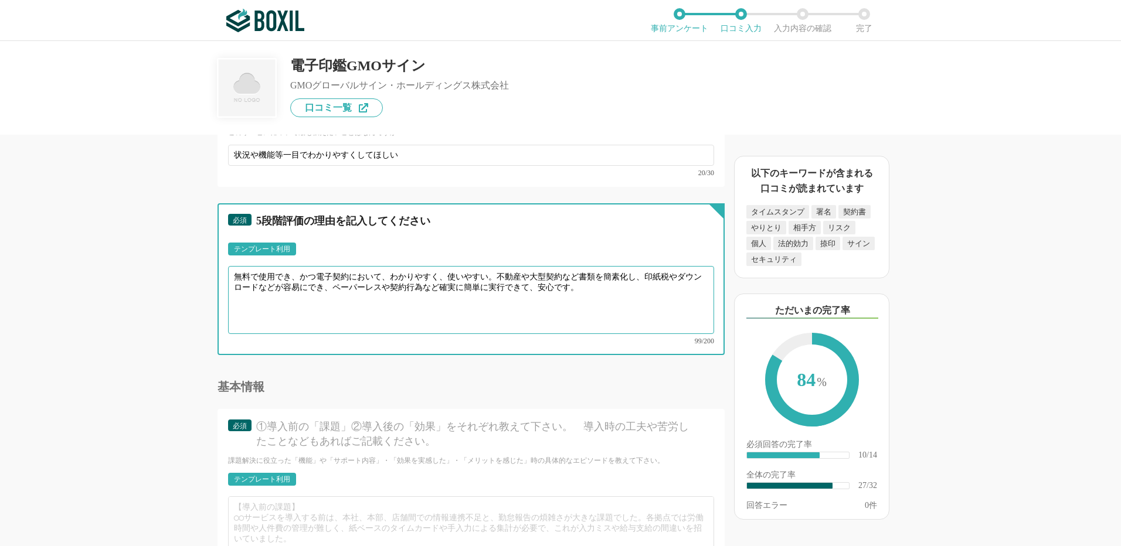
type textarea "無料で使用でき、かつ電子契約において、わかりやすく、使いやすい。不動産や大型契約など書類を簡素化し、印紙税やダウンロードなどが容易にでき、ペーパーレスや契約行…"
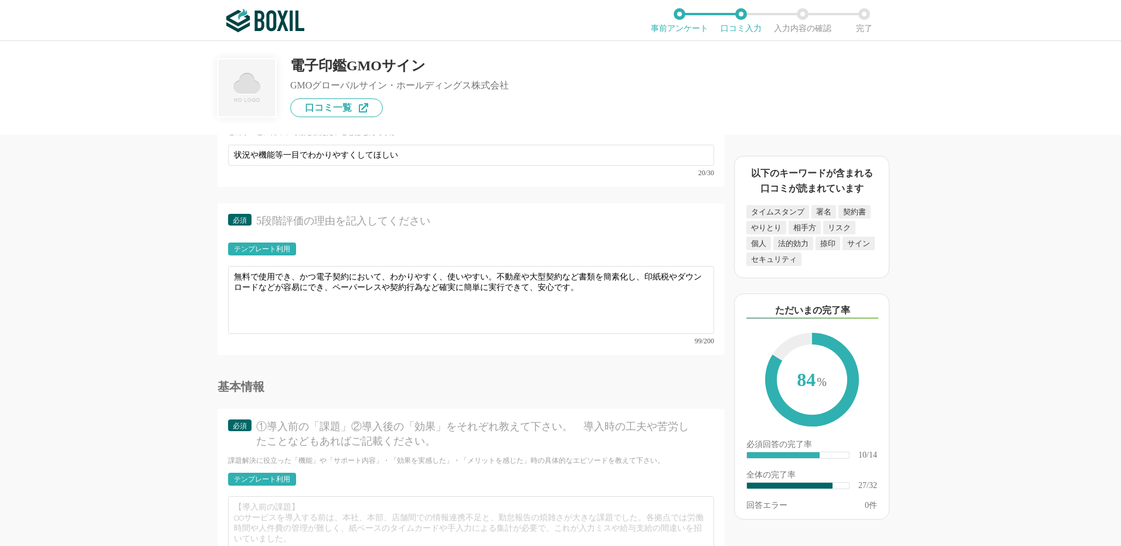
click at [419, 409] on div "必須 ①導入前の「課題」②導入後の「効果」をそれぞれ教えて下さい。　導入時の工夫や苦労したことなどもあればご記載ください。 課題解決に役立った「機能」や「サポ…" at bounding box center [470, 497] width 507 height 176
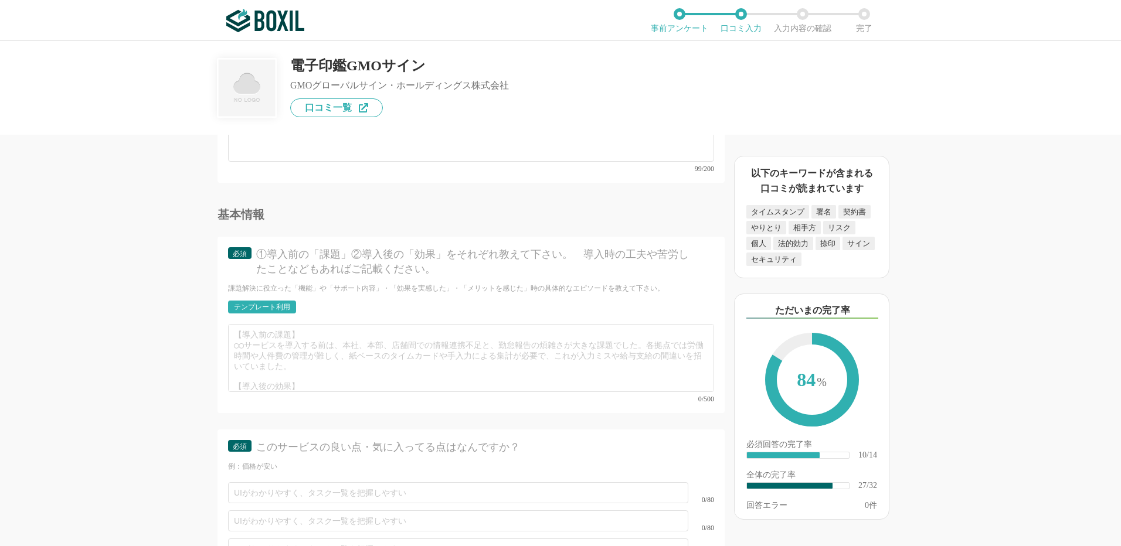
scroll to position [2931, 0]
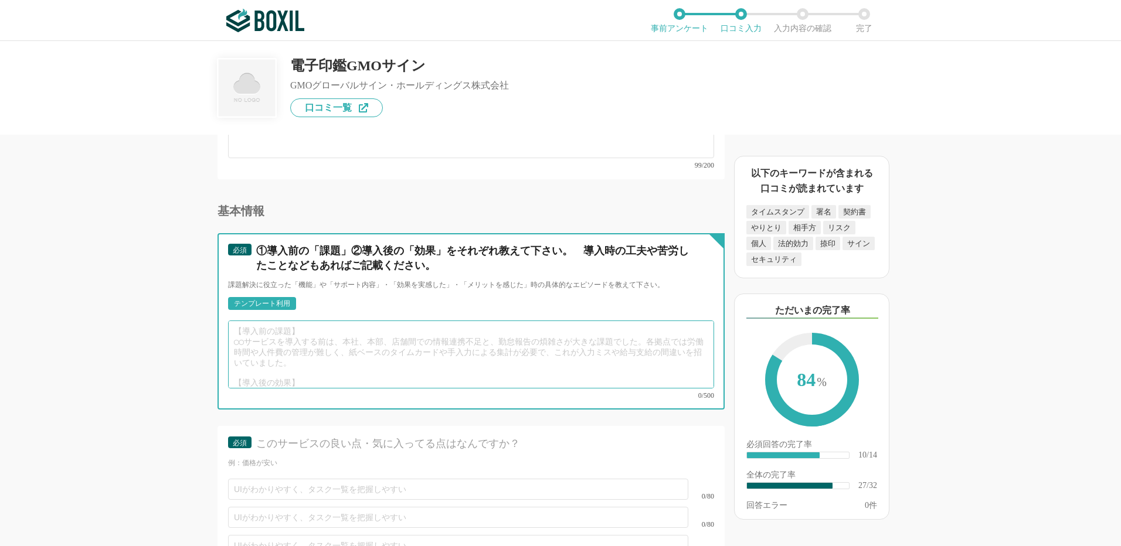
click at [320, 340] on textarea at bounding box center [471, 355] width 486 height 68
drag, startPoint x: 237, startPoint y: 322, endPoint x: 470, endPoint y: 334, distance: 233.6
click at [470, 334] on textarea at bounding box center [471, 355] width 486 height 68
click at [471, 335] on textarea at bounding box center [471, 355] width 486 height 68
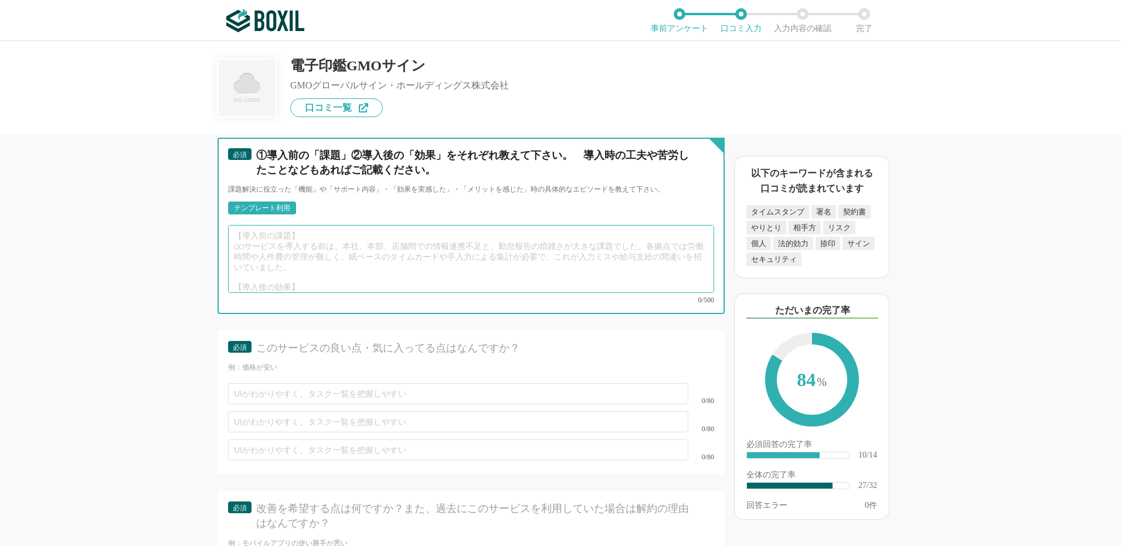
scroll to position [3107, 0]
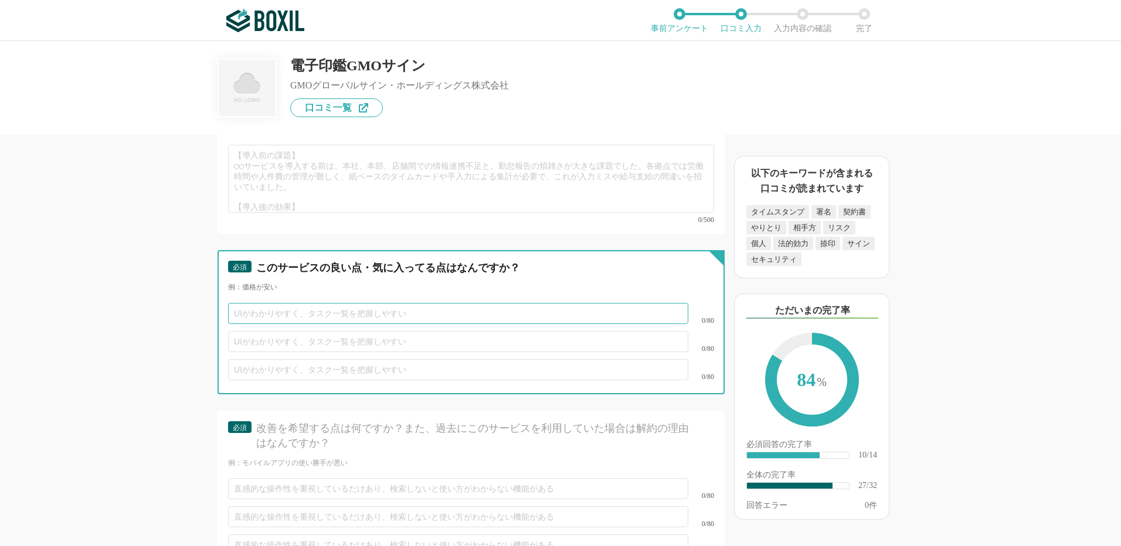
click at [566, 300] on div "0/80" at bounding box center [471, 314] width 486 height 28
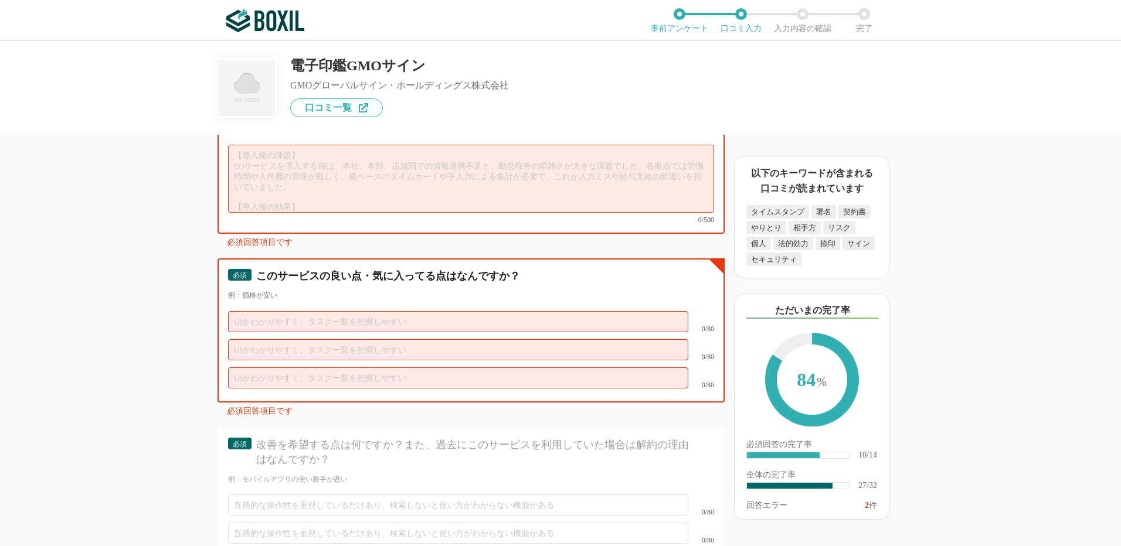
click at [454, 339] on input "text" at bounding box center [458, 349] width 460 height 21
click at [376, 370] on input "text" at bounding box center [458, 378] width 460 height 21
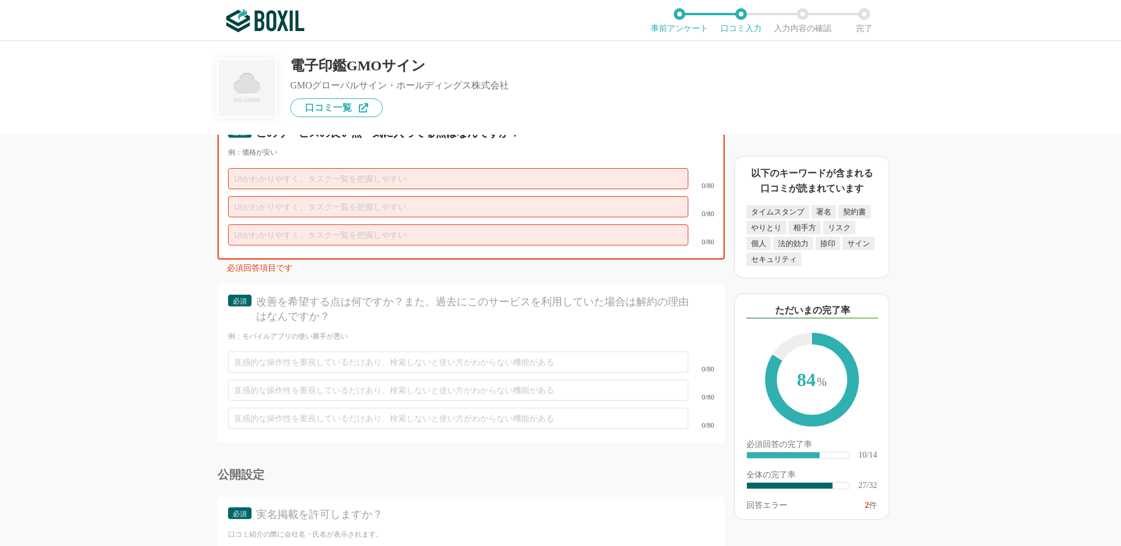
scroll to position [3337, 0]
